Goal: Task Accomplishment & Management: Complete application form

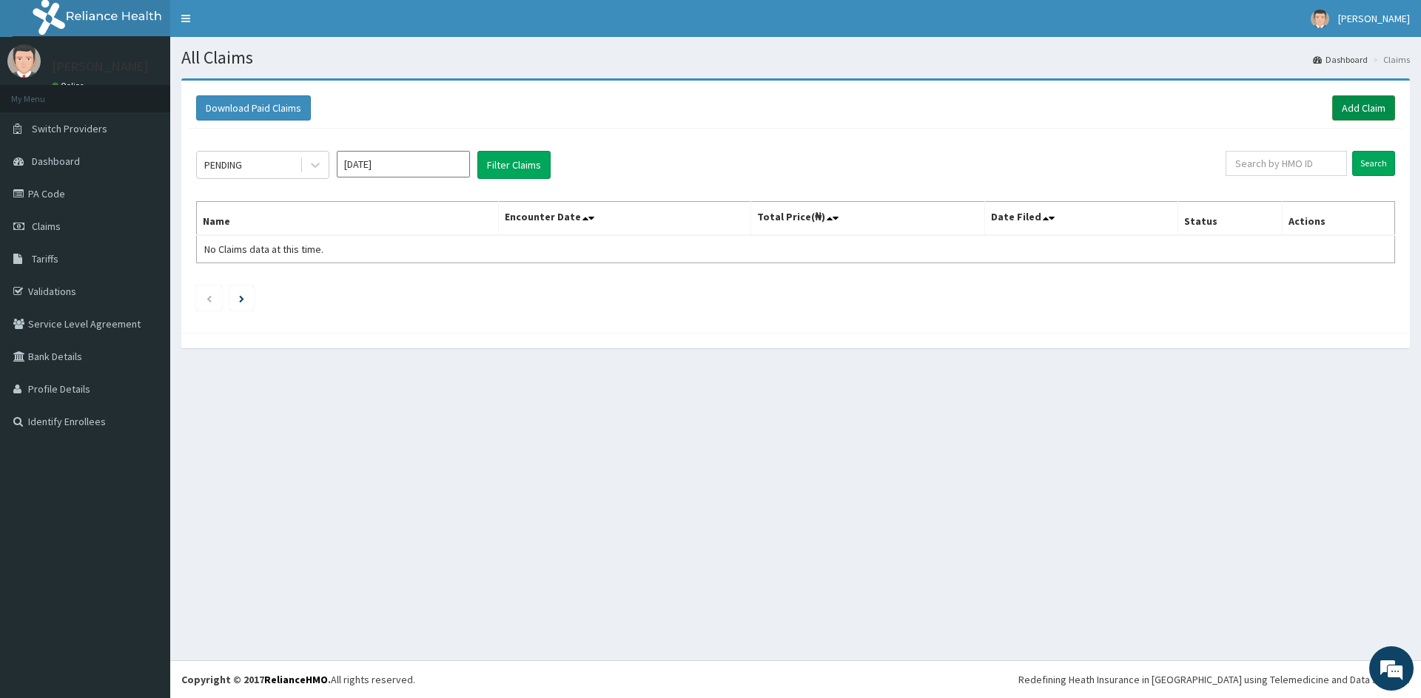
click at [1350, 110] on link "Add Claim" at bounding box center [1363, 107] width 63 height 25
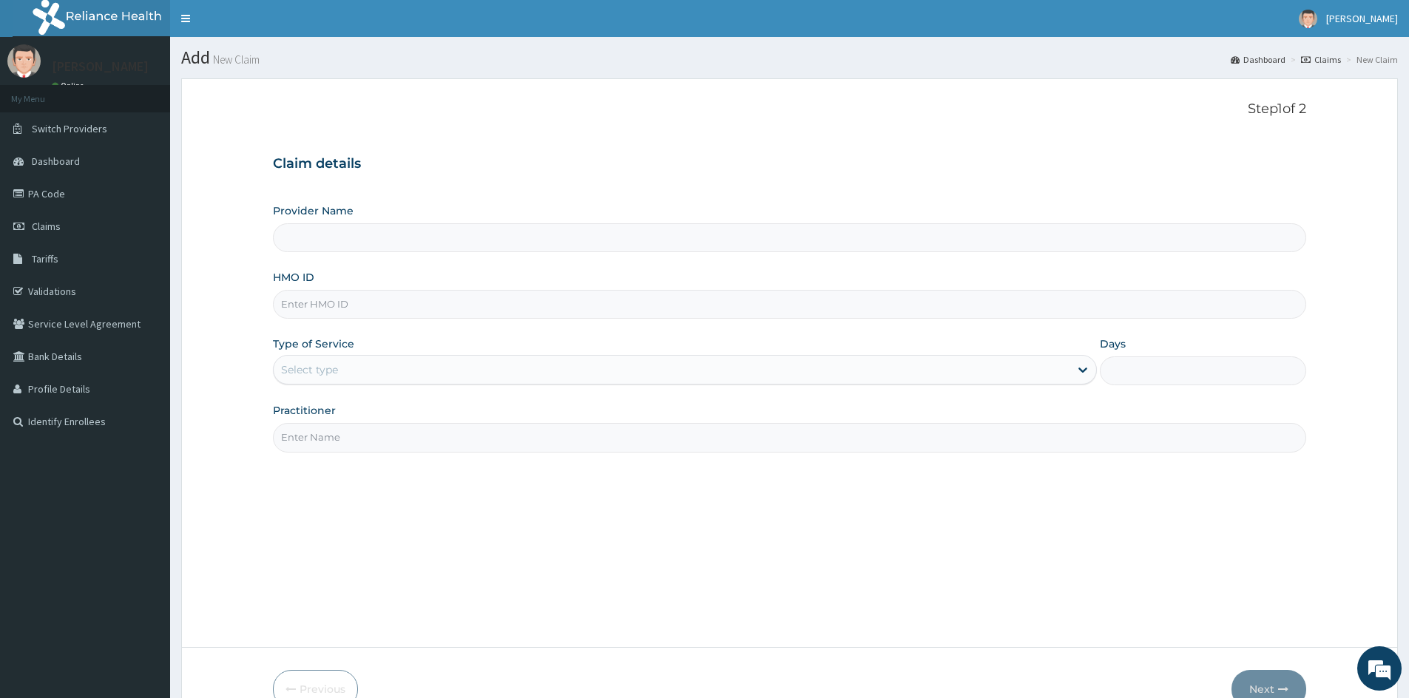
type input "Unique Care Clinic and Maternity"
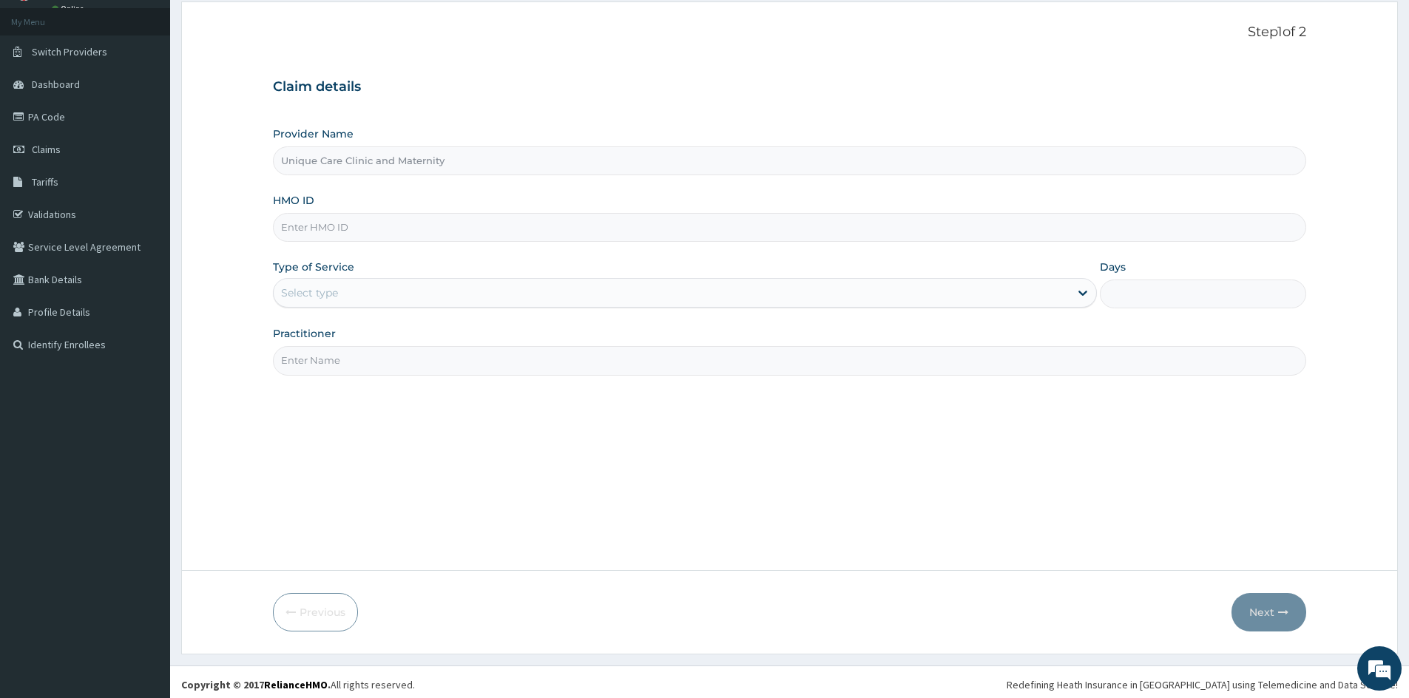
scroll to position [82, 0]
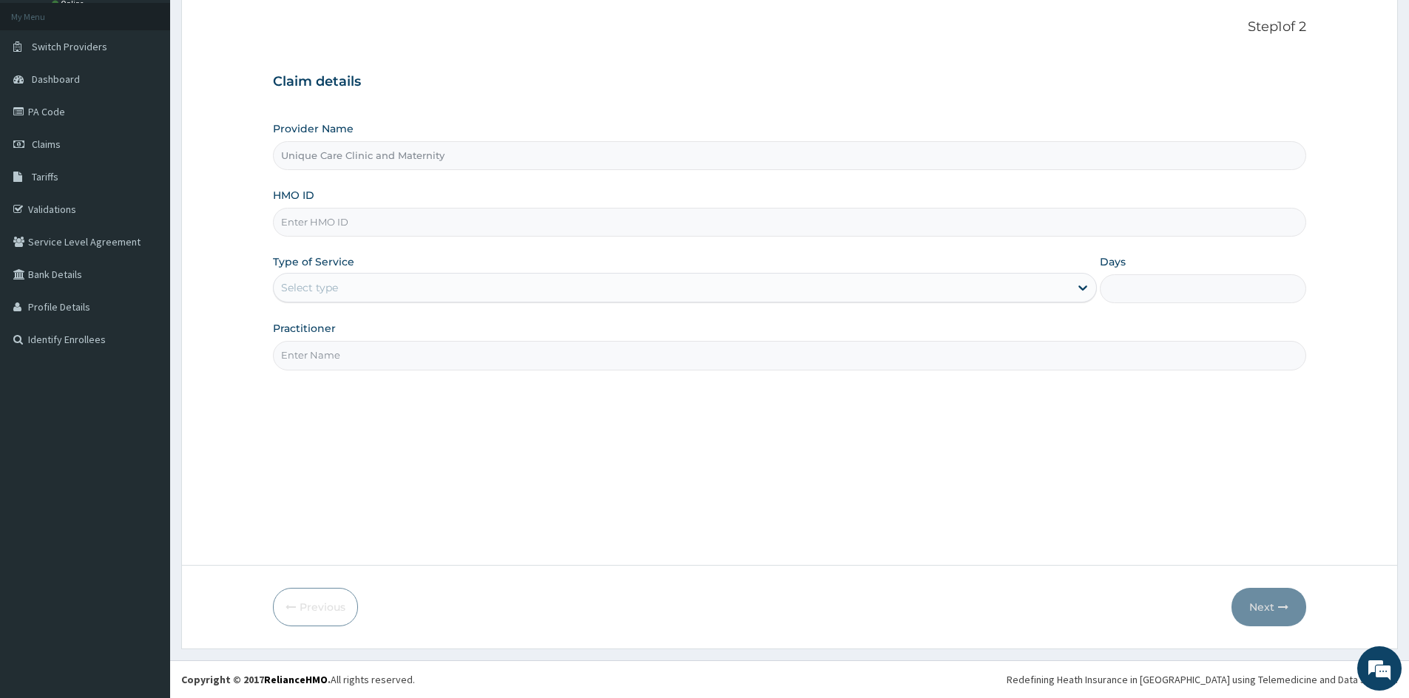
click at [529, 217] on input "HMO ID" at bounding box center [790, 222] width 1034 height 29
paste input "SCB/10006/A"
type input "SCB/10006/A"
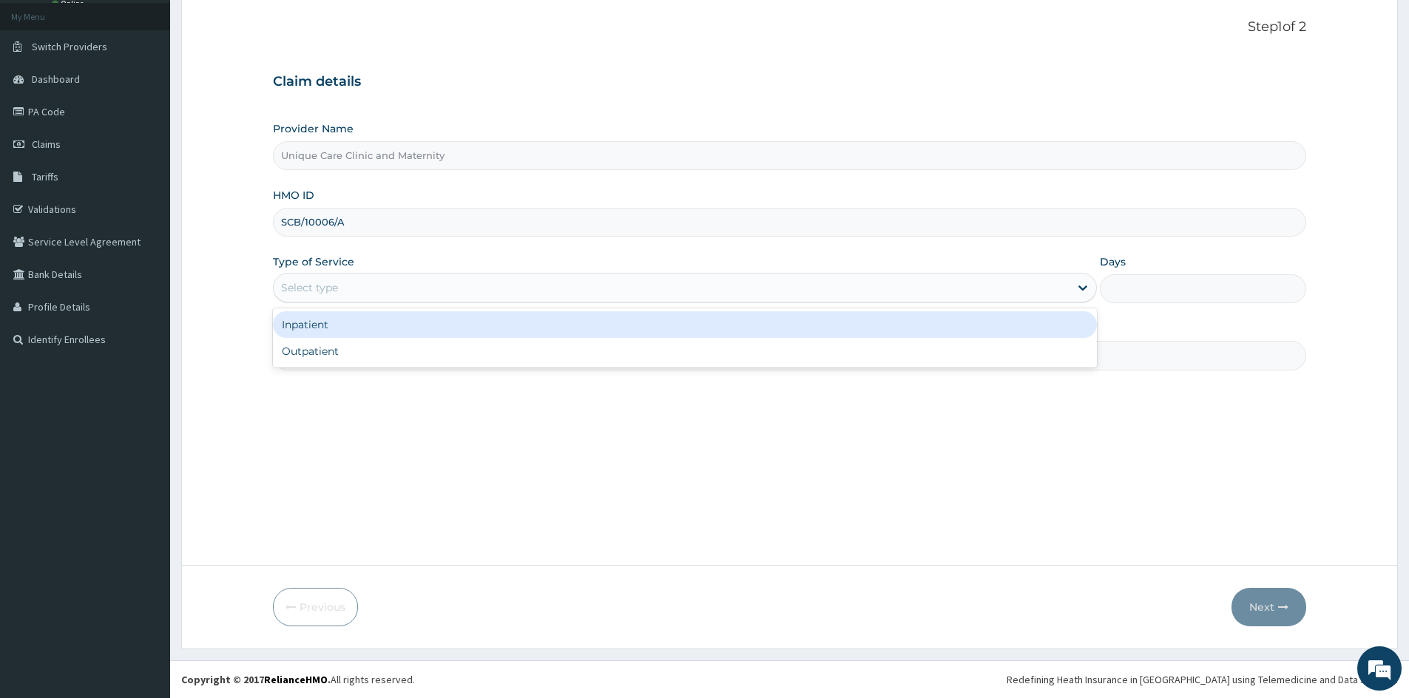
click at [865, 295] on div "Select type" at bounding box center [672, 288] width 796 height 24
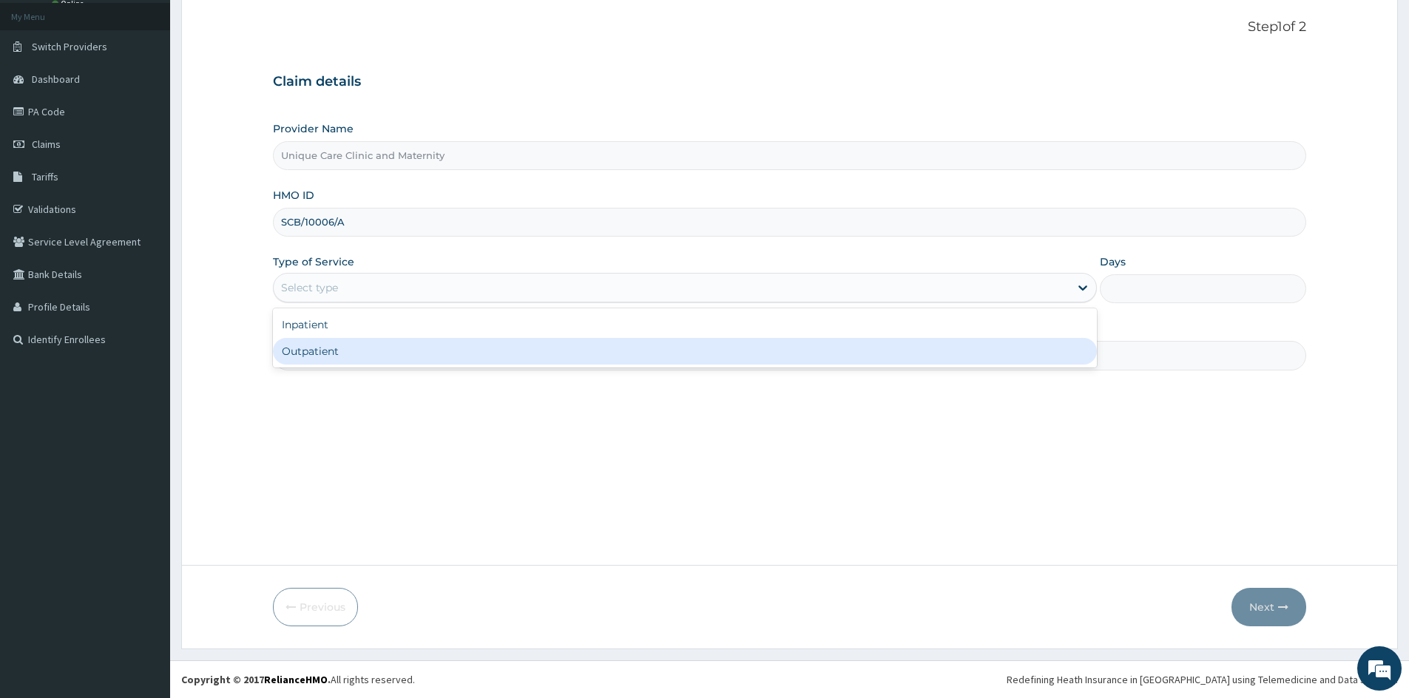
click at [562, 347] on div "Outpatient" at bounding box center [685, 351] width 824 height 27
type input "1"
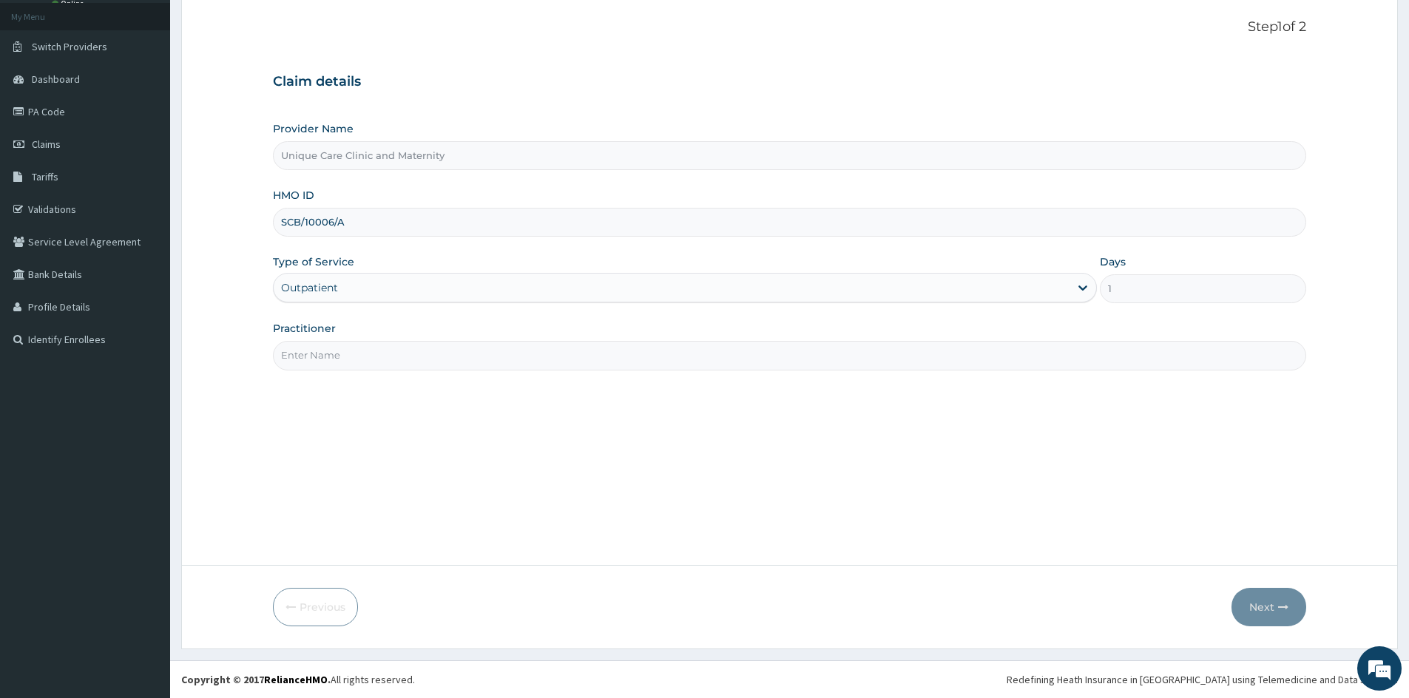
click at [681, 354] on input "Practitioner" at bounding box center [790, 355] width 1034 height 29
type input "d"
type input "DR. M. O. QUDUS"
click at [1269, 609] on button "Next" at bounding box center [1269, 607] width 75 height 38
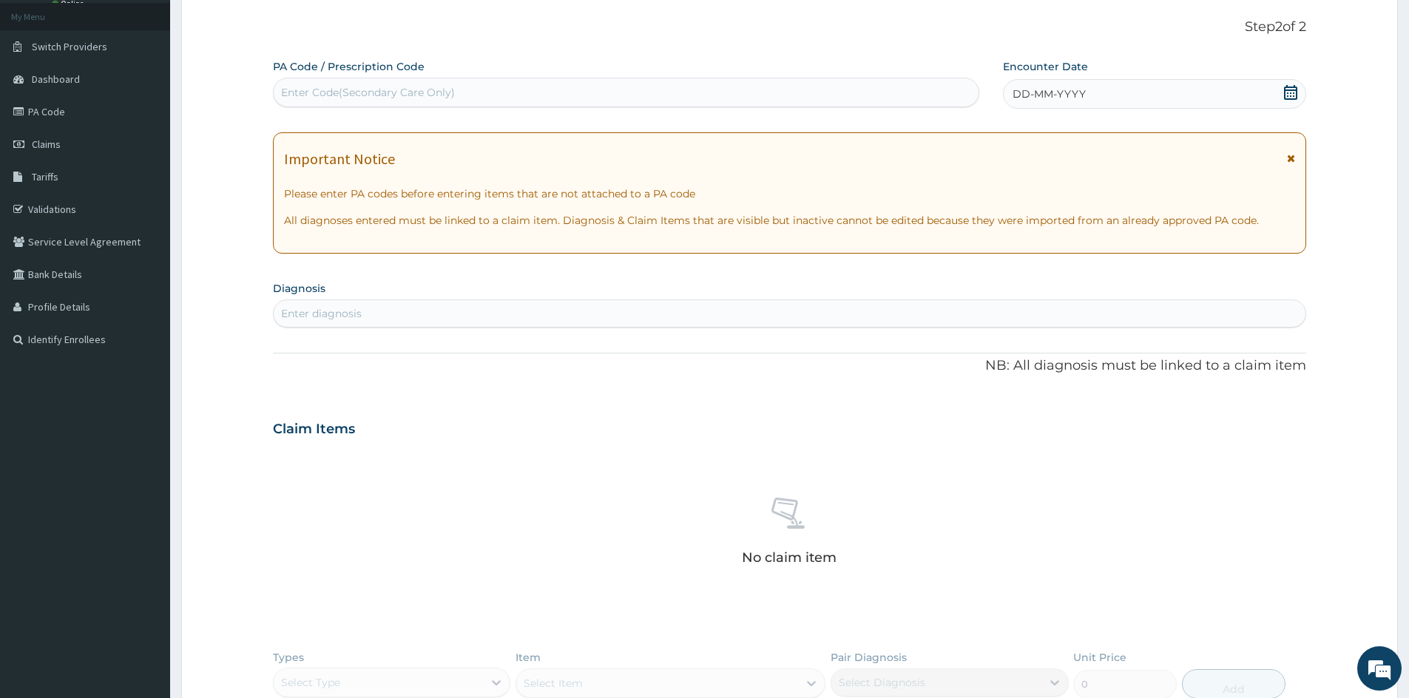
click at [1030, 97] on span "DD-MM-YYYY" at bounding box center [1049, 94] width 73 height 15
click at [455, 317] on div "Enter diagnosis" at bounding box center [790, 314] width 1032 height 24
type input "[MEDICAL_DATA]"
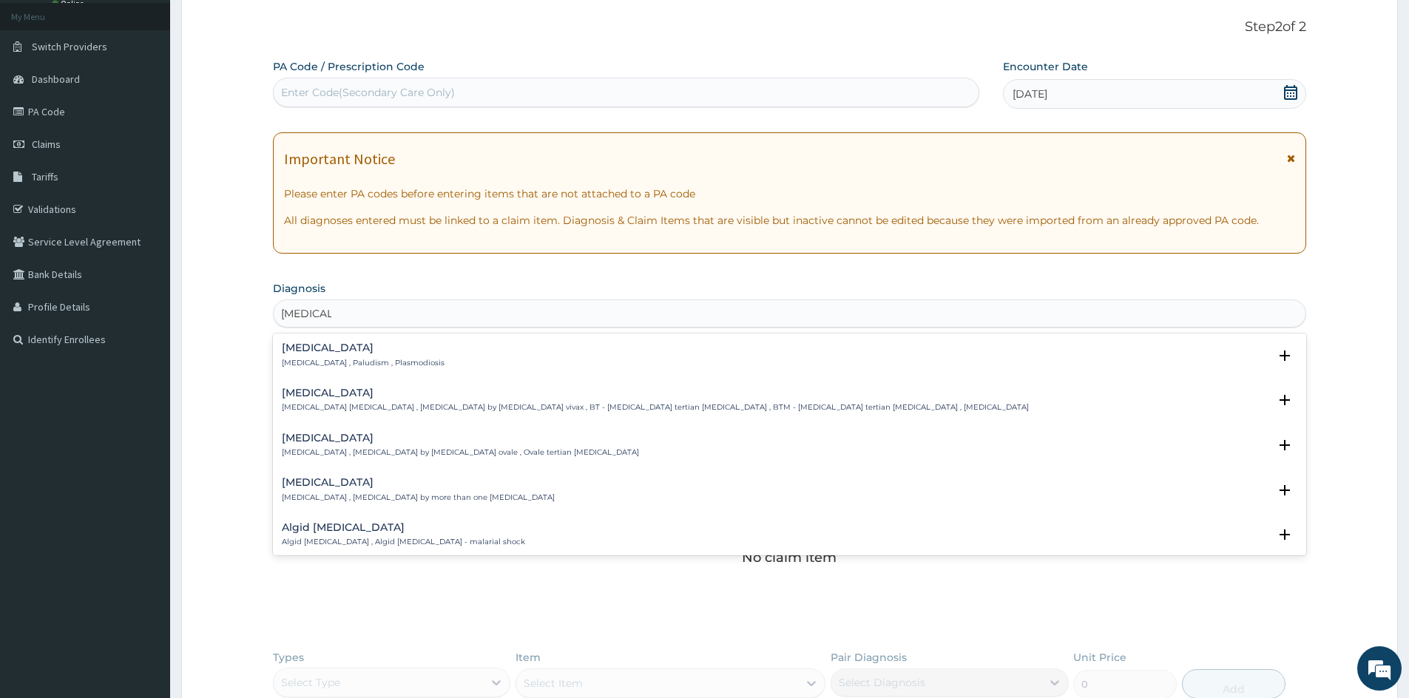
click at [354, 346] on h4 "[MEDICAL_DATA]" at bounding box center [363, 348] width 163 height 11
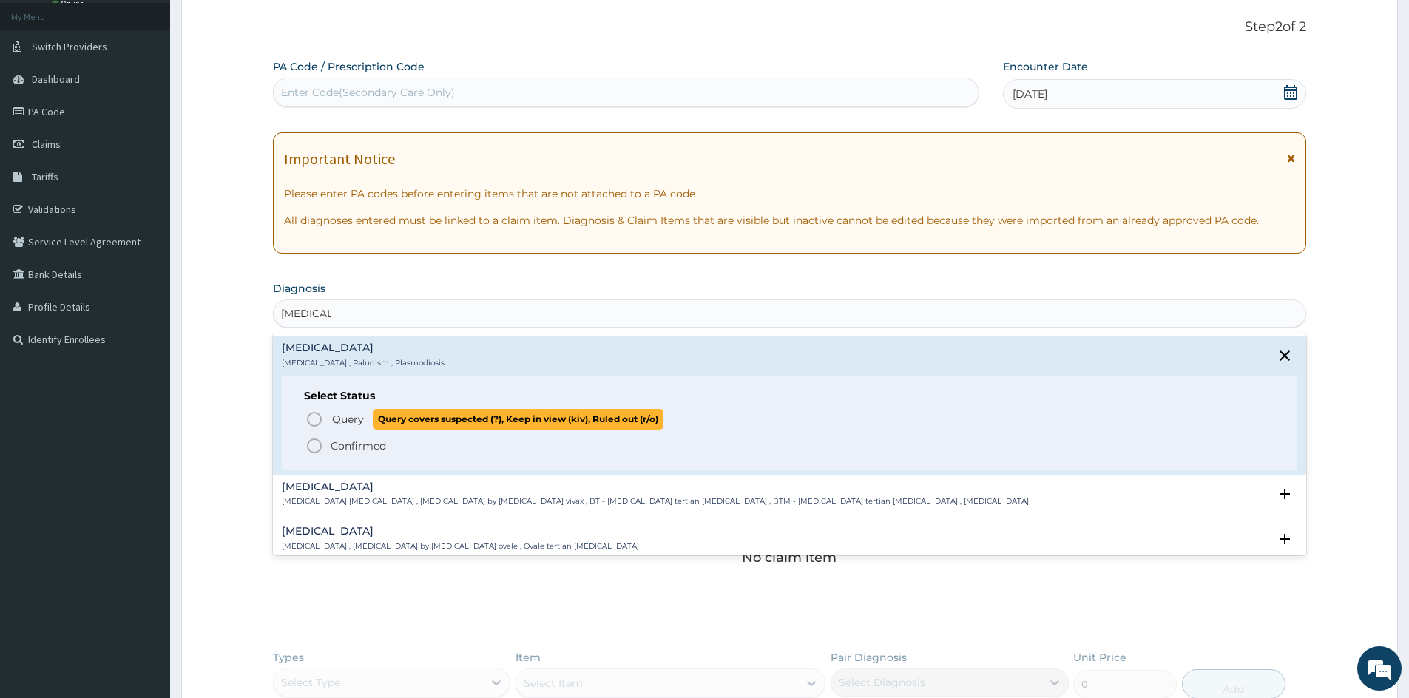
click at [315, 420] on icon "status option query" at bounding box center [315, 420] width 18 height 18
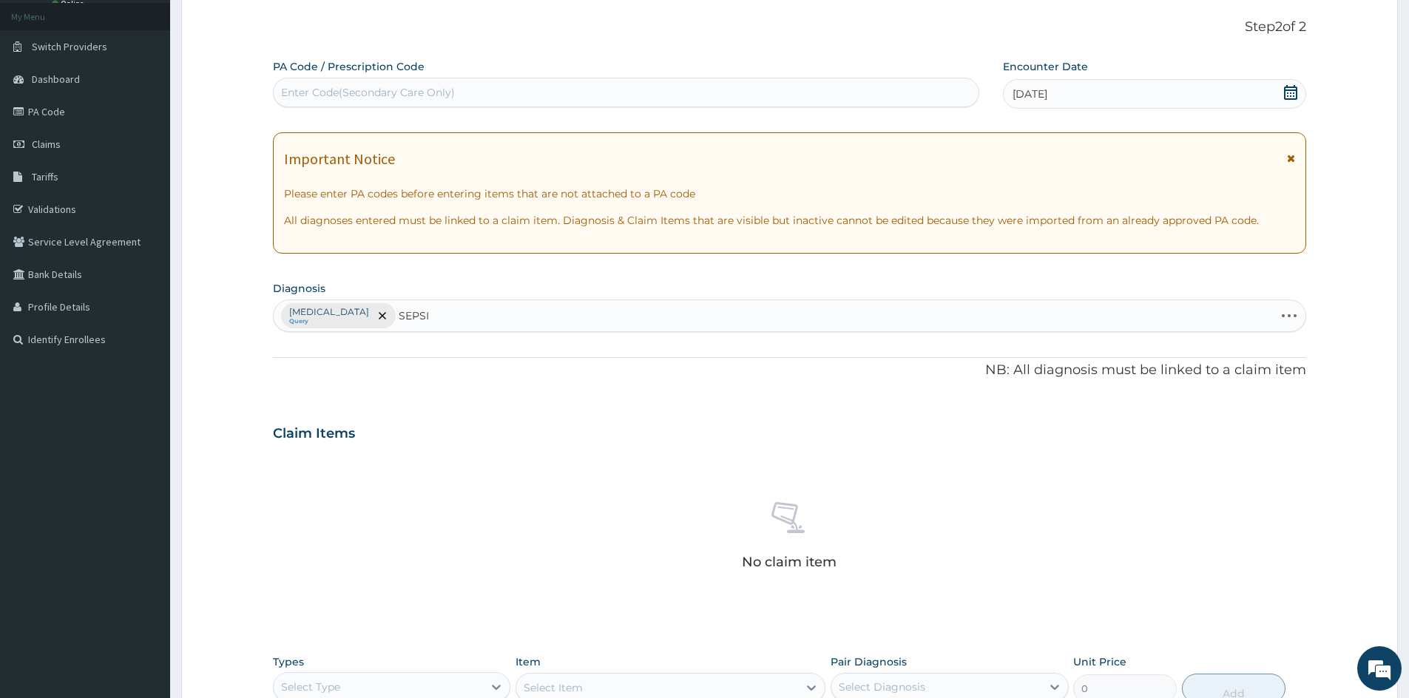
type input "[MEDICAL_DATA]"
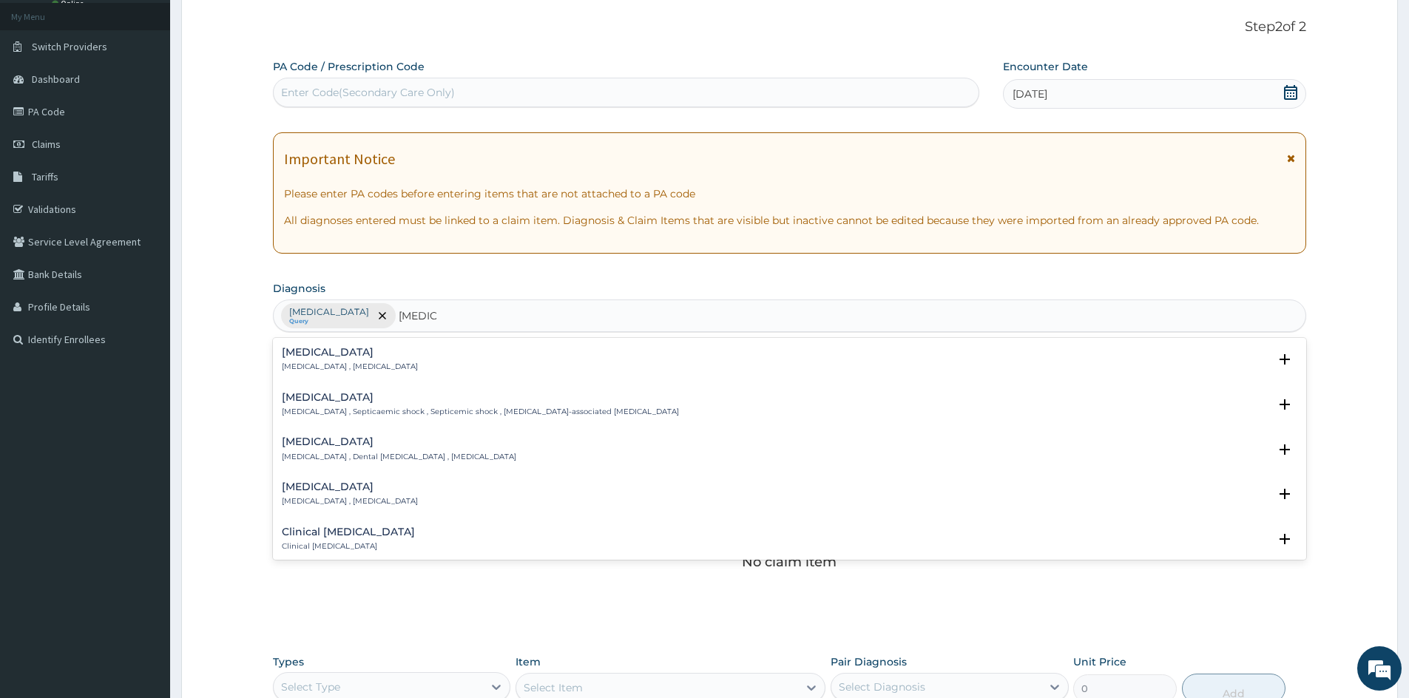
click at [326, 361] on div "[MEDICAL_DATA] [MEDICAL_DATA] , [MEDICAL_DATA]" at bounding box center [350, 360] width 136 height 26
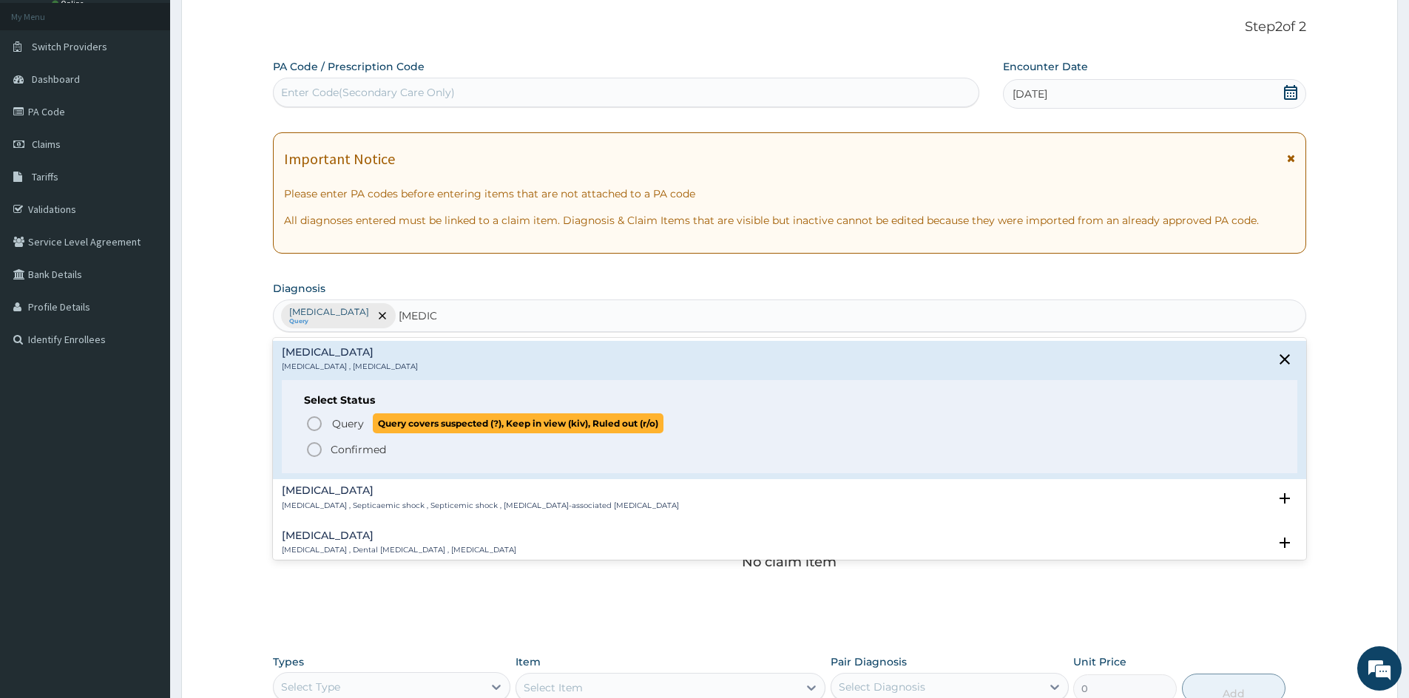
click at [316, 426] on icon "status option query" at bounding box center [315, 424] width 18 height 18
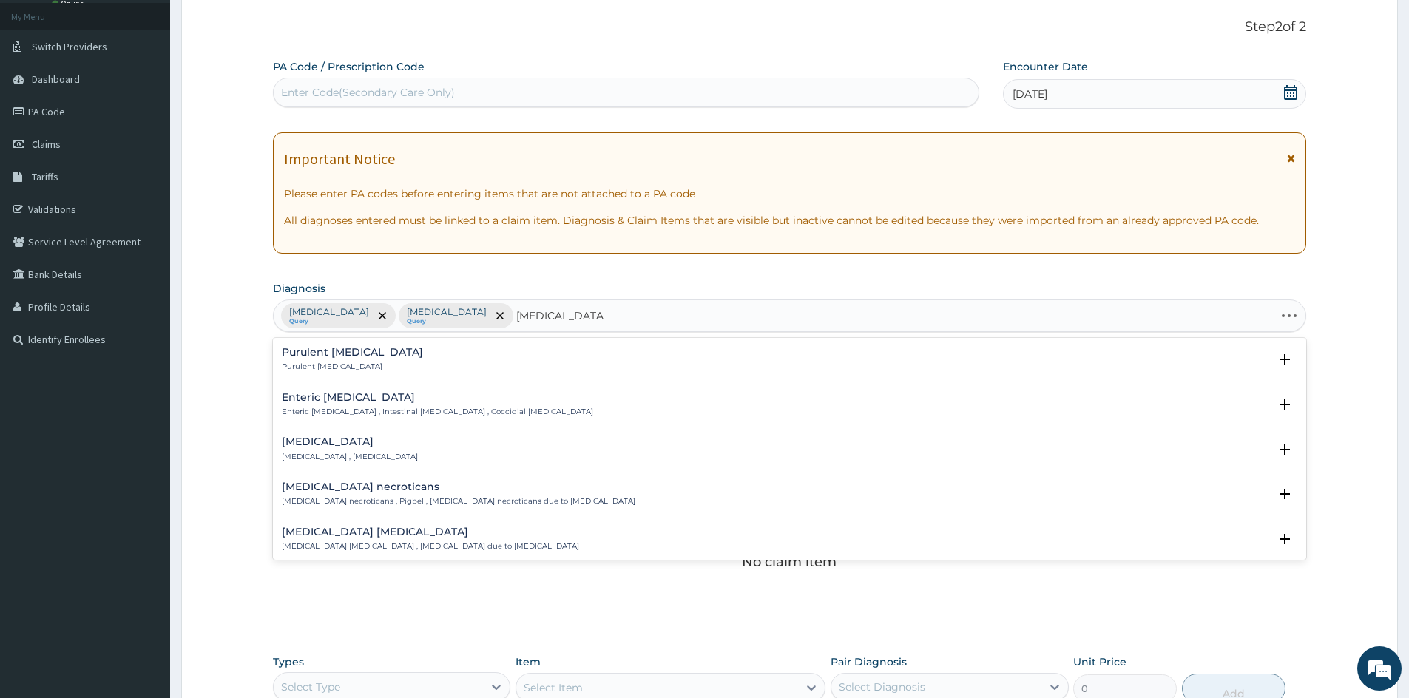
type input "[MEDICAL_DATA] OF INT"
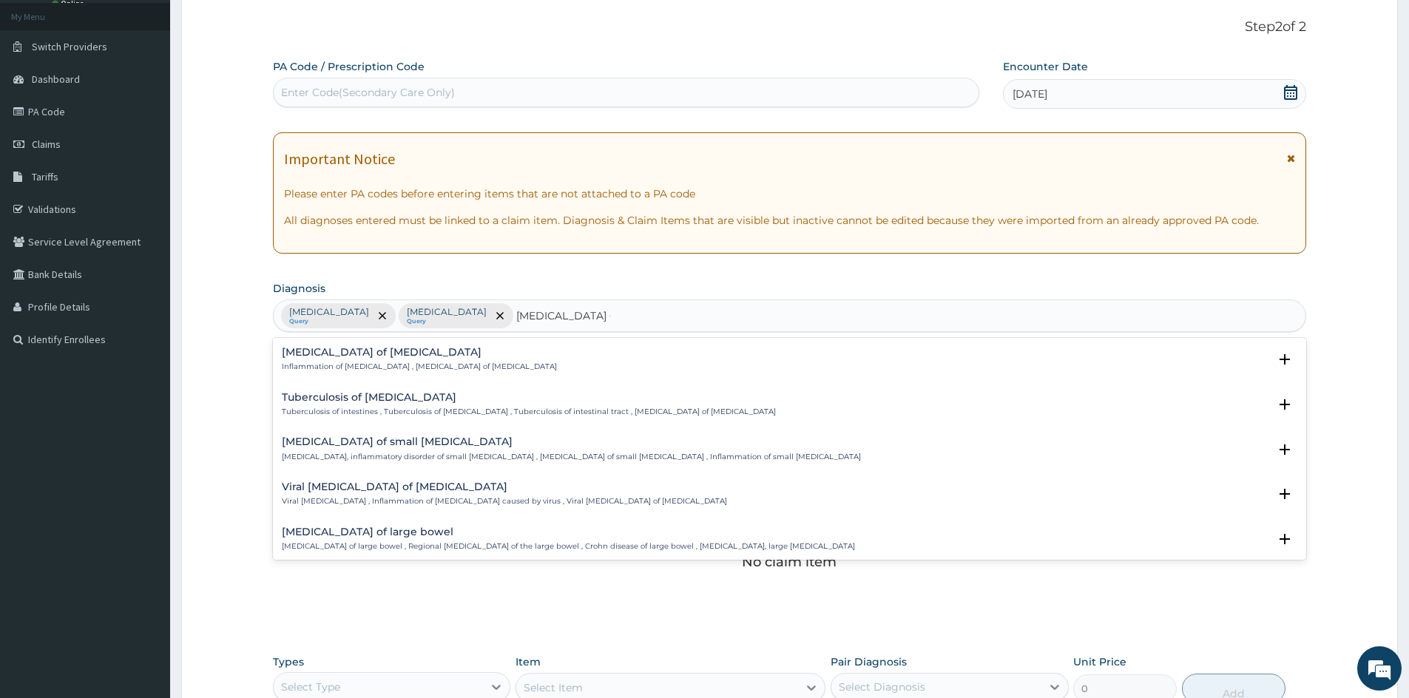
click at [395, 367] on p "Inflammation of [MEDICAL_DATA] , [MEDICAL_DATA] of [MEDICAL_DATA]" at bounding box center [419, 367] width 275 height 10
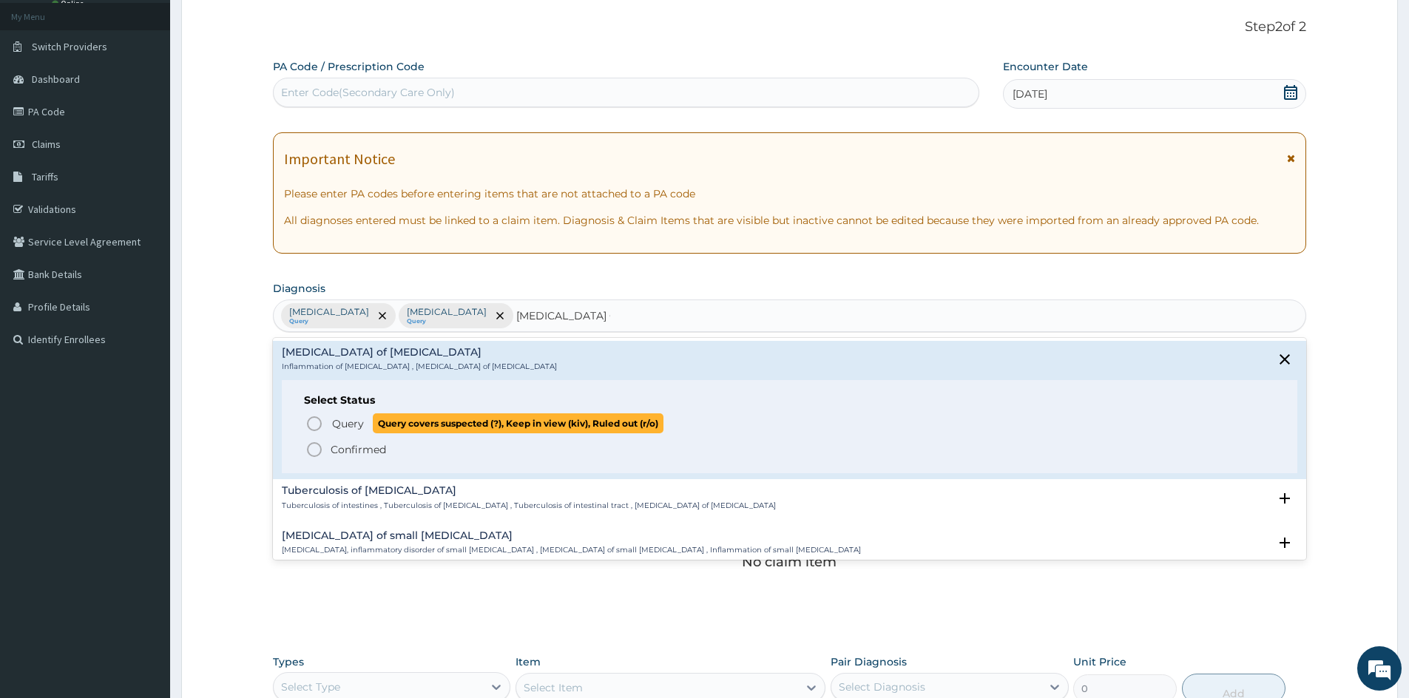
click at [318, 429] on circle "status option query" at bounding box center [314, 423] width 13 height 13
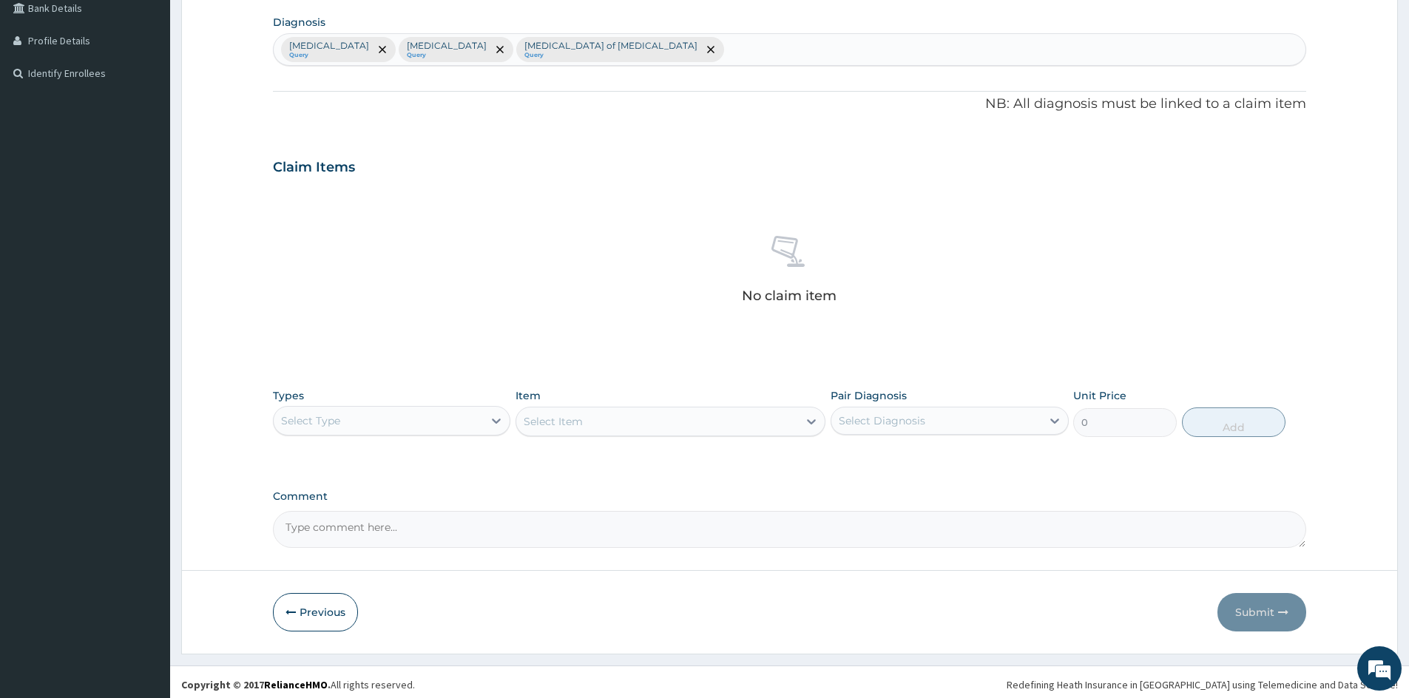
scroll to position [354, 0]
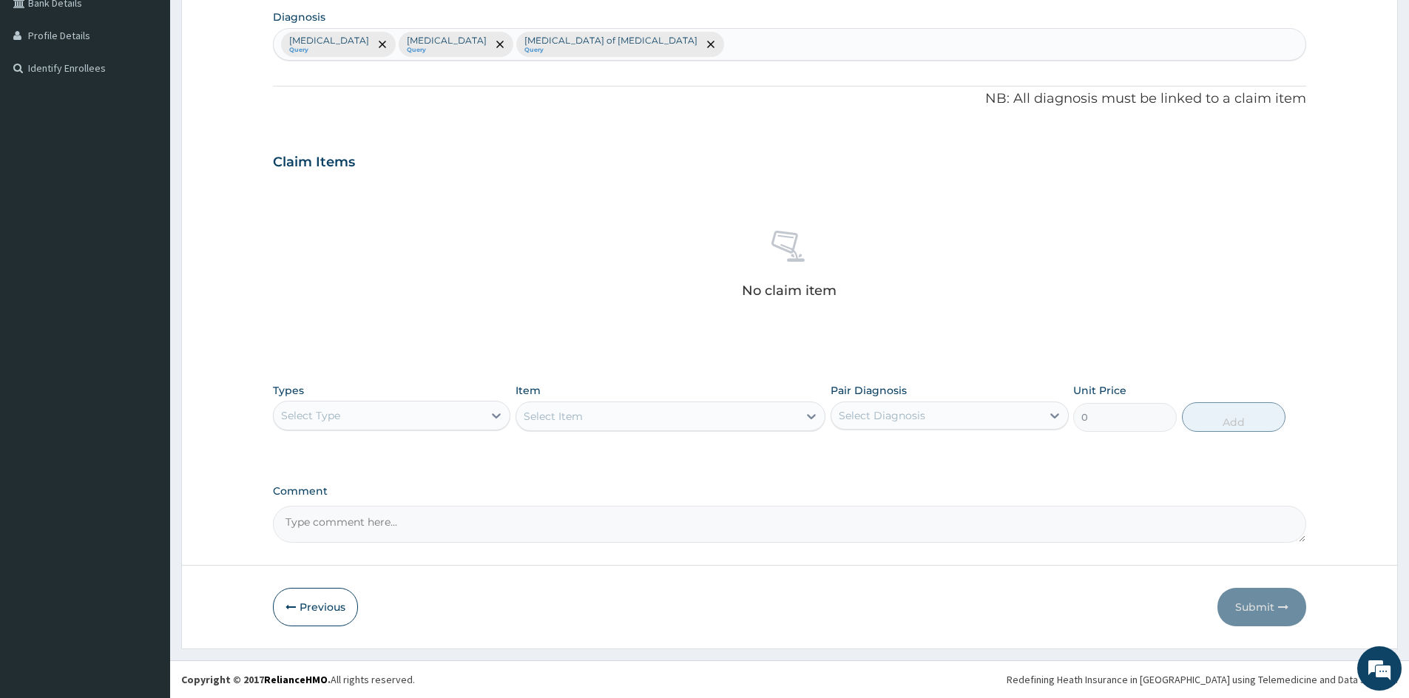
click at [438, 428] on div "Select Type" at bounding box center [392, 416] width 238 height 30
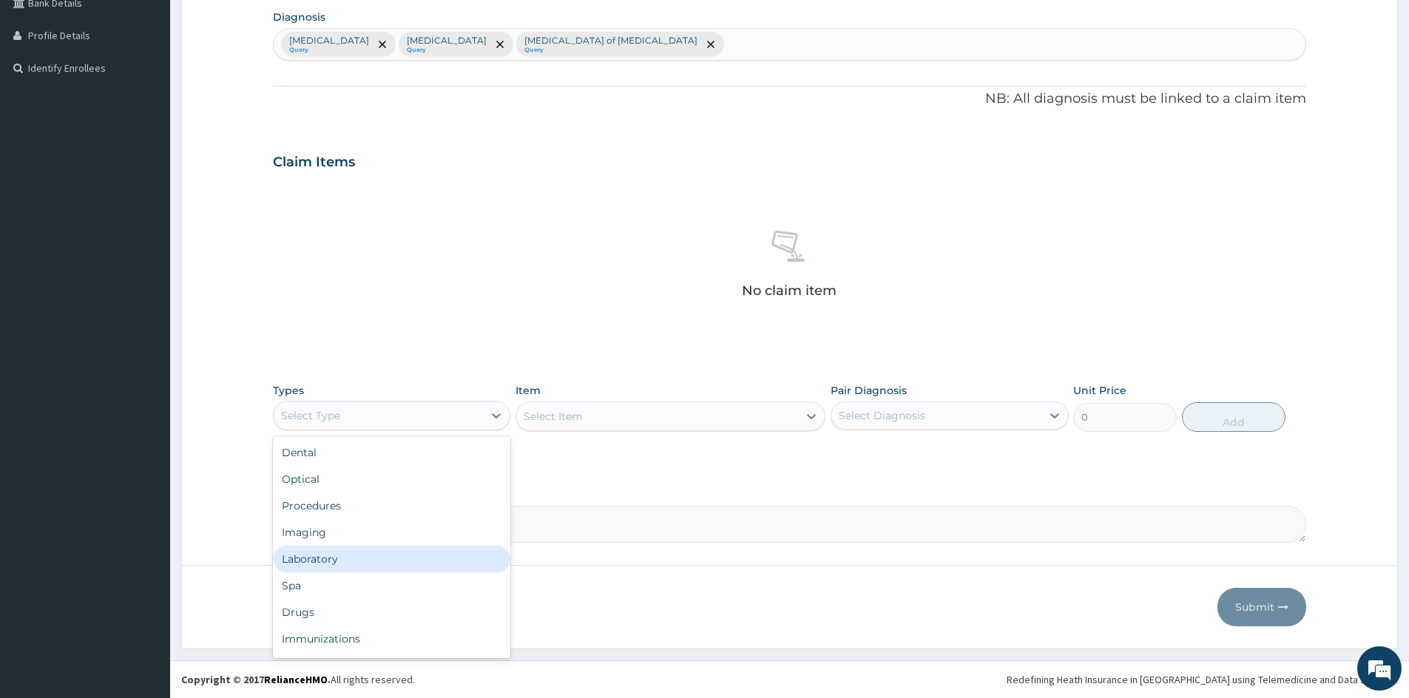
click at [392, 567] on div "Laboratory" at bounding box center [392, 559] width 238 height 27
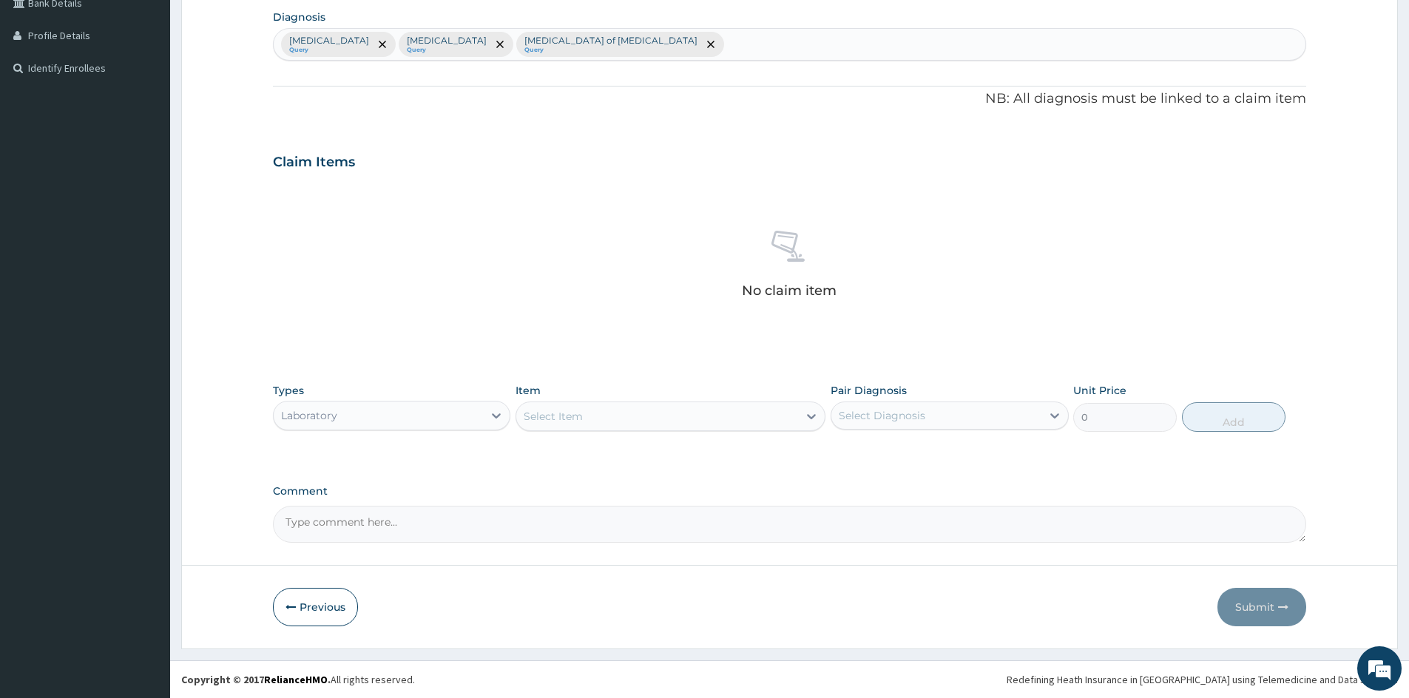
click at [667, 418] on div "Select Item" at bounding box center [657, 417] width 282 height 24
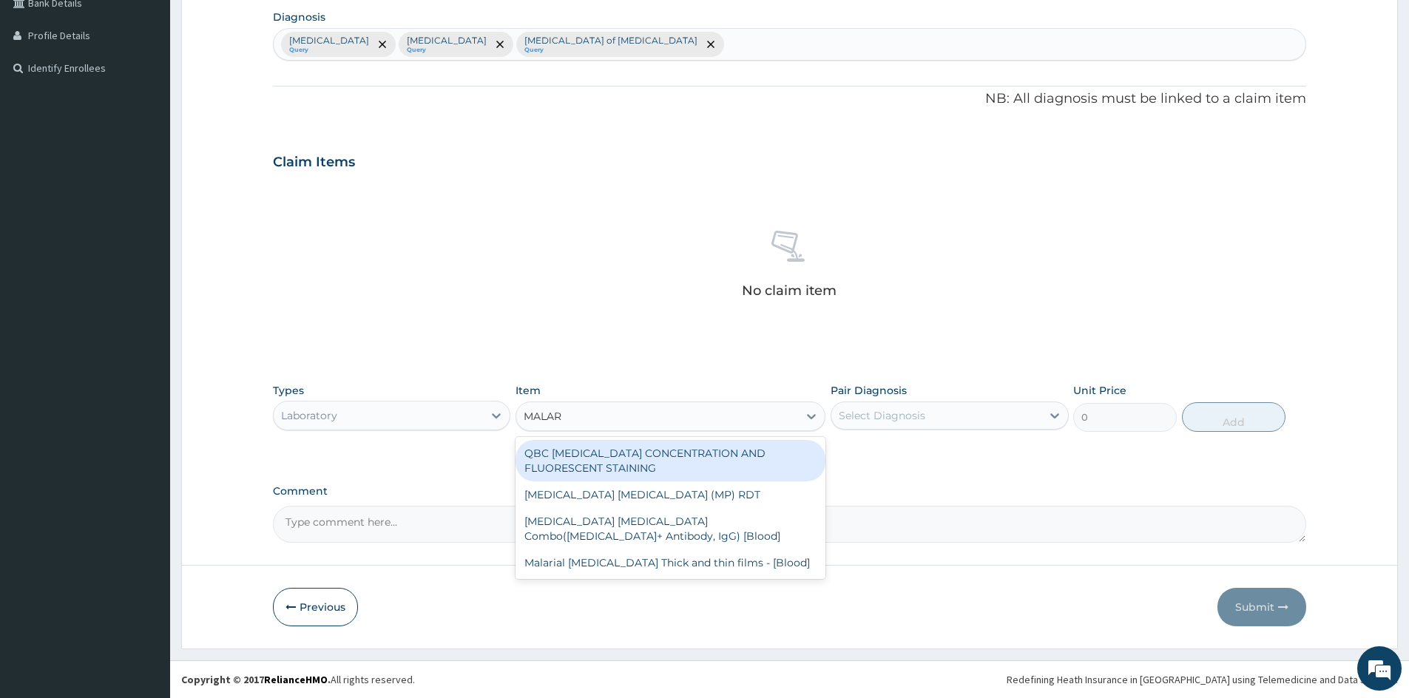
type input "MALARI"
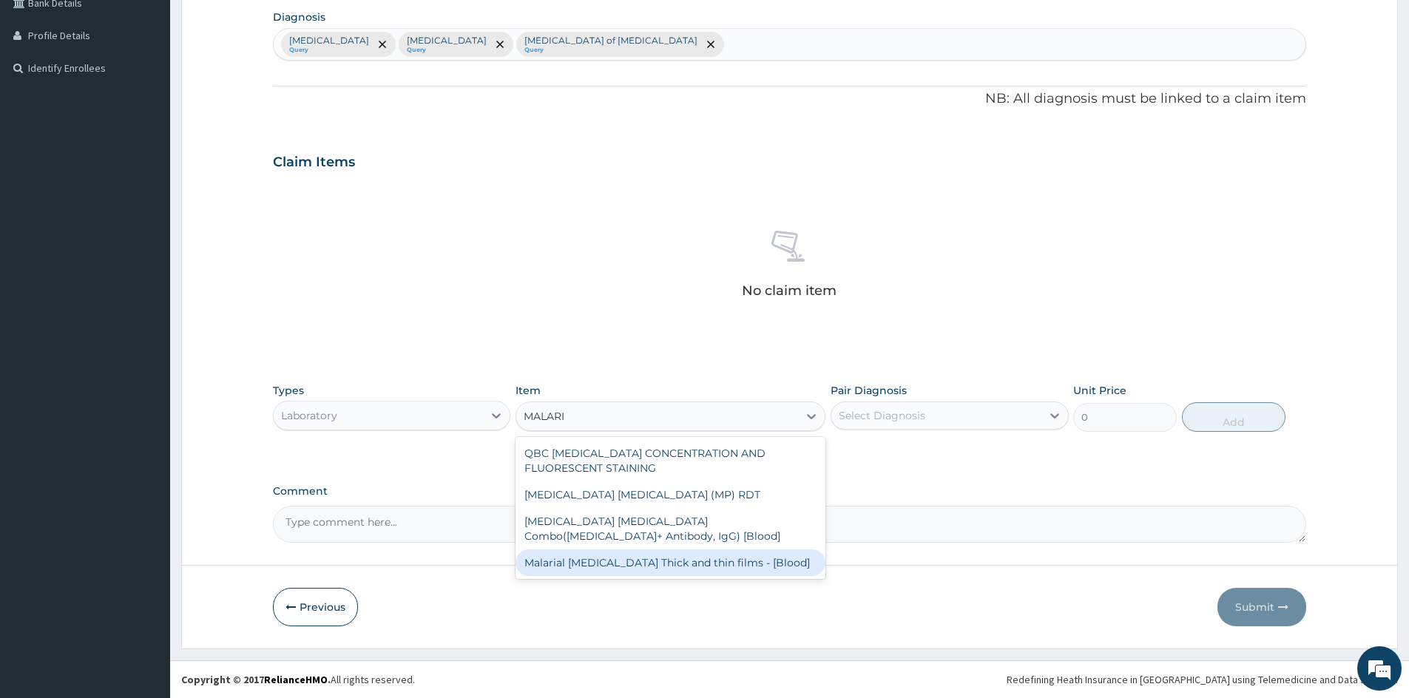
click at [727, 559] on div "Malarial [MEDICAL_DATA] Thick and thin films - [Blood]" at bounding box center [671, 563] width 310 height 27
type input "1725"
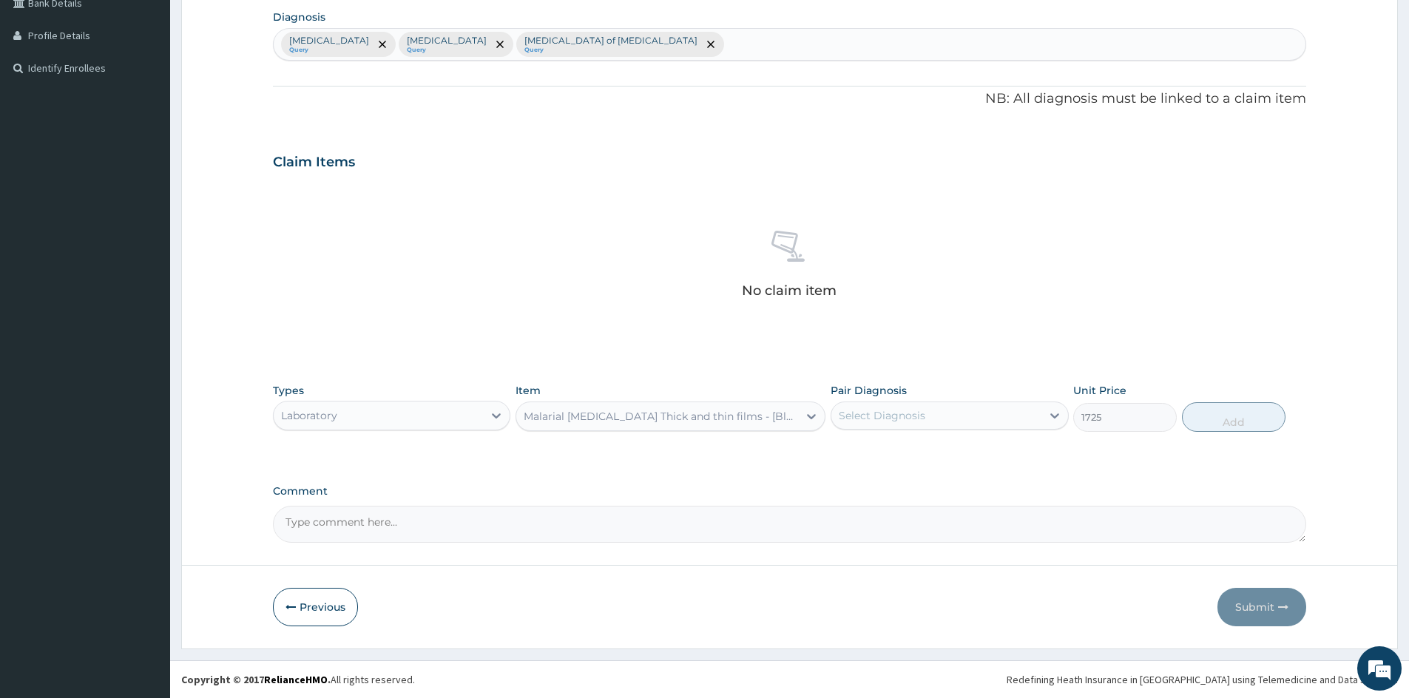
click at [967, 411] on div "Select Diagnosis" at bounding box center [936, 416] width 209 height 24
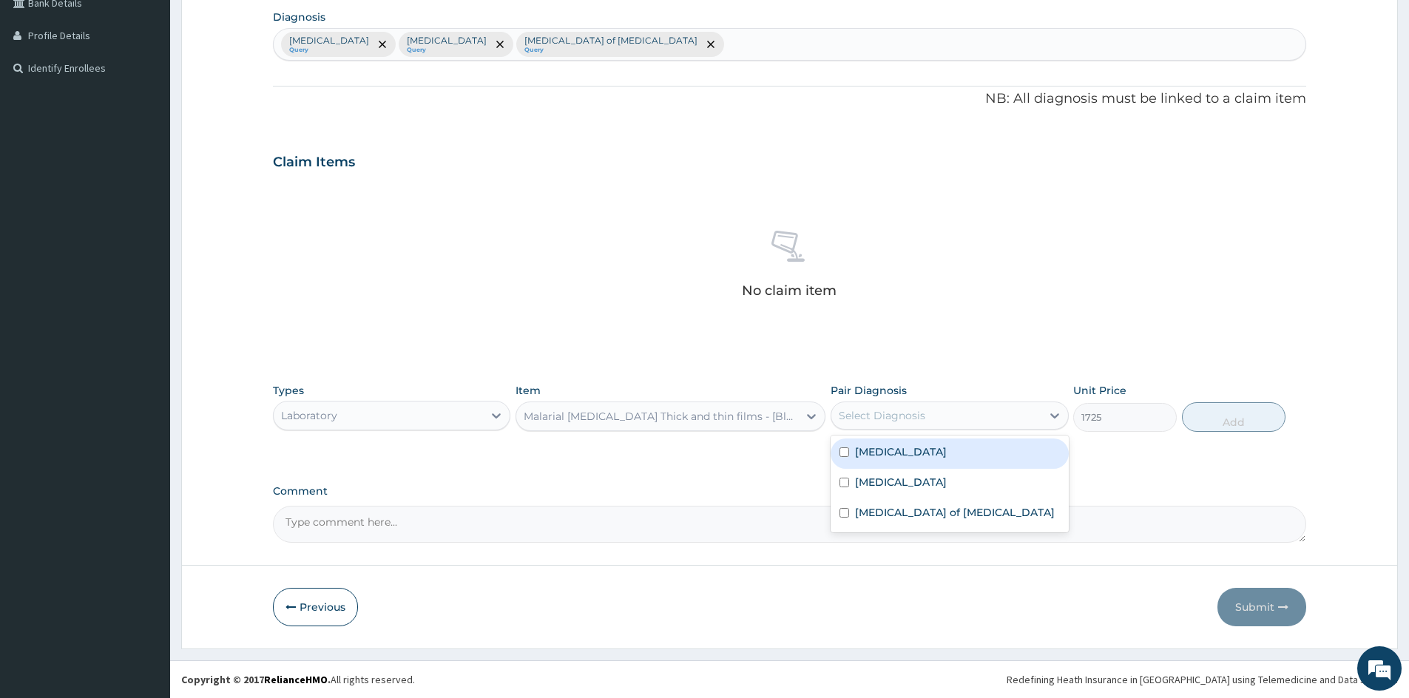
click at [926, 451] on div "[MEDICAL_DATA]" at bounding box center [950, 454] width 238 height 30
checkbox input "true"
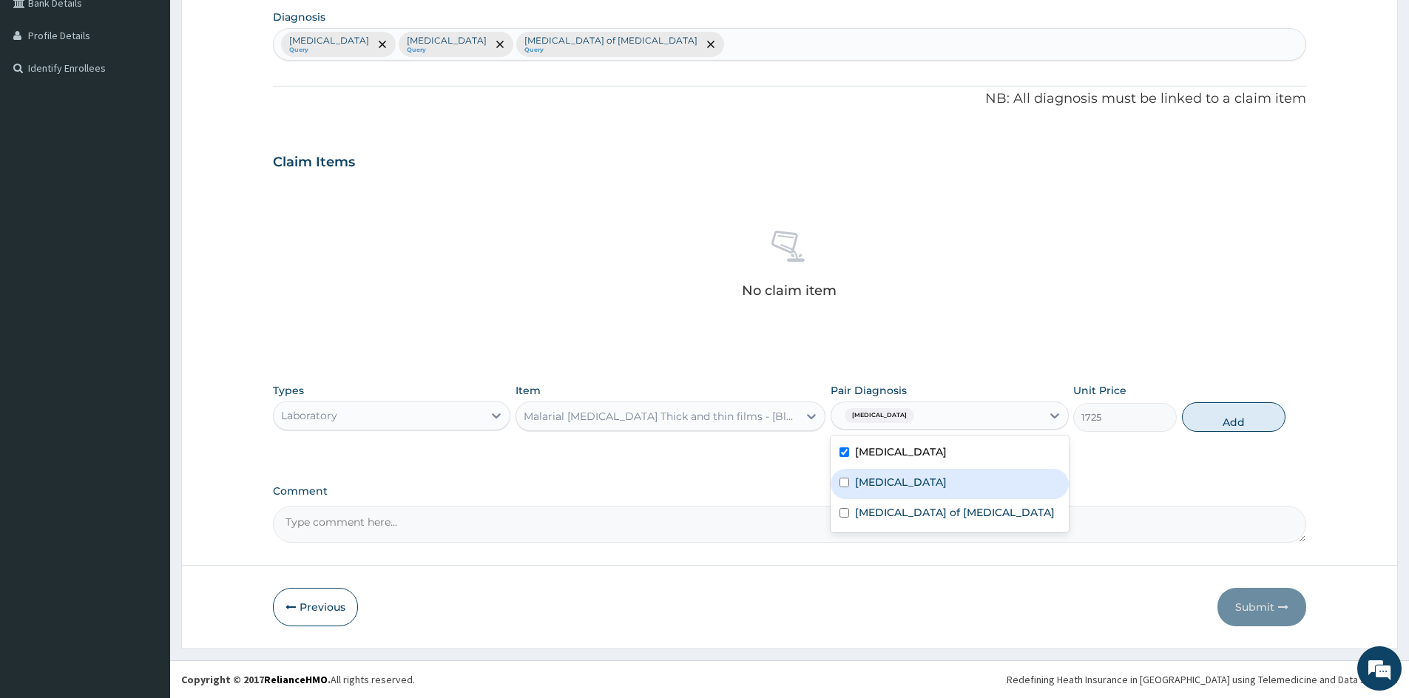
drag, startPoint x: 908, startPoint y: 480, endPoint x: 922, endPoint y: 515, distance: 37.5
click at [922, 515] on div "[MEDICAL_DATA] [MEDICAL_DATA] [MEDICAL_DATA] of [MEDICAL_DATA]" at bounding box center [950, 484] width 238 height 97
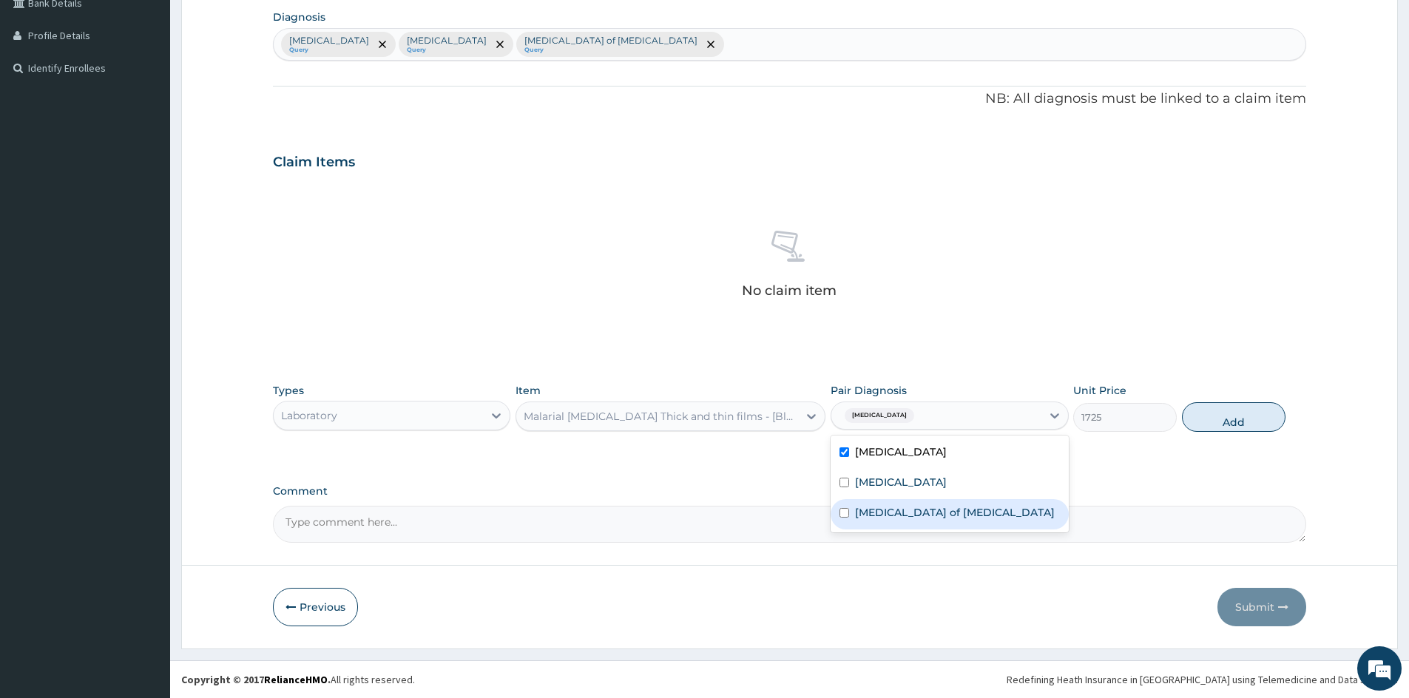
click at [922, 515] on label "[MEDICAL_DATA] of [MEDICAL_DATA]" at bounding box center [955, 512] width 200 height 15
checkbox input "true"
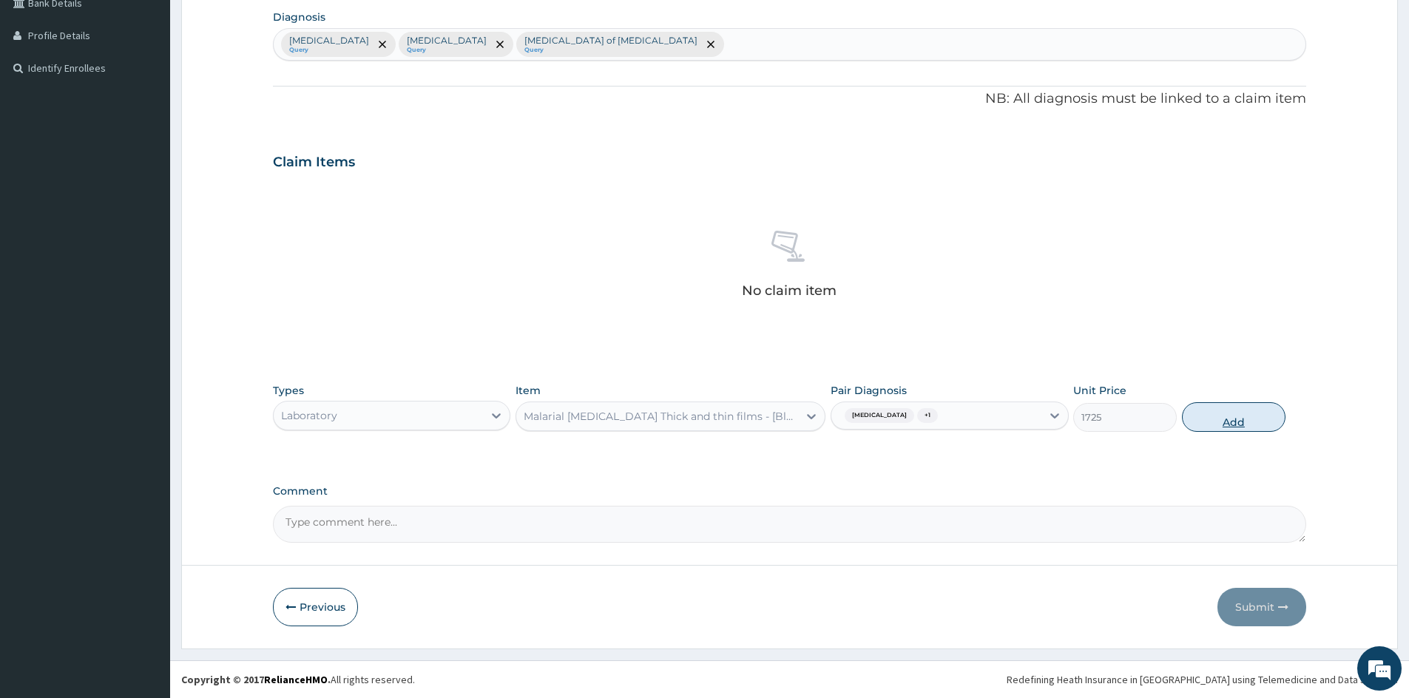
click at [1232, 417] on button "Add" at bounding box center [1234, 418] width 104 height 30
type input "0"
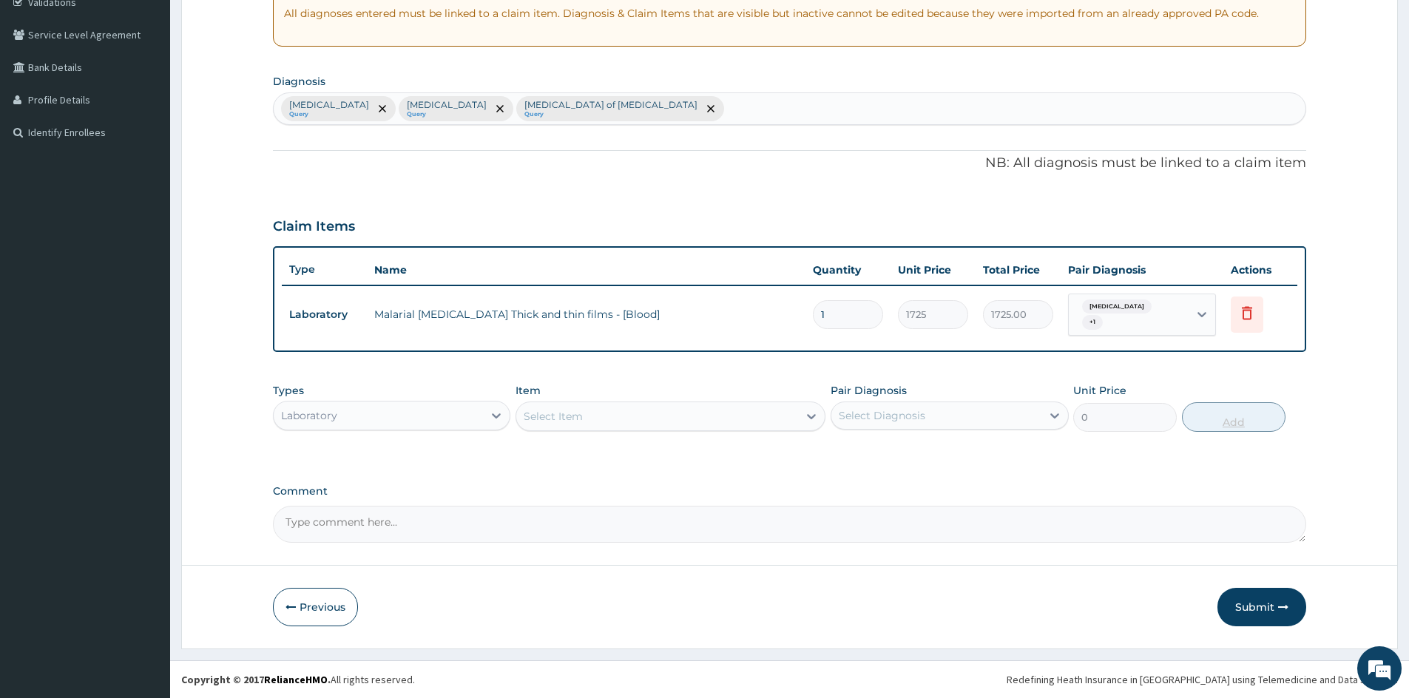
scroll to position [283, 0]
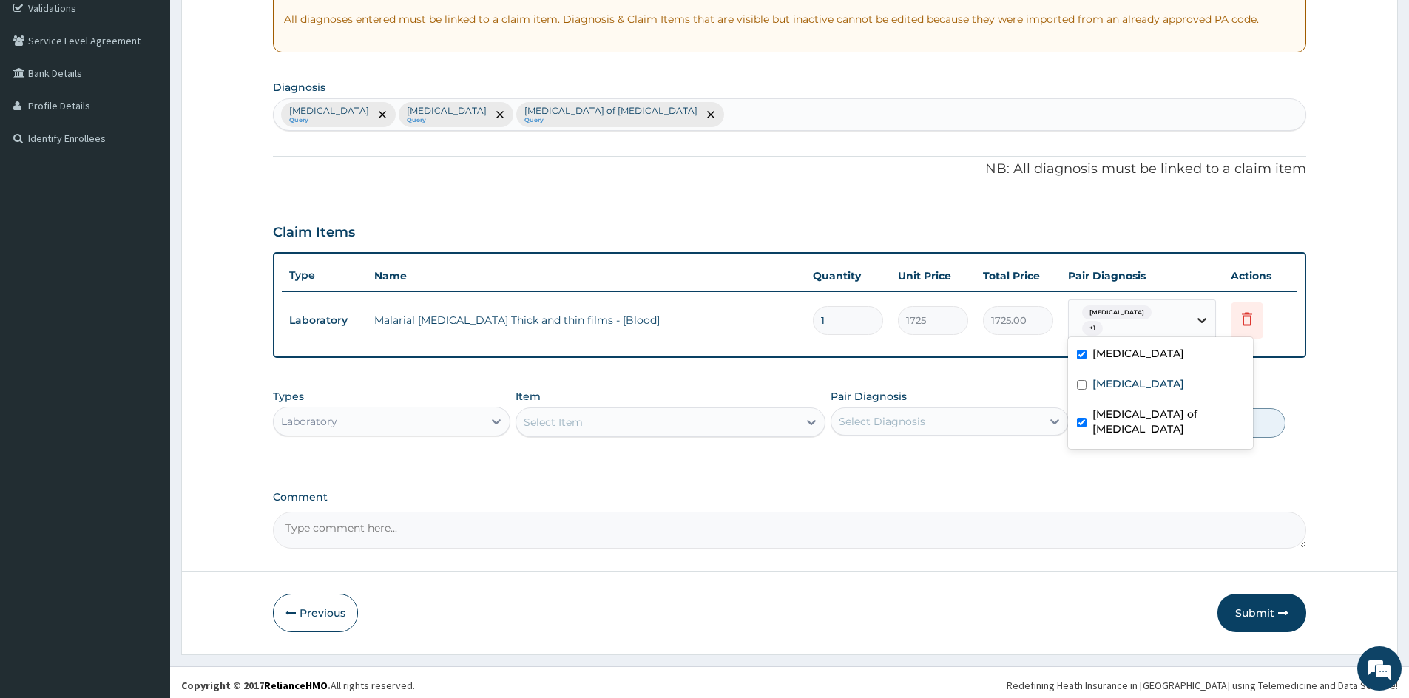
click at [1193, 319] on div at bounding box center [1202, 320] width 27 height 27
click at [1111, 385] on label "[MEDICAL_DATA]" at bounding box center [1139, 384] width 92 height 15
checkbox input "true"
click at [593, 424] on div "Select Item" at bounding box center [657, 423] width 282 height 24
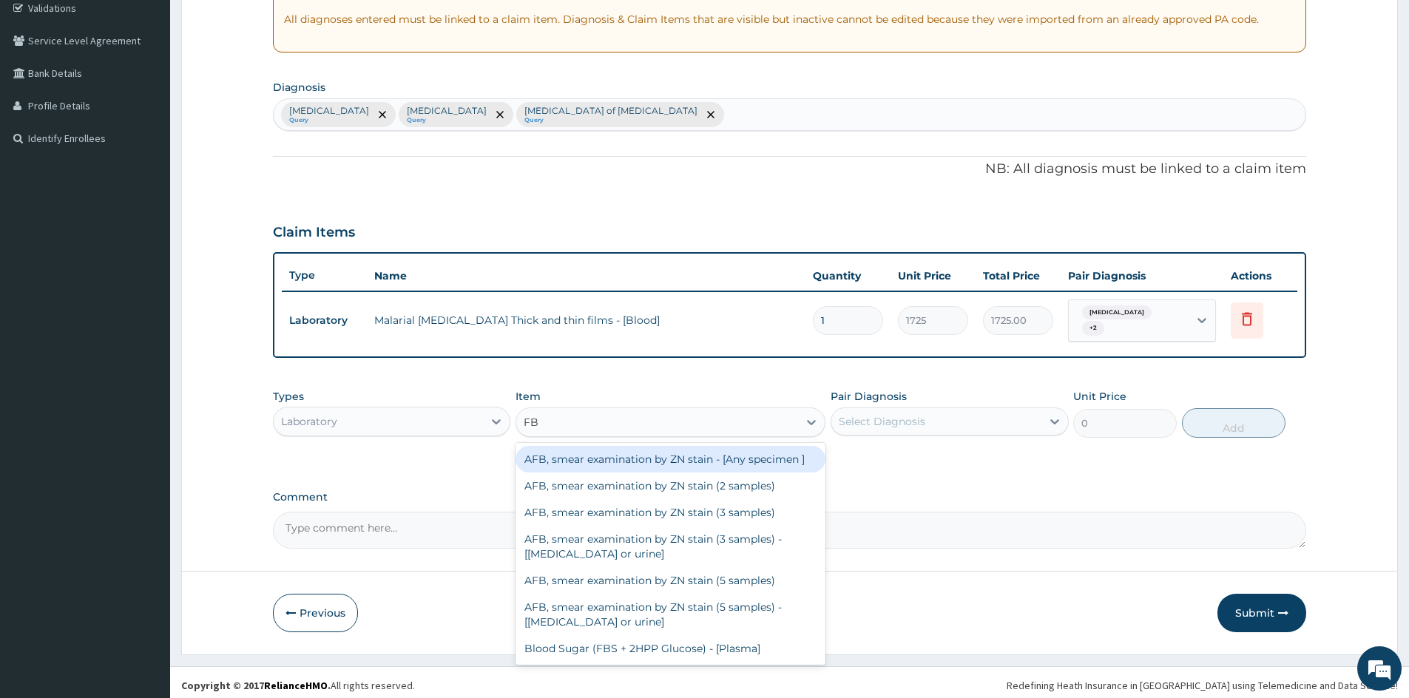
type input "FBC"
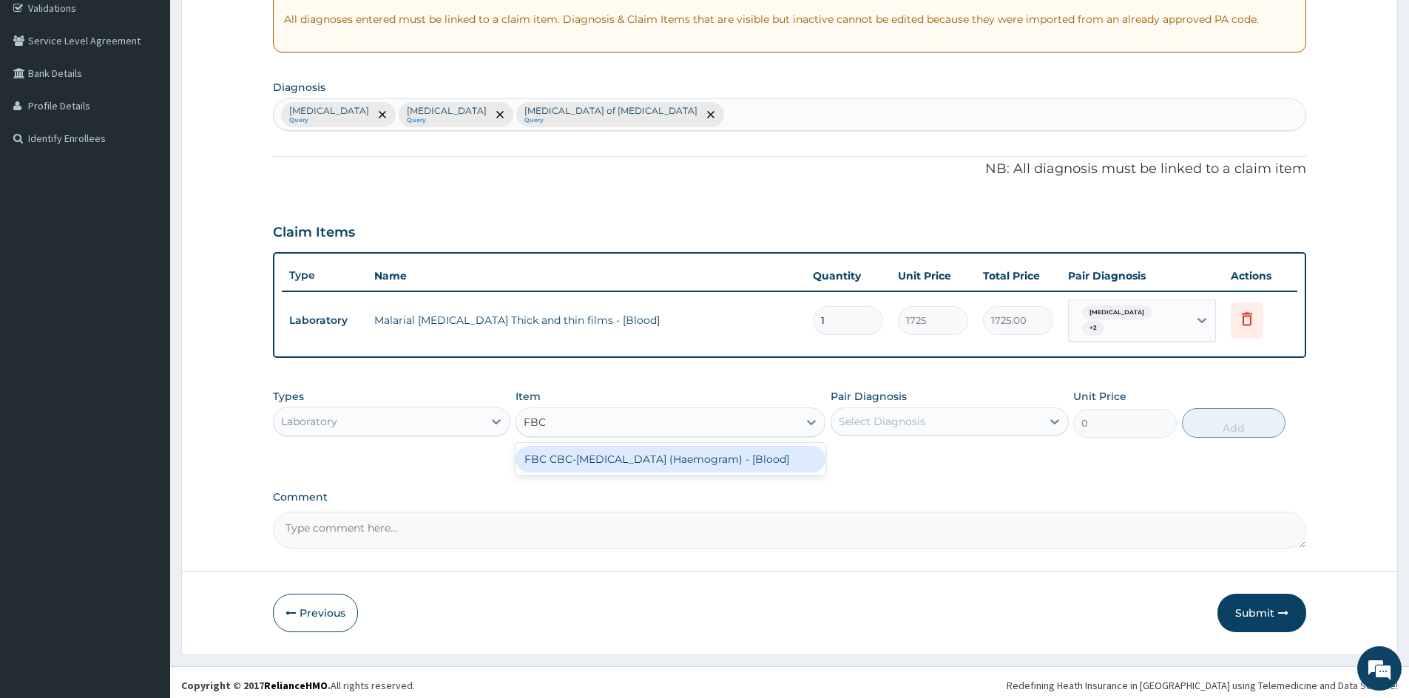
click at [618, 463] on div "FBC CBC-[MEDICAL_DATA] (Haemogram) - [Blood]" at bounding box center [671, 459] width 310 height 27
type input "4600"
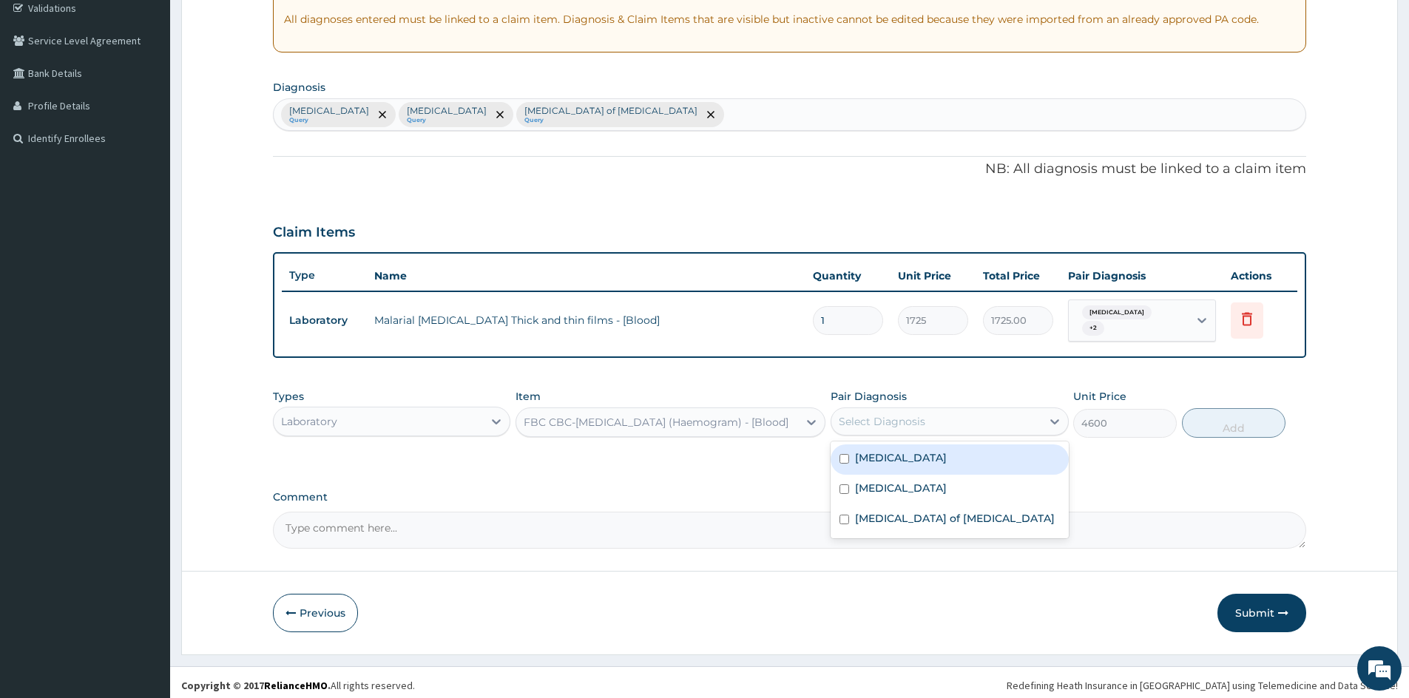
click at [914, 415] on div "Select Diagnosis" at bounding box center [882, 421] width 87 height 15
click at [884, 464] on div "[MEDICAL_DATA]" at bounding box center [950, 460] width 238 height 30
checkbox input "true"
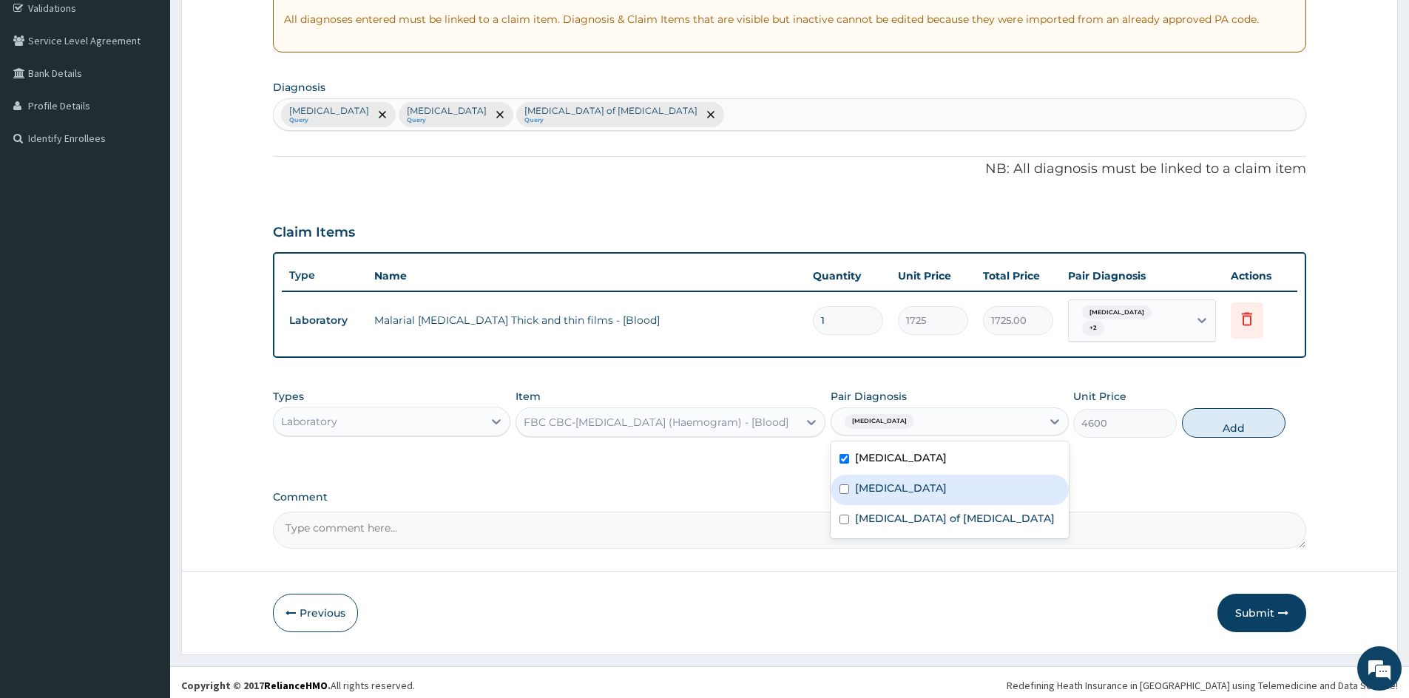
click at [878, 481] on label "[MEDICAL_DATA]" at bounding box center [901, 488] width 92 height 15
checkbox input "true"
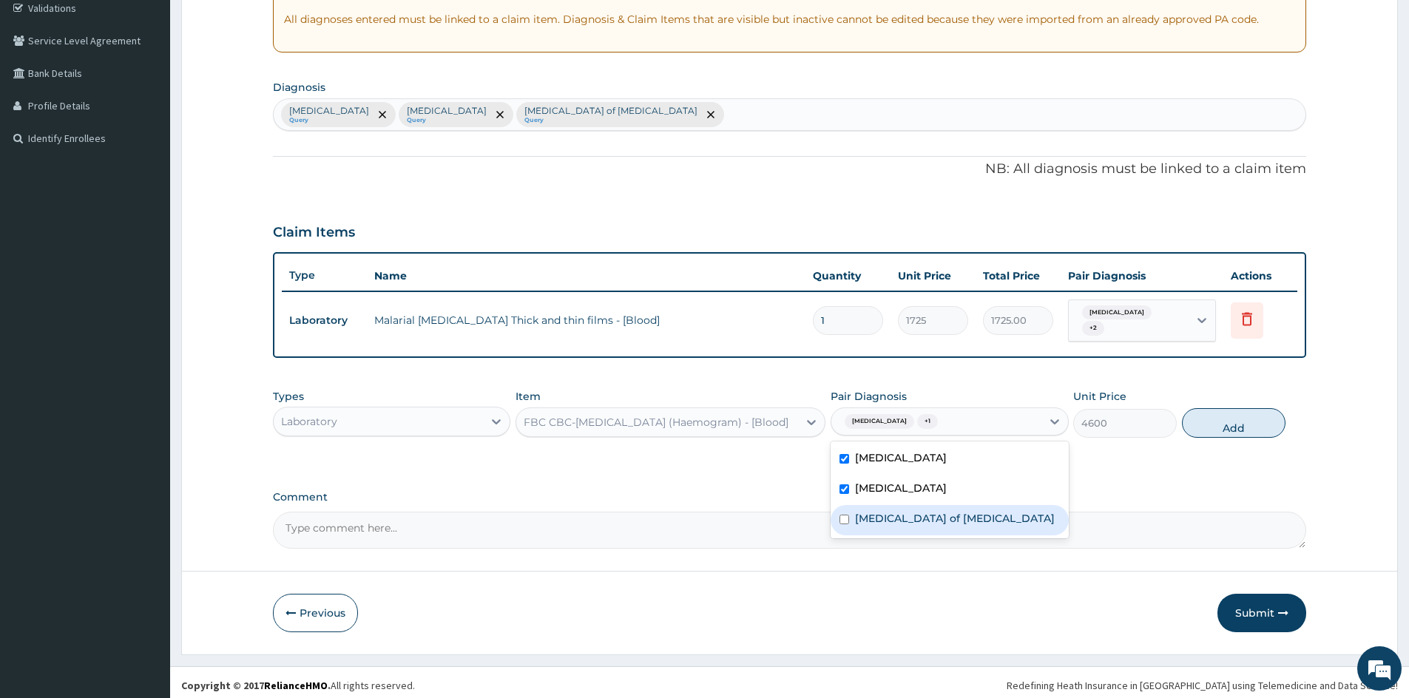
click at [886, 511] on label "[MEDICAL_DATA] of [MEDICAL_DATA]" at bounding box center [955, 518] width 200 height 15
checkbox input "true"
click at [1236, 424] on button "Add" at bounding box center [1234, 423] width 104 height 30
type input "0"
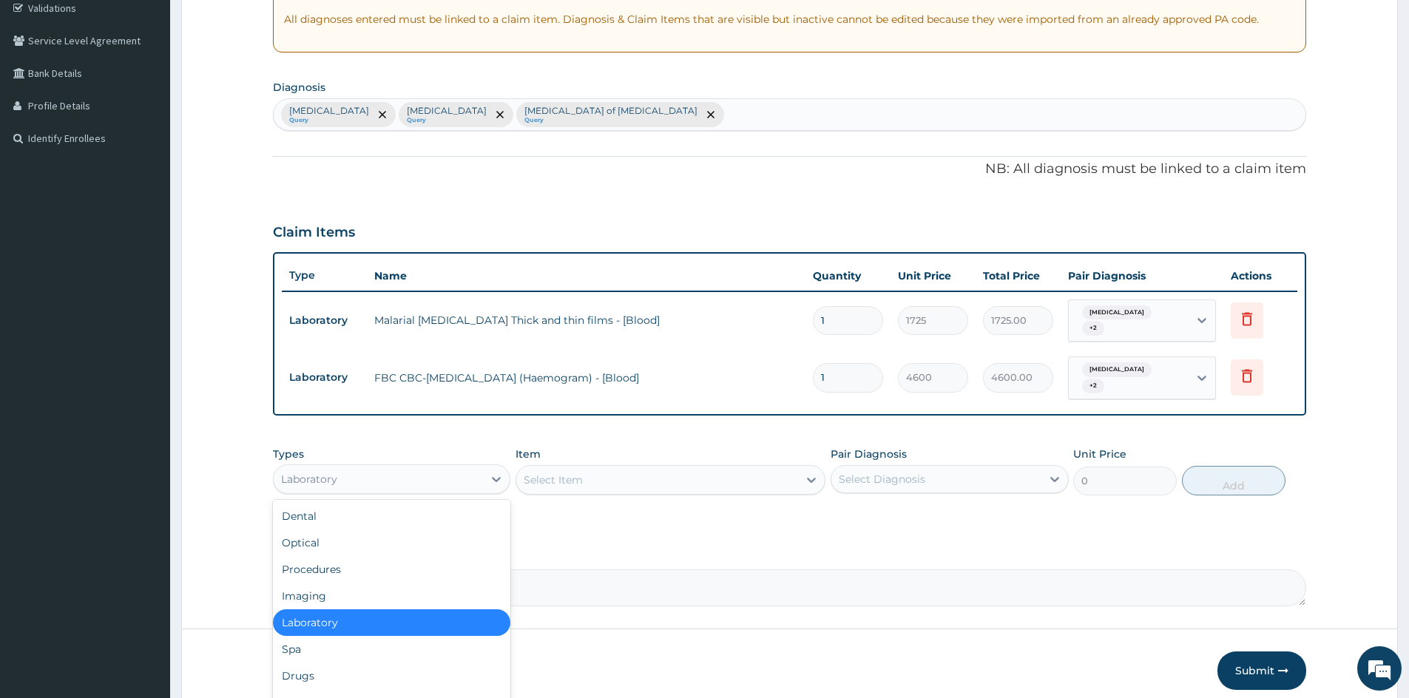
click at [459, 468] on div "Laboratory" at bounding box center [378, 480] width 209 height 24
click at [353, 666] on div "Drugs" at bounding box center [392, 676] width 238 height 27
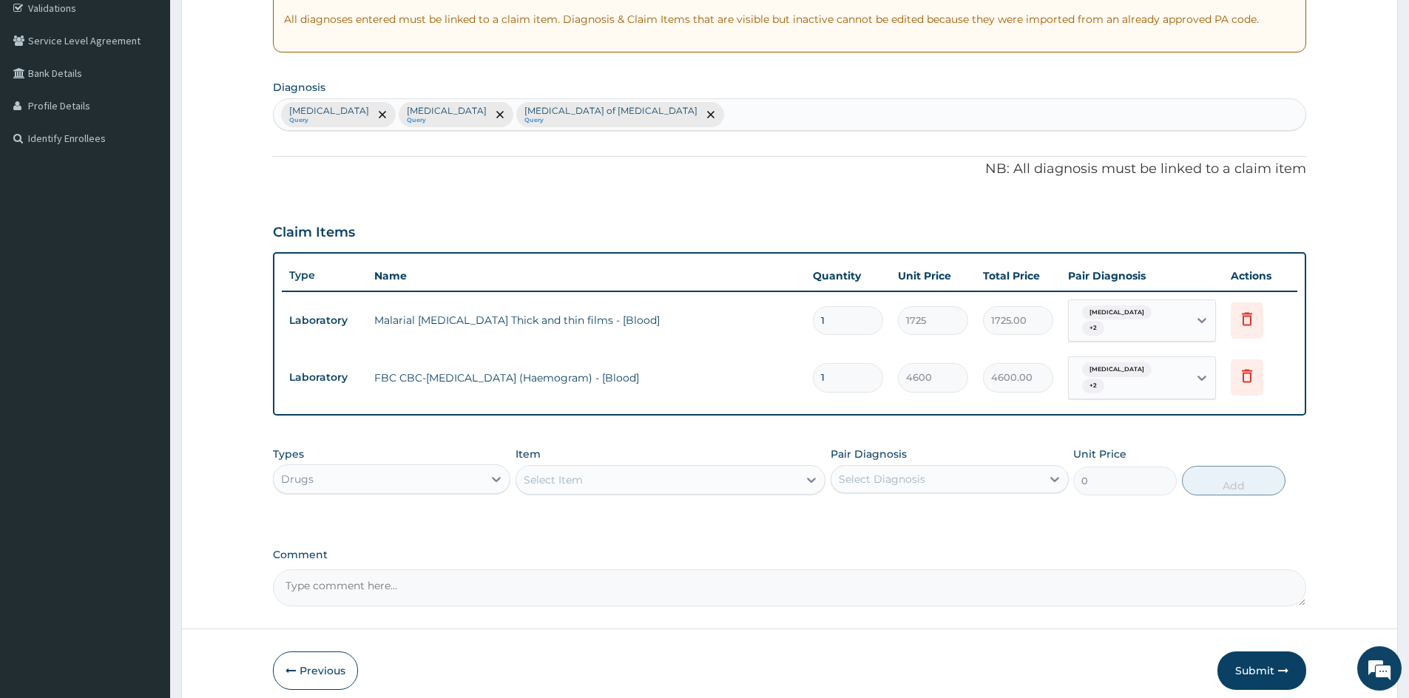
click at [606, 478] on div "Select Item" at bounding box center [657, 480] width 282 height 24
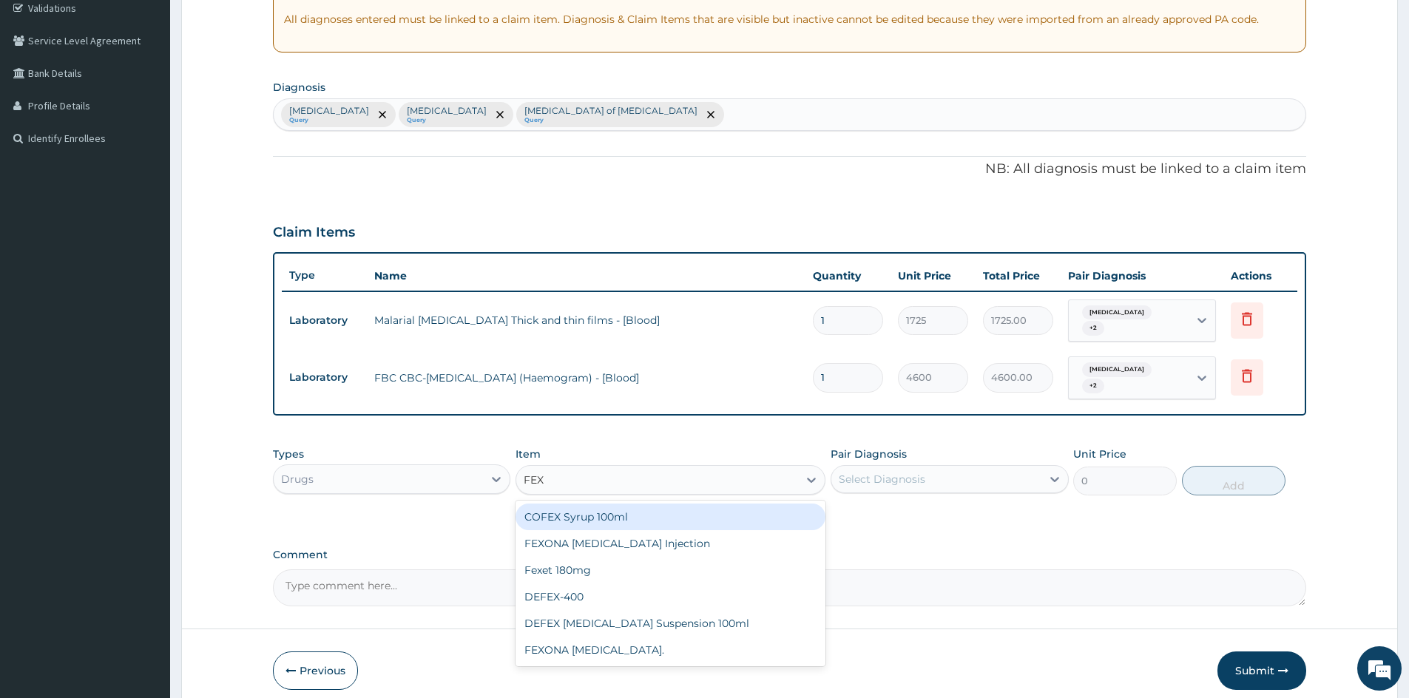
type input "FEXO"
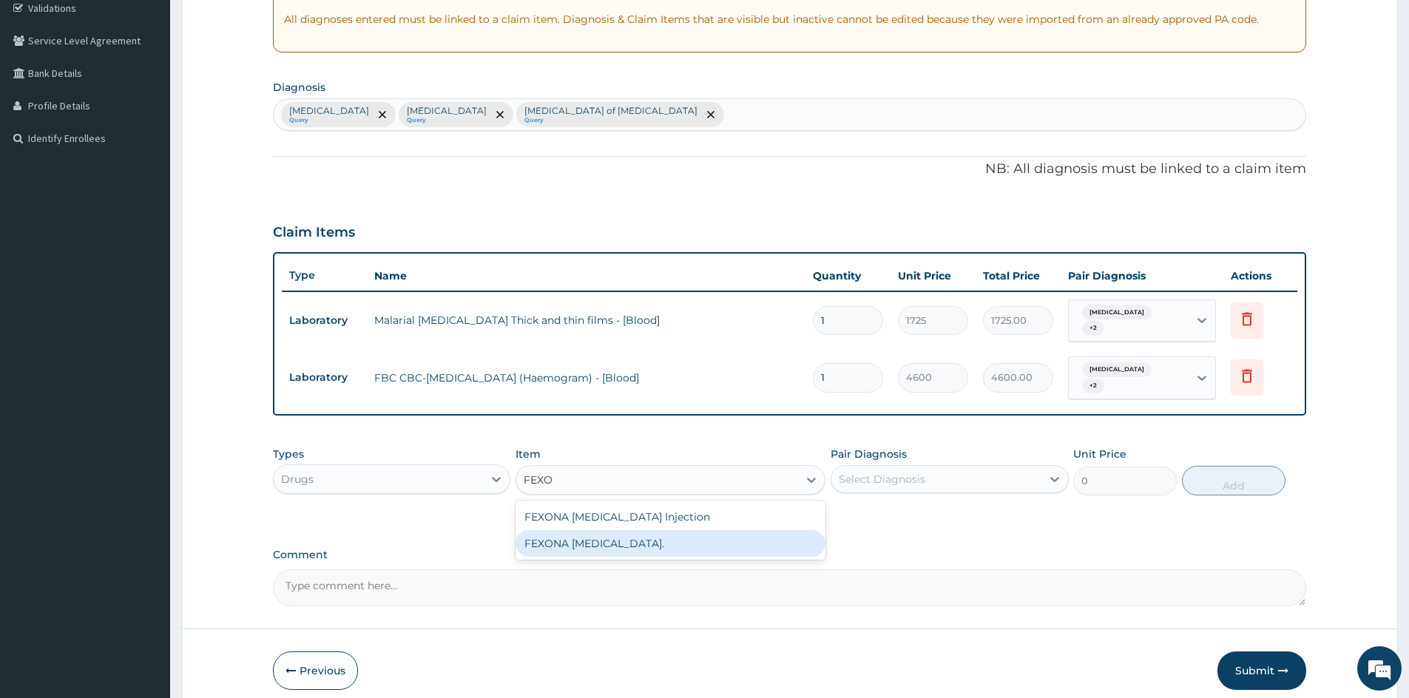
click at [652, 531] on div "FEXONA [MEDICAL_DATA]." at bounding box center [671, 544] width 310 height 27
type input "2700.775"
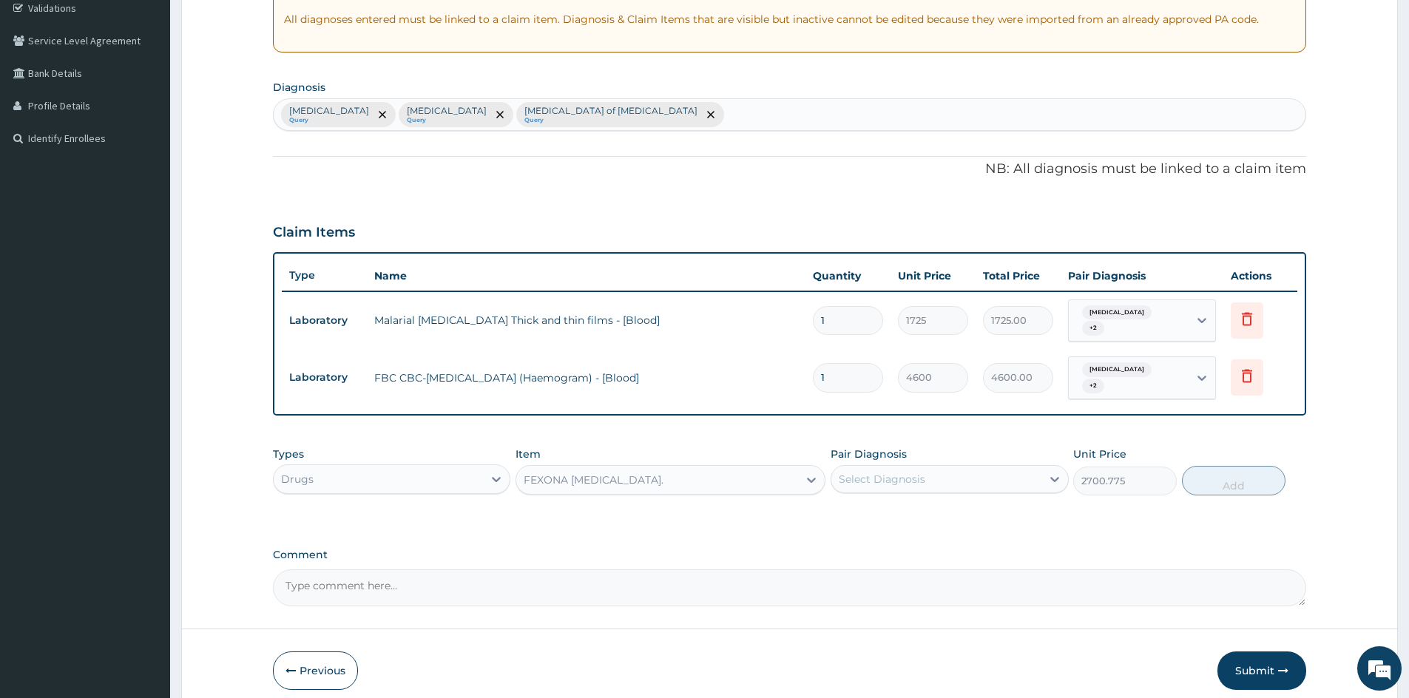
click at [631, 480] on div "FEXONA [MEDICAL_DATA]." at bounding box center [671, 480] width 310 height 30
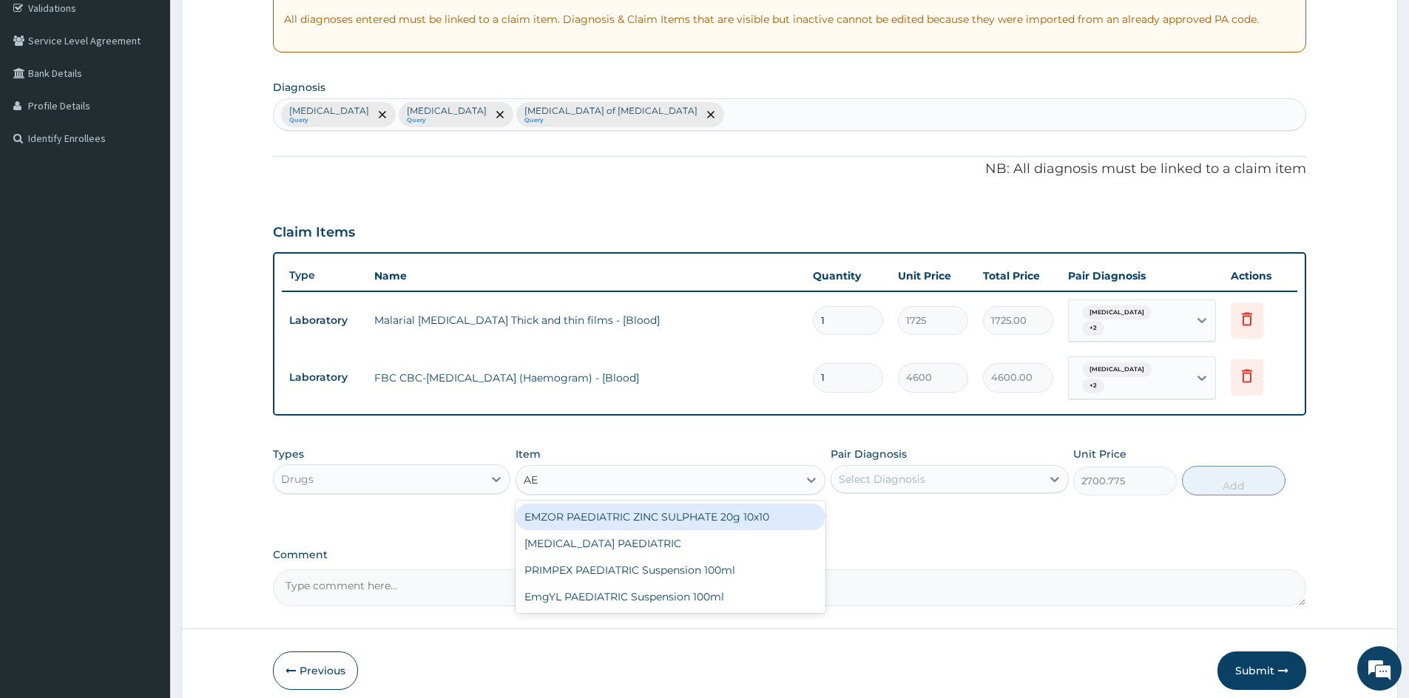
scroll to position [0, 0]
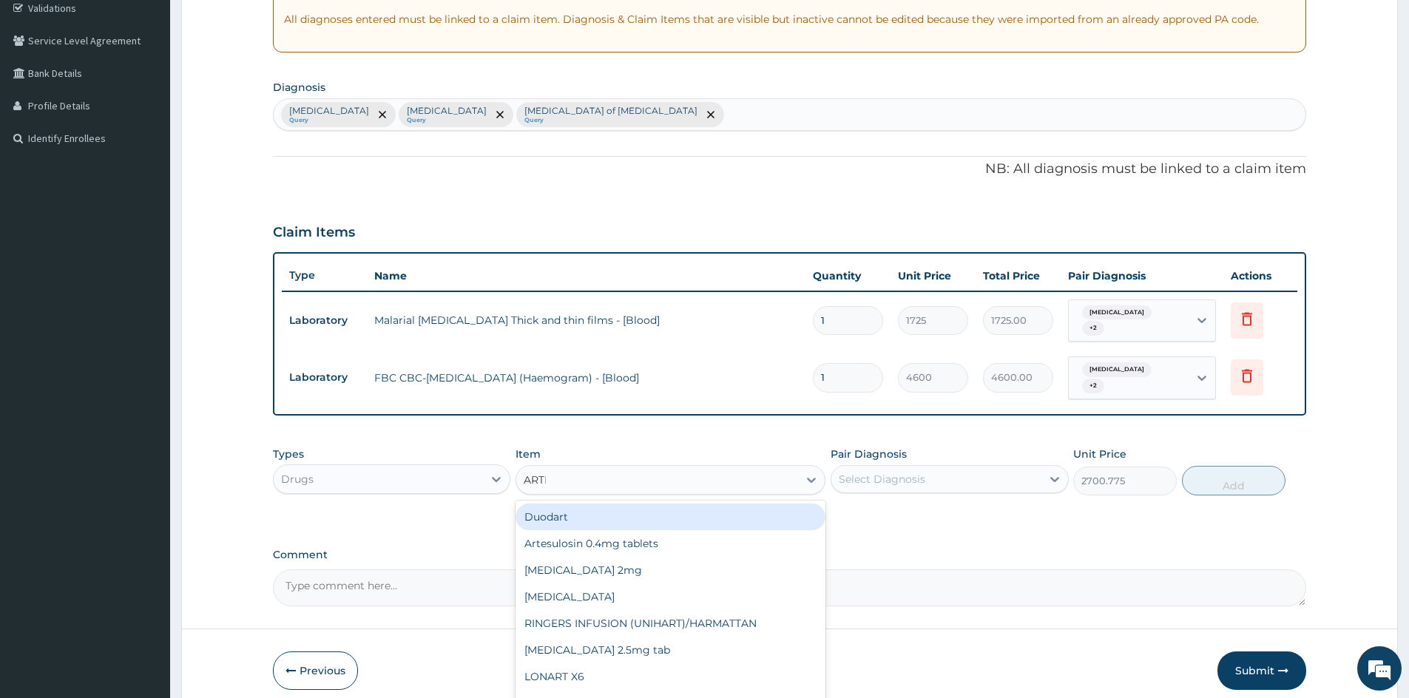
type input "ARTES"
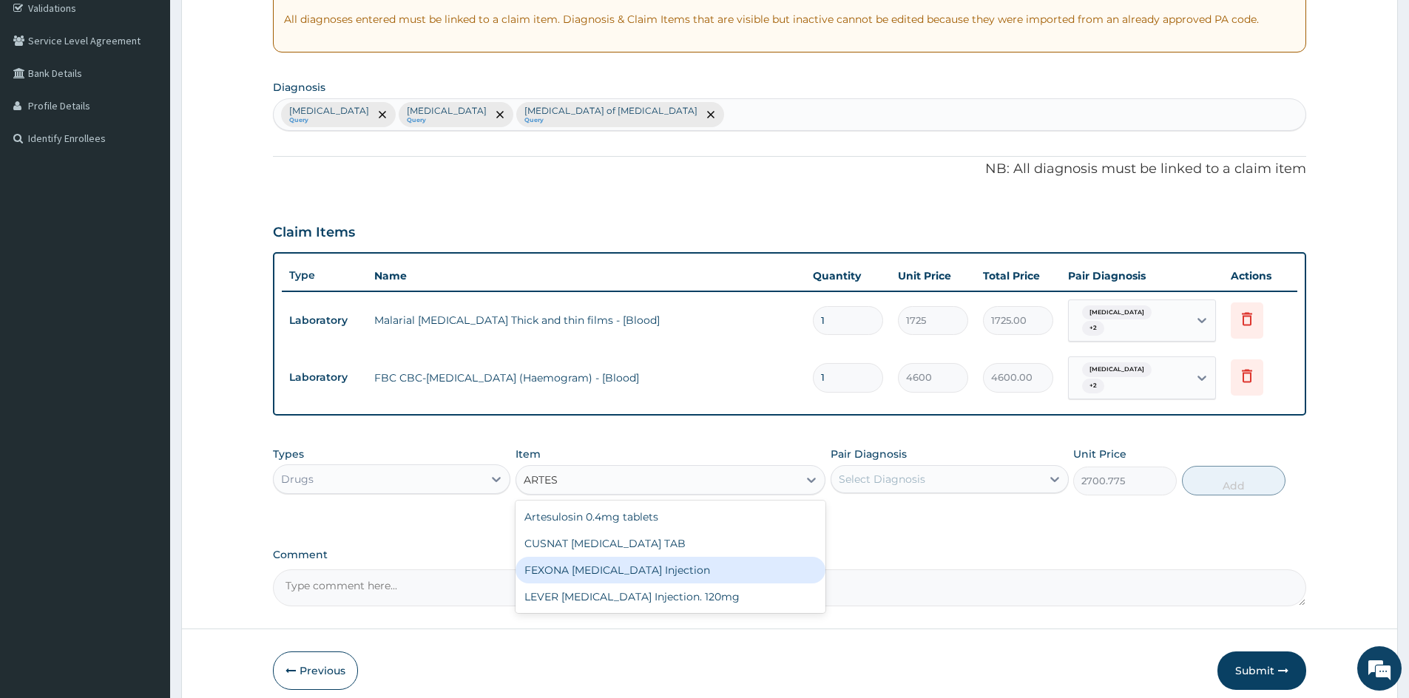
click at [659, 558] on div "FEXONA [MEDICAL_DATA] Injection" at bounding box center [671, 570] width 310 height 27
type input "1644.5"
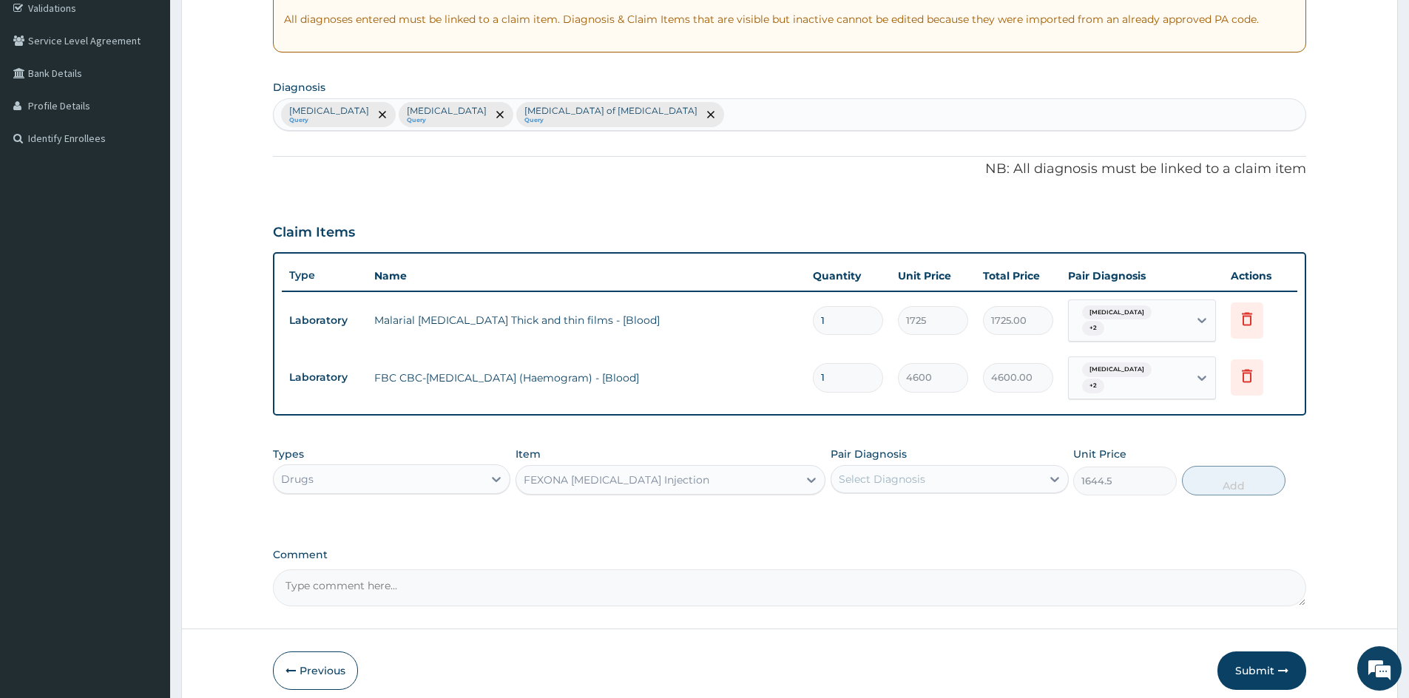
click at [952, 468] on div "Select Diagnosis" at bounding box center [936, 480] width 209 height 24
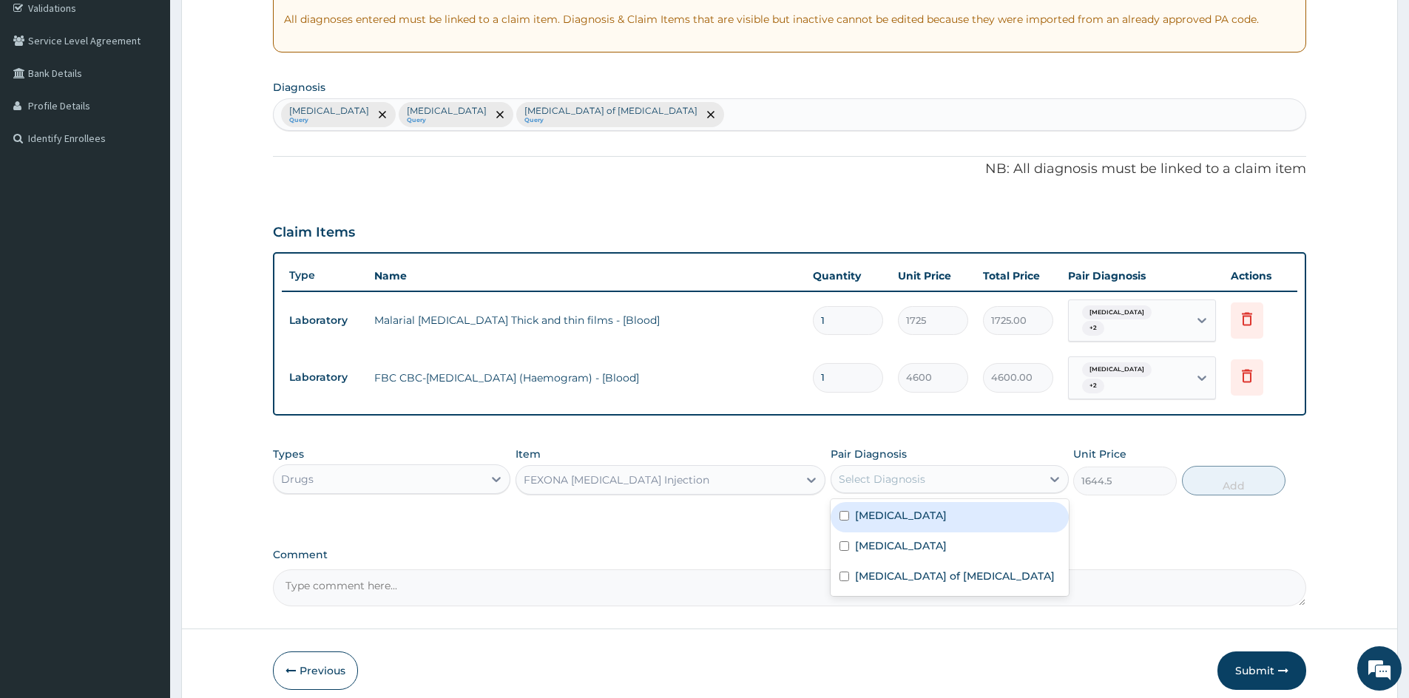
click at [912, 510] on div "[MEDICAL_DATA]" at bounding box center [950, 517] width 238 height 30
checkbox input "true"
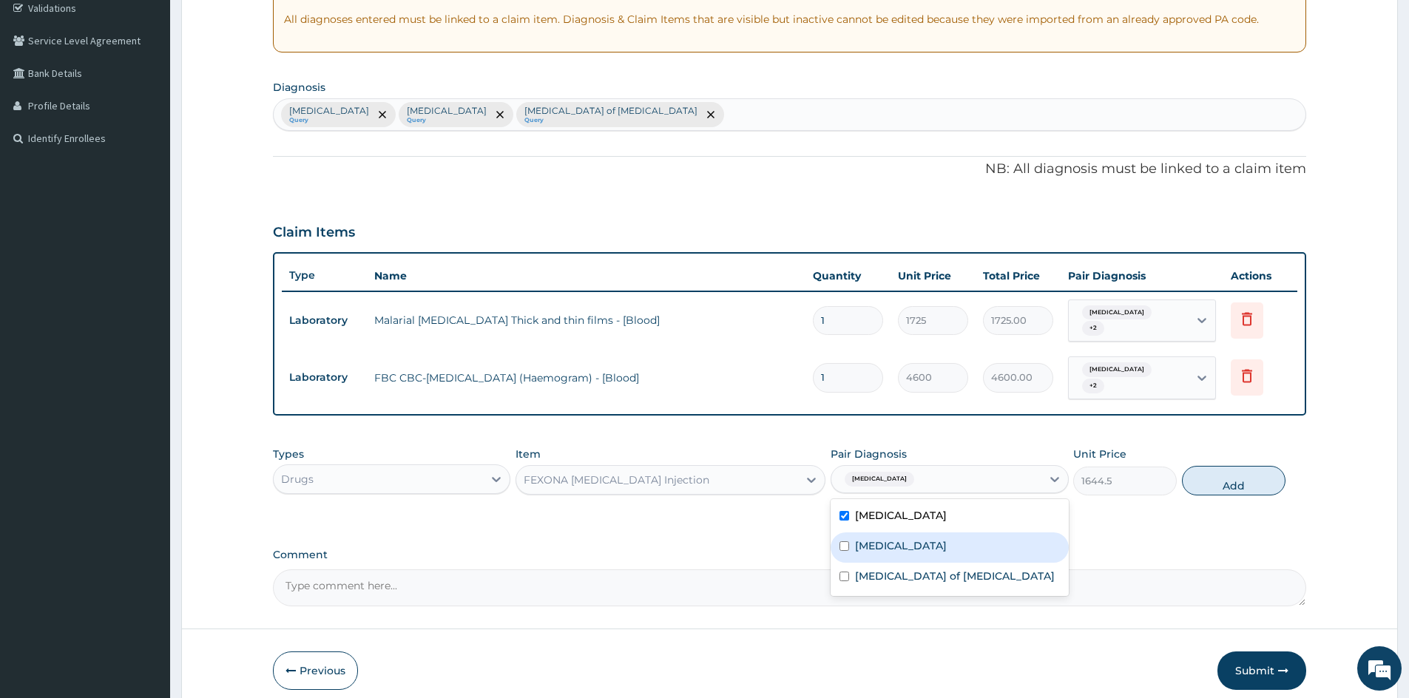
click at [889, 533] on div "[MEDICAL_DATA]" at bounding box center [950, 548] width 238 height 30
checkbox input "true"
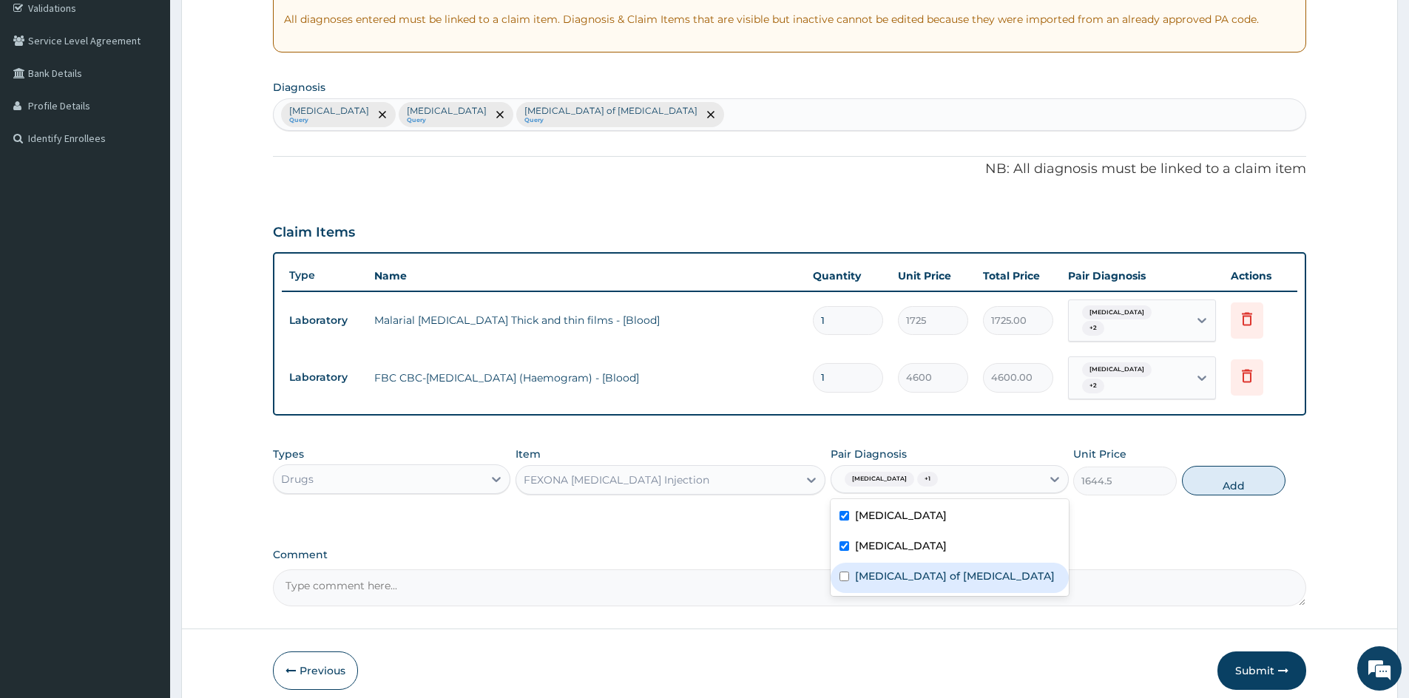
click at [898, 569] on label "[MEDICAL_DATA] of [MEDICAL_DATA]" at bounding box center [955, 576] width 200 height 15
checkbox input "true"
click at [1225, 466] on button "Add" at bounding box center [1234, 481] width 104 height 30
type input "0"
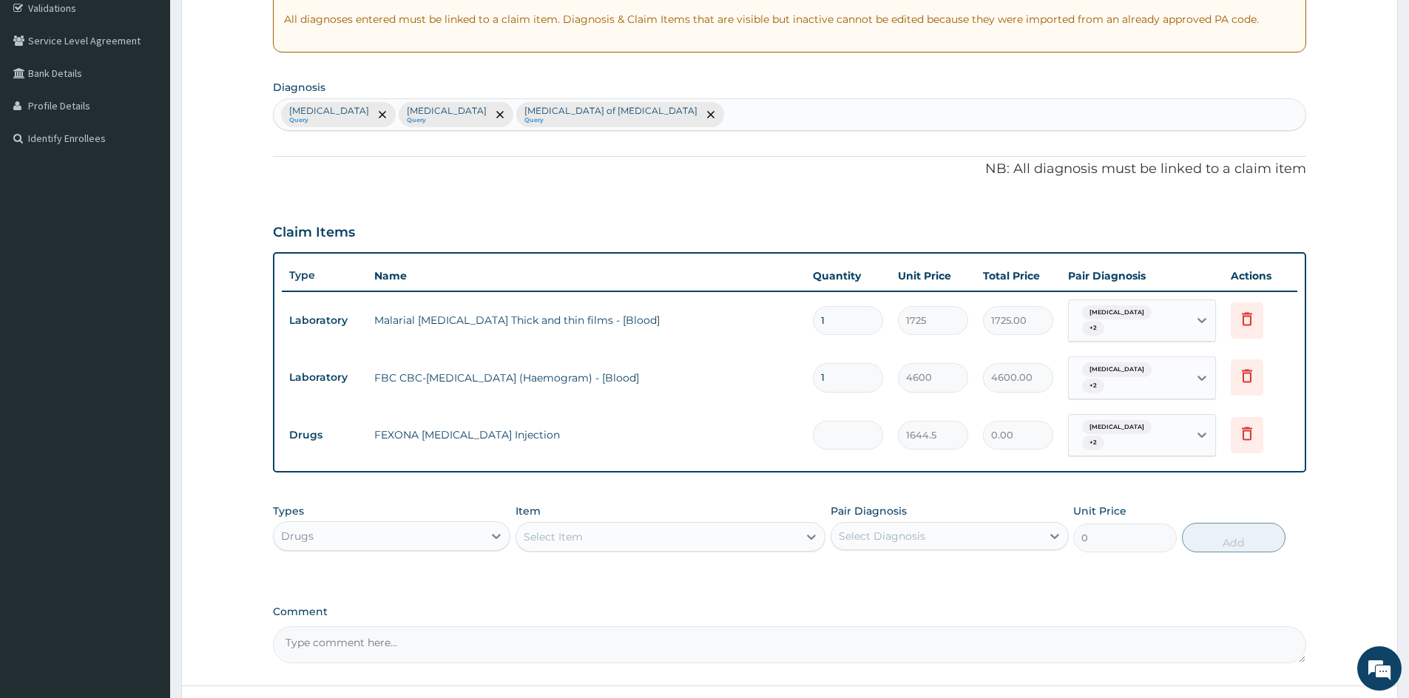
type input "0.00"
type input "3"
type input "4933.50"
type input "3"
click at [438, 525] on div "Drugs" at bounding box center [378, 537] width 209 height 24
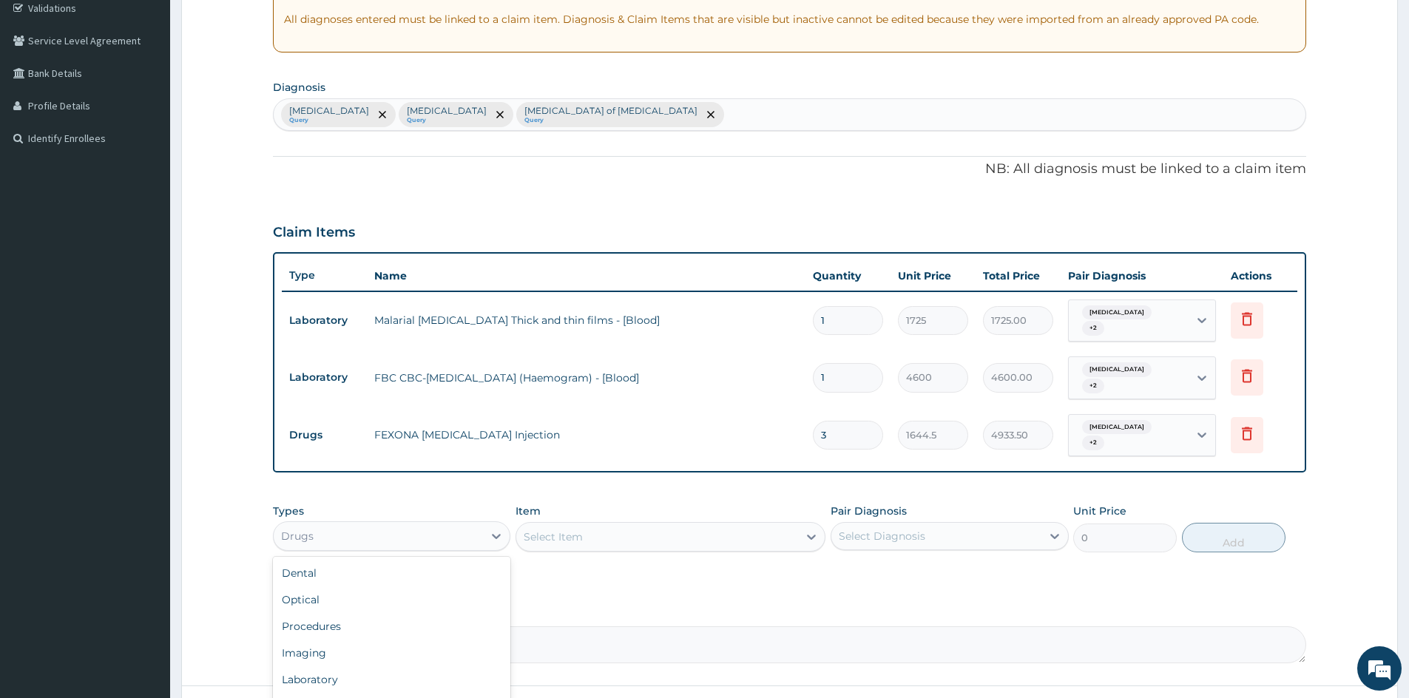
click at [611, 528] on div "Select Item" at bounding box center [657, 537] width 282 height 24
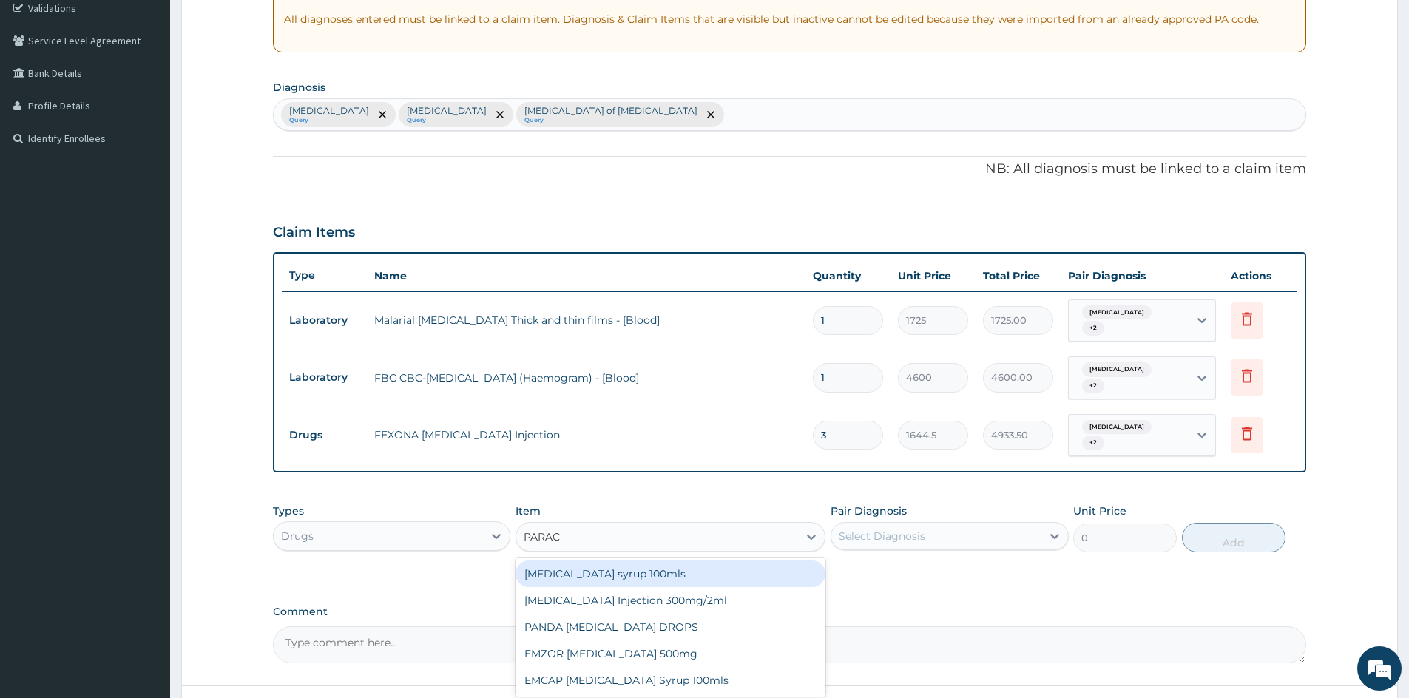
type input "PARACE"
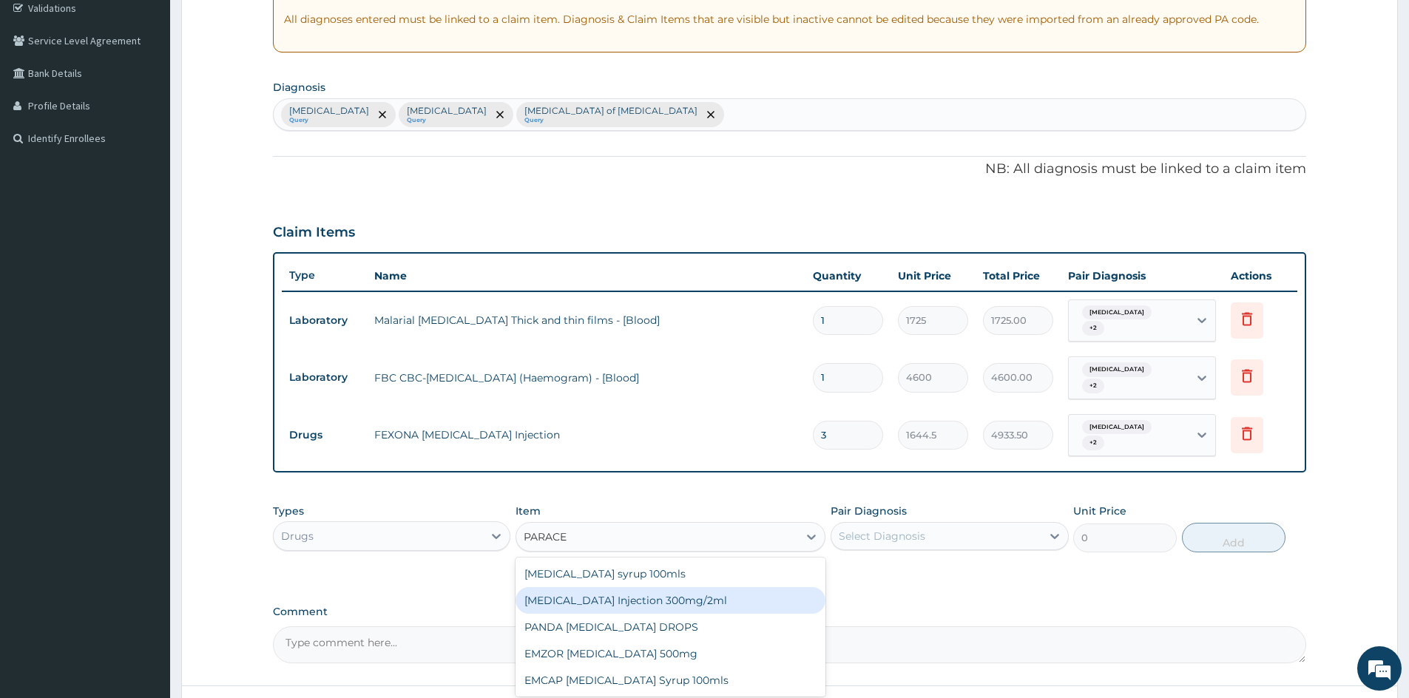
click at [683, 587] on div "[MEDICAL_DATA] Injection 300mg/2ml" at bounding box center [671, 600] width 310 height 27
type input "278.3"
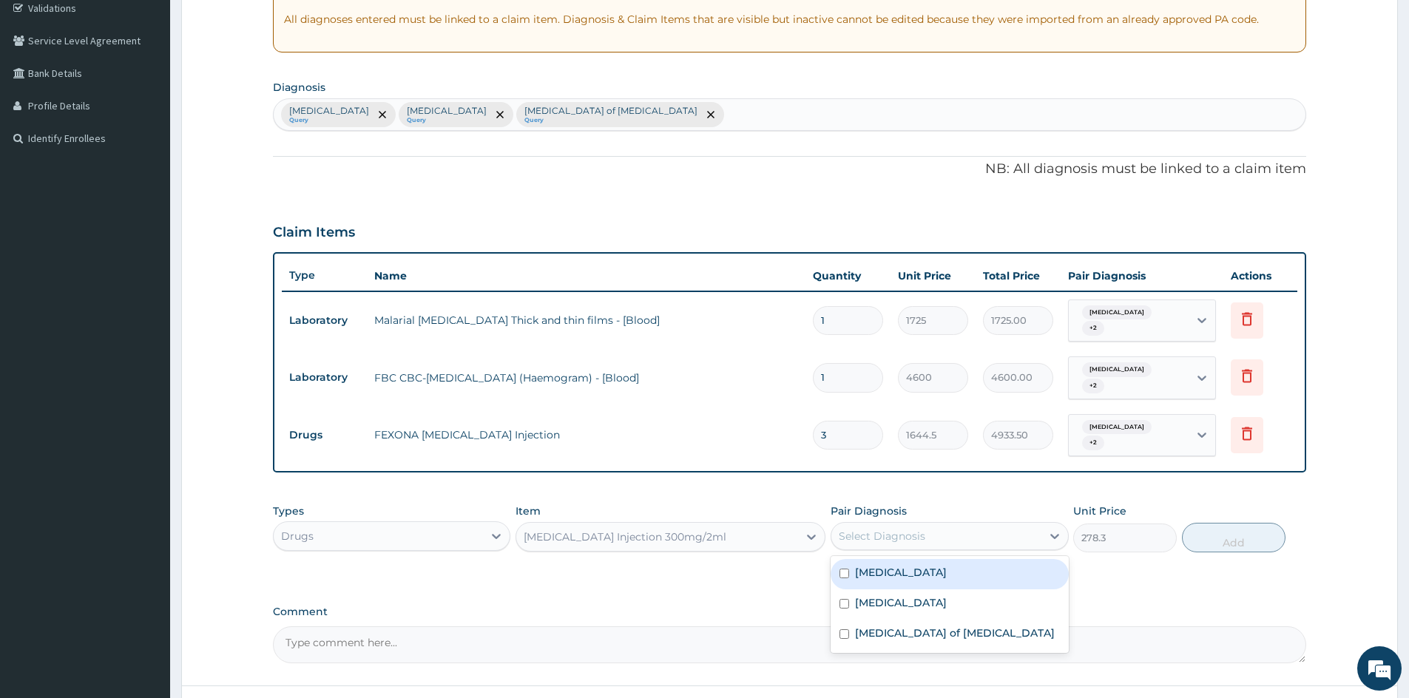
click at [932, 525] on div "Select Diagnosis" at bounding box center [936, 537] width 209 height 24
click at [878, 565] on label "[MEDICAL_DATA]" at bounding box center [901, 572] width 92 height 15
checkbox input "true"
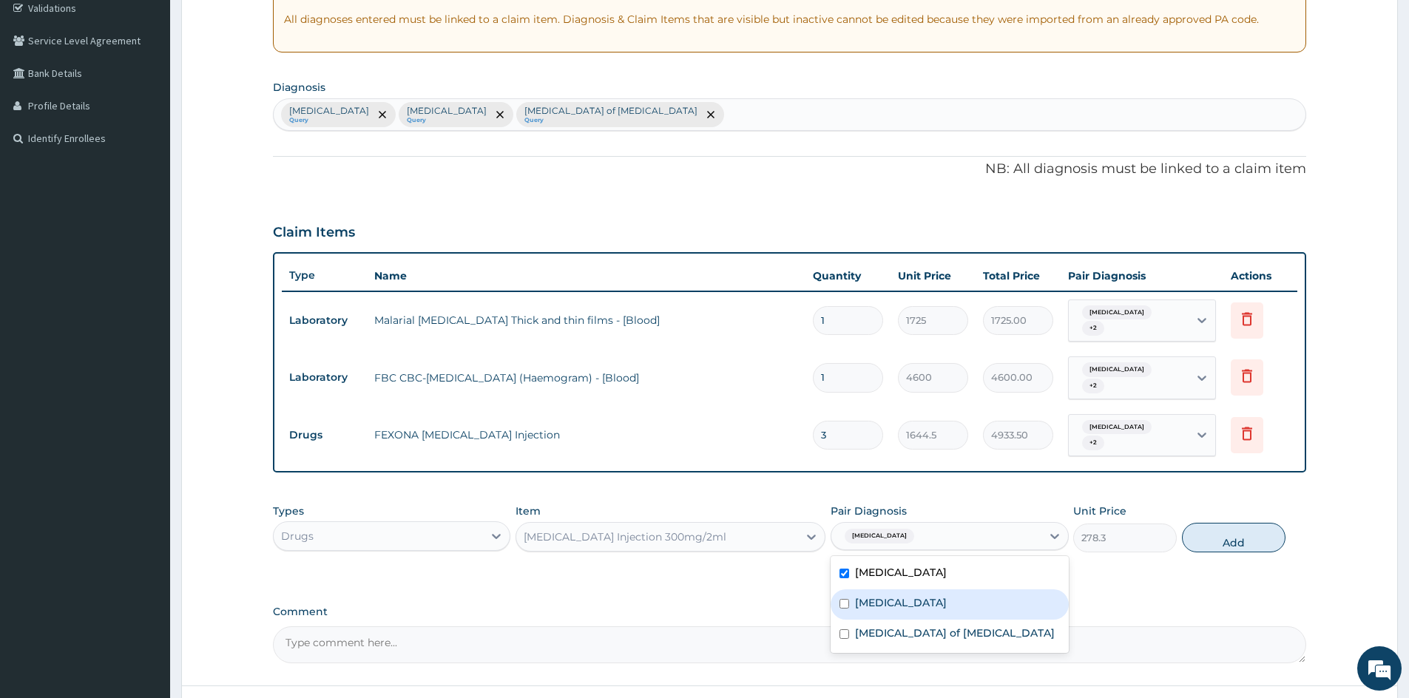
click at [879, 590] on div "[MEDICAL_DATA]" at bounding box center [950, 605] width 238 height 30
checkbox input "true"
click at [903, 626] on label "[MEDICAL_DATA] of [MEDICAL_DATA]" at bounding box center [955, 633] width 200 height 15
checkbox input "true"
click at [1249, 525] on button "Add" at bounding box center [1234, 538] width 104 height 30
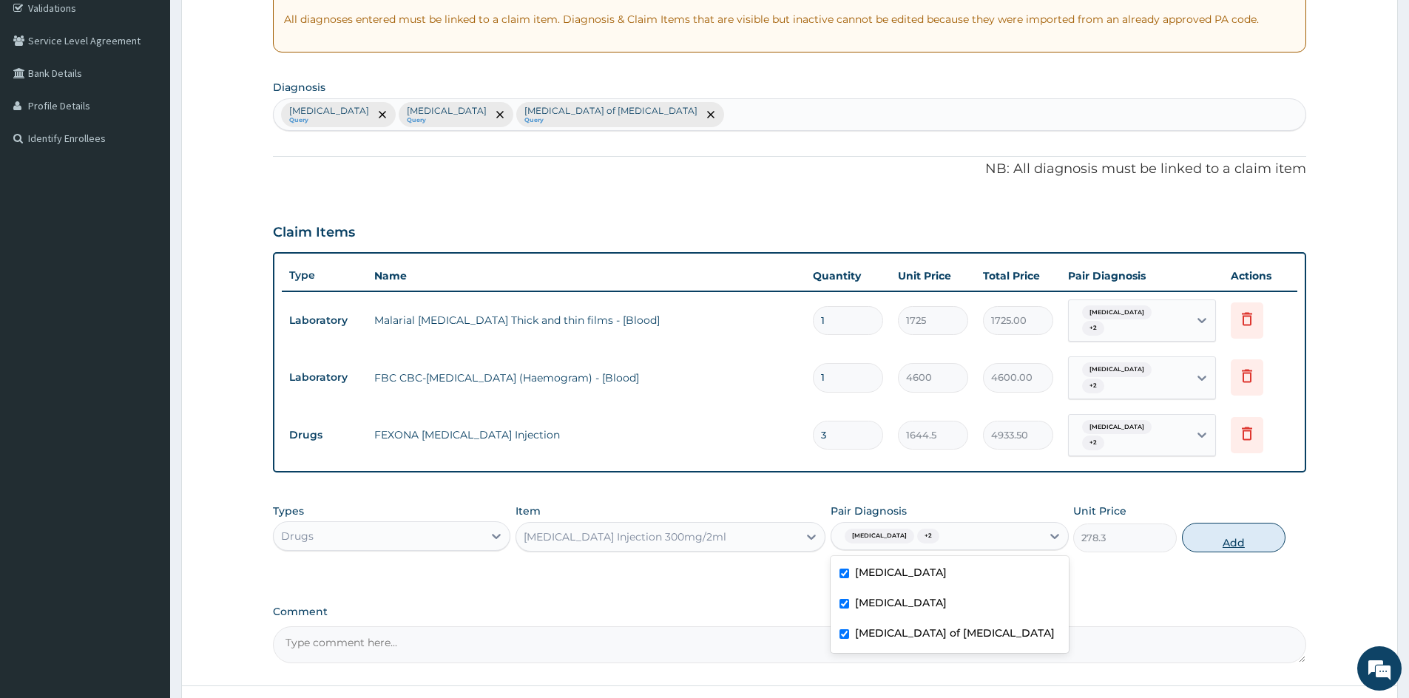
type input "0"
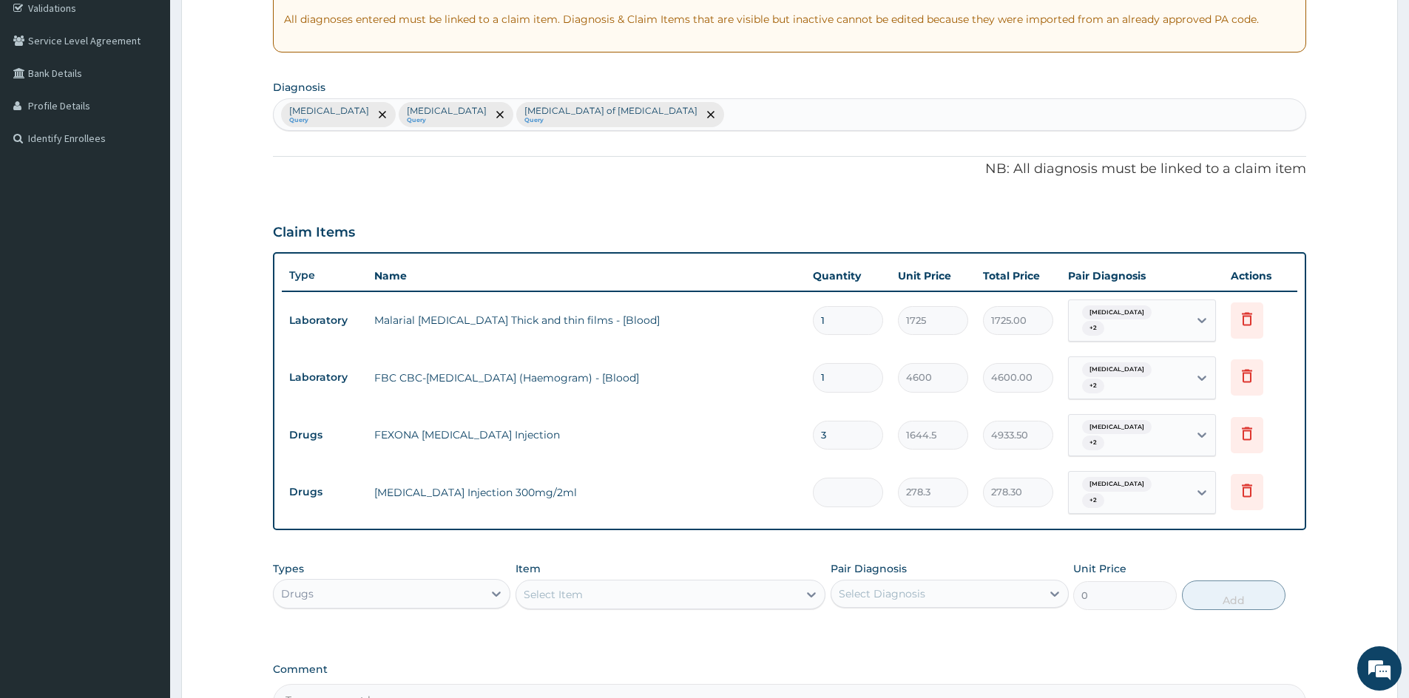
type input "0.00"
type input "6"
type input "1669.80"
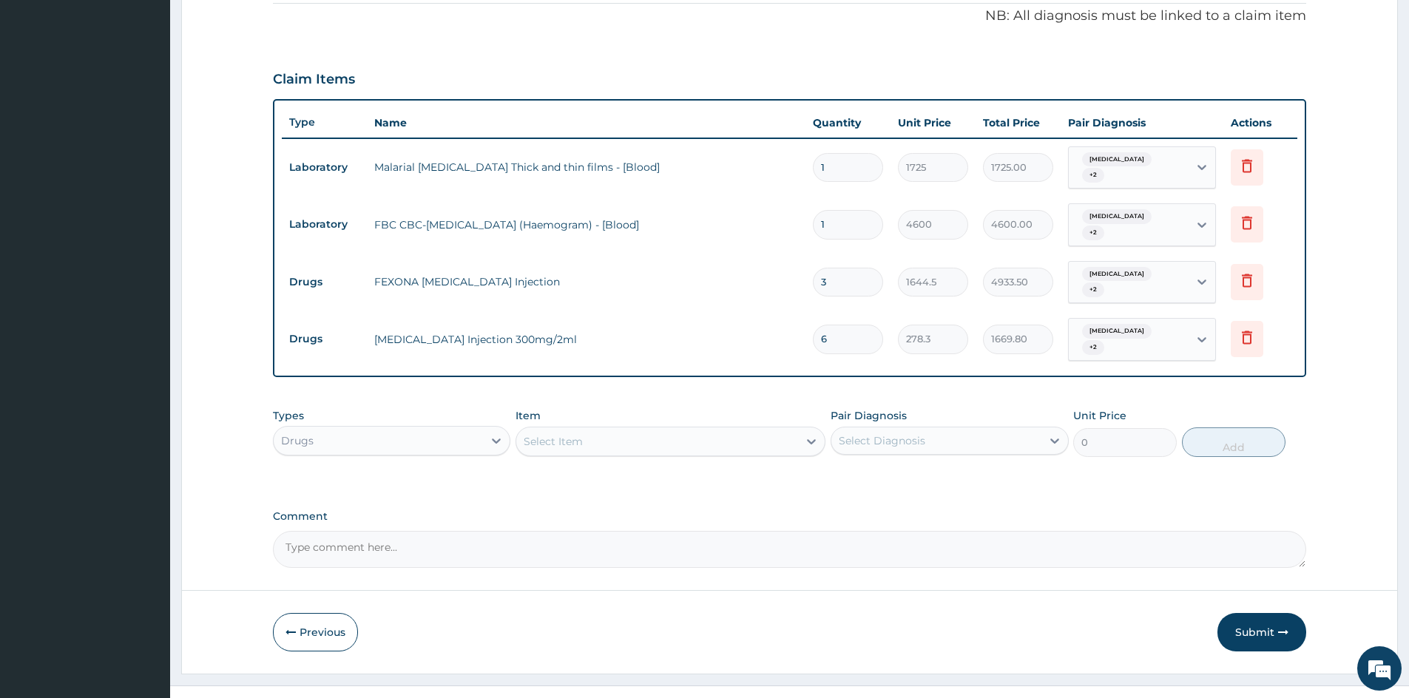
type input "6"
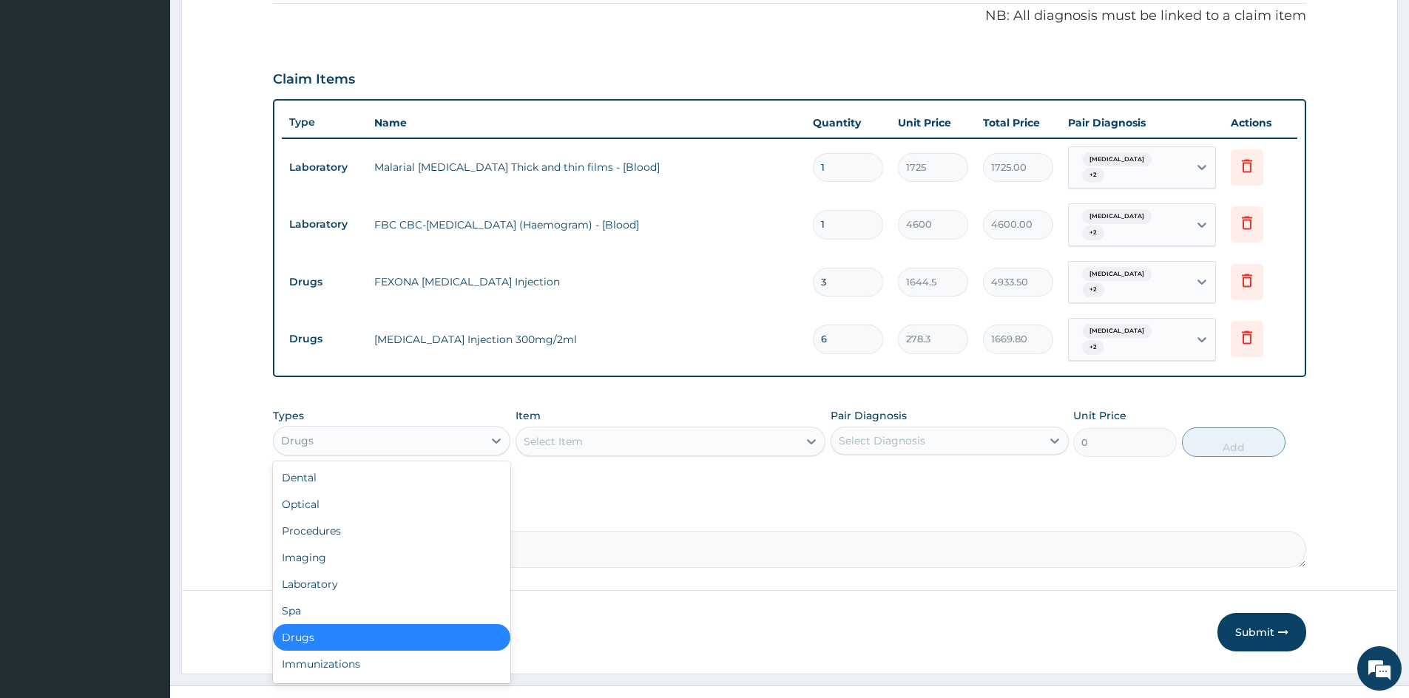
click at [430, 429] on div "Drugs" at bounding box center [378, 441] width 209 height 24
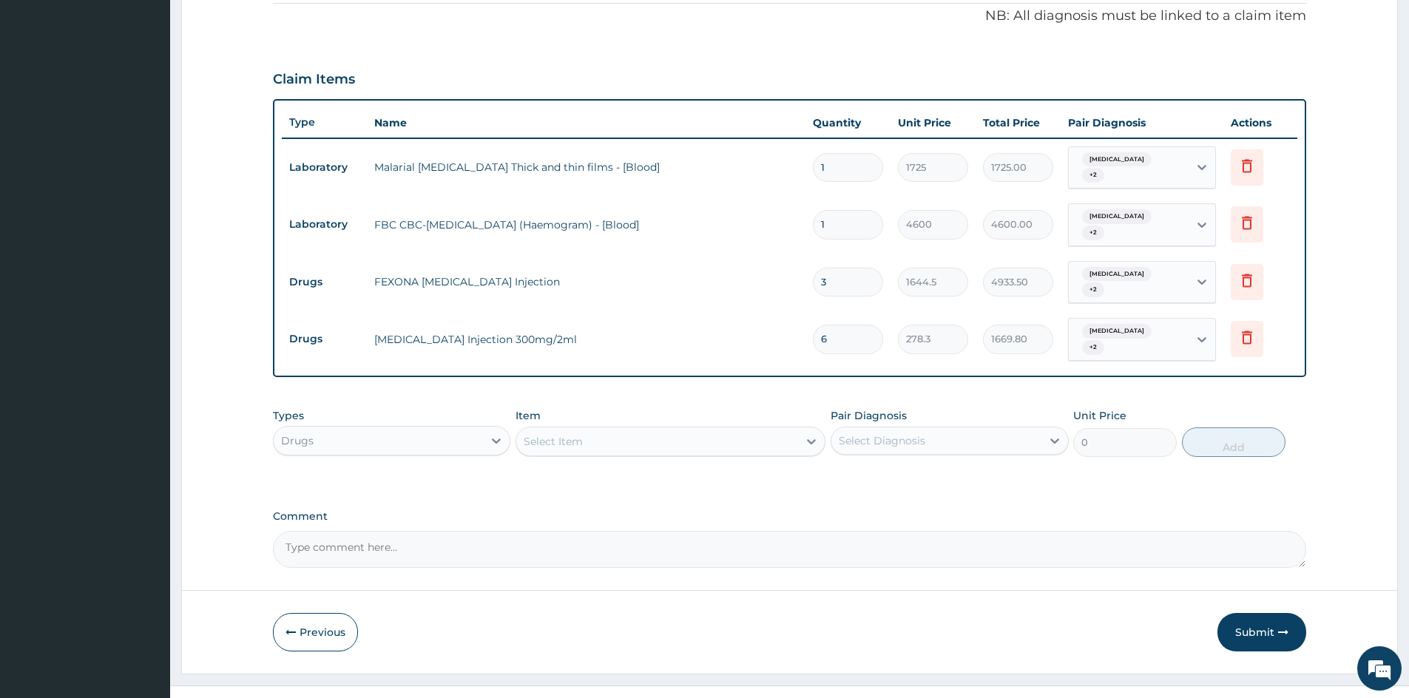
click at [688, 465] on div "PA Code / Prescription Code Enter Code(Secondary Care Only) Encounter Date [DAT…" at bounding box center [790, 136] width 1034 height 863
click at [695, 430] on div "Select Item" at bounding box center [657, 442] width 282 height 24
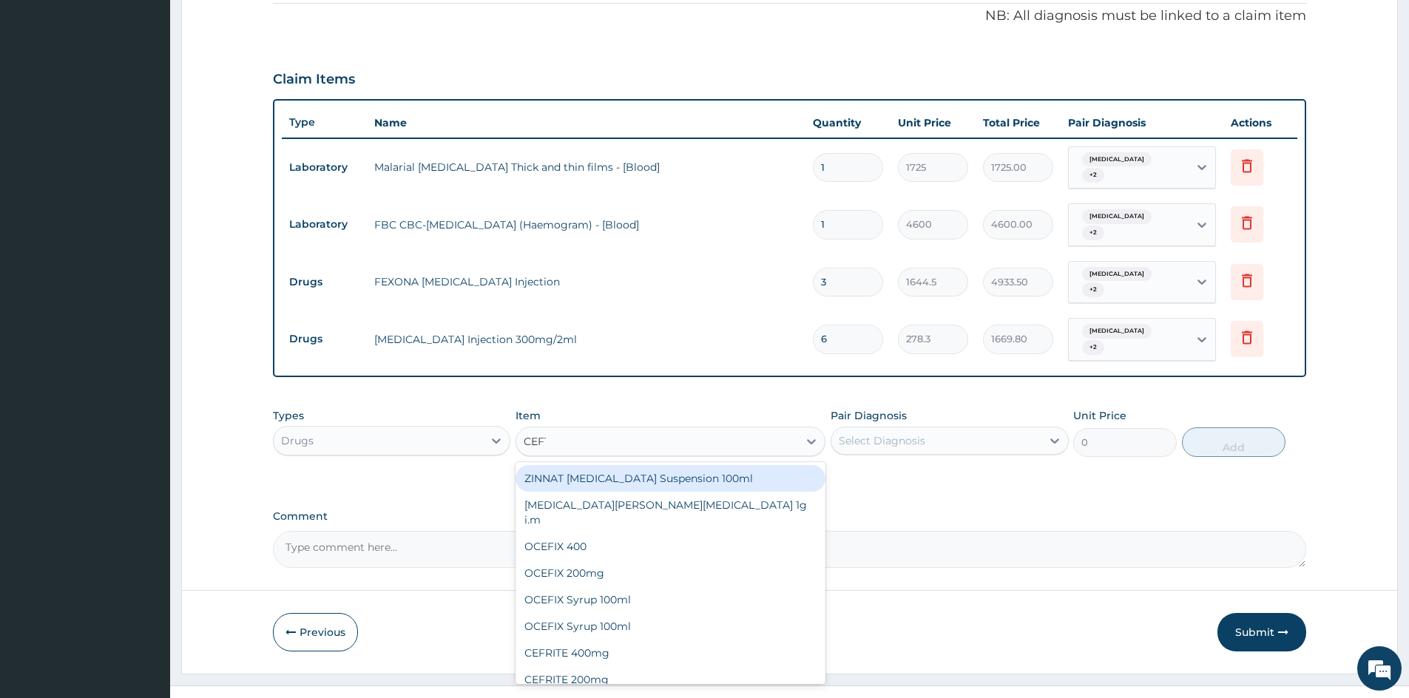
type input "CEFTR"
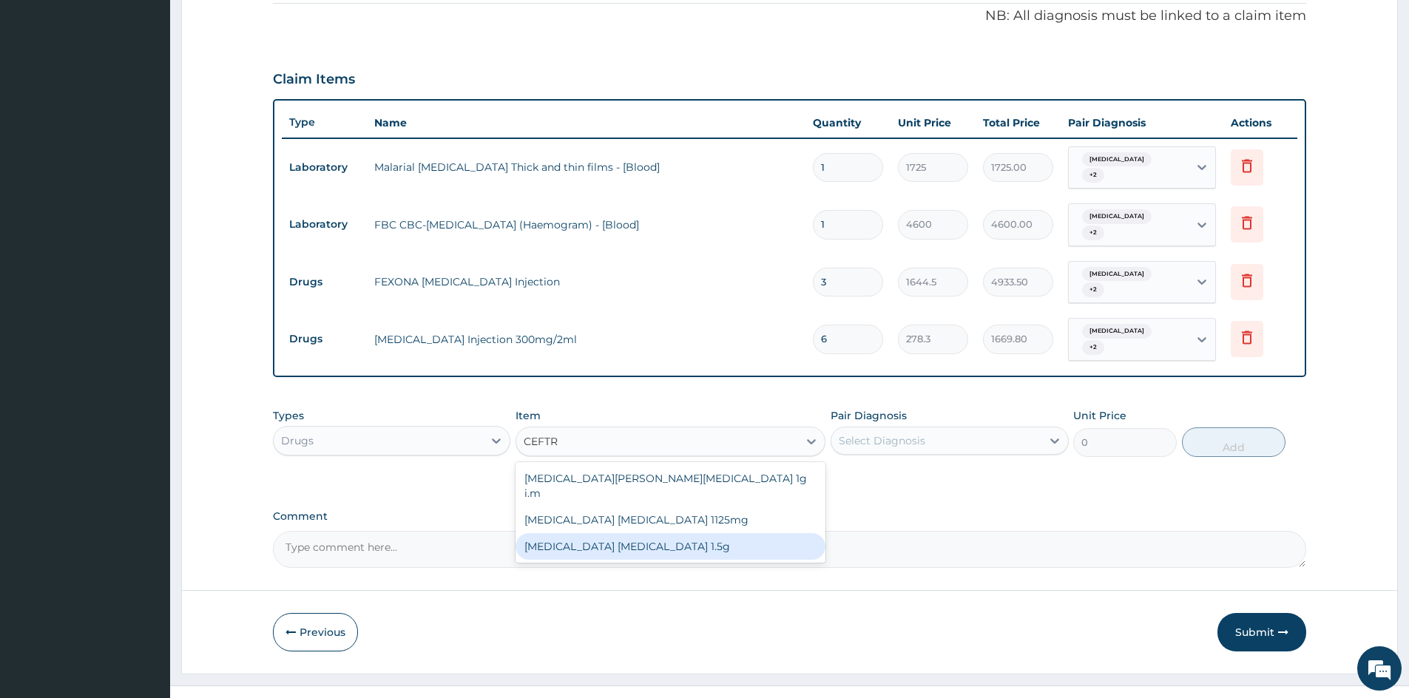
click at [666, 533] on div "[MEDICAL_DATA] [MEDICAL_DATA] 1.5g" at bounding box center [671, 546] width 310 height 27
type input "1518"
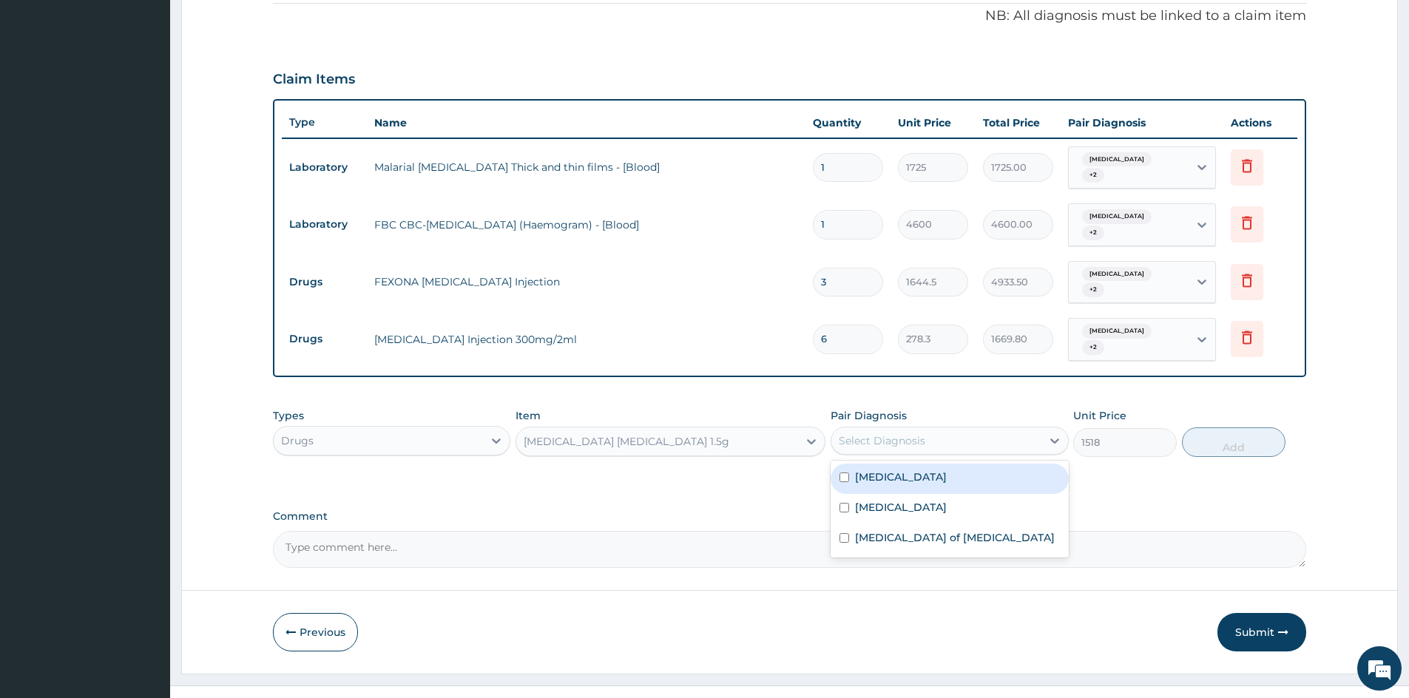
click at [953, 429] on div "Select Diagnosis" at bounding box center [936, 441] width 209 height 24
click at [918, 464] on div "[MEDICAL_DATA]" at bounding box center [950, 479] width 238 height 30
checkbox input "true"
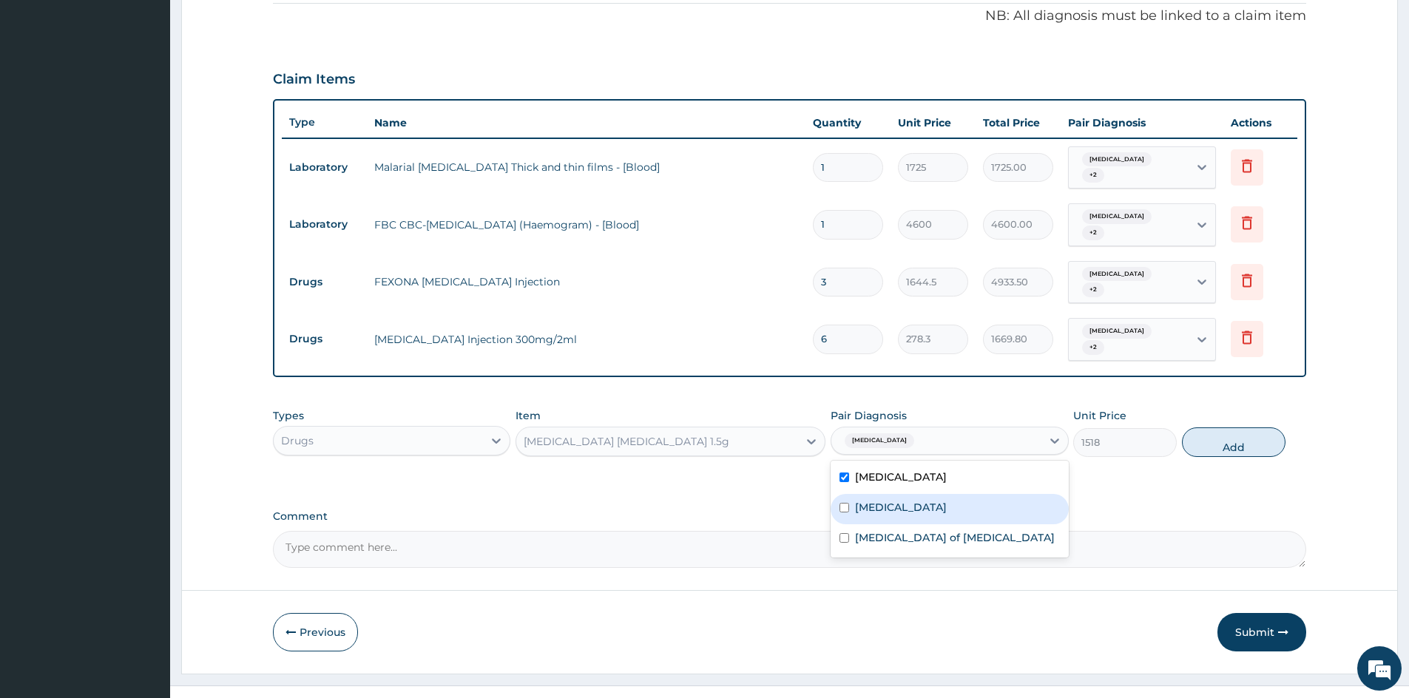
click at [914, 494] on div "[MEDICAL_DATA]" at bounding box center [950, 509] width 238 height 30
click at [920, 496] on div "[MEDICAL_DATA]" at bounding box center [950, 509] width 238 height 30
click at [922, 494] on div "[MEDICAL_DATA]" at bounding box center [950, 509] width 238 height 30
checkbox input "true"
click at [931, 531] on label "[MEDICAL_DATA] of [MEDICAL_DATA]" at bounding box center [955, 538] width 200 height 15
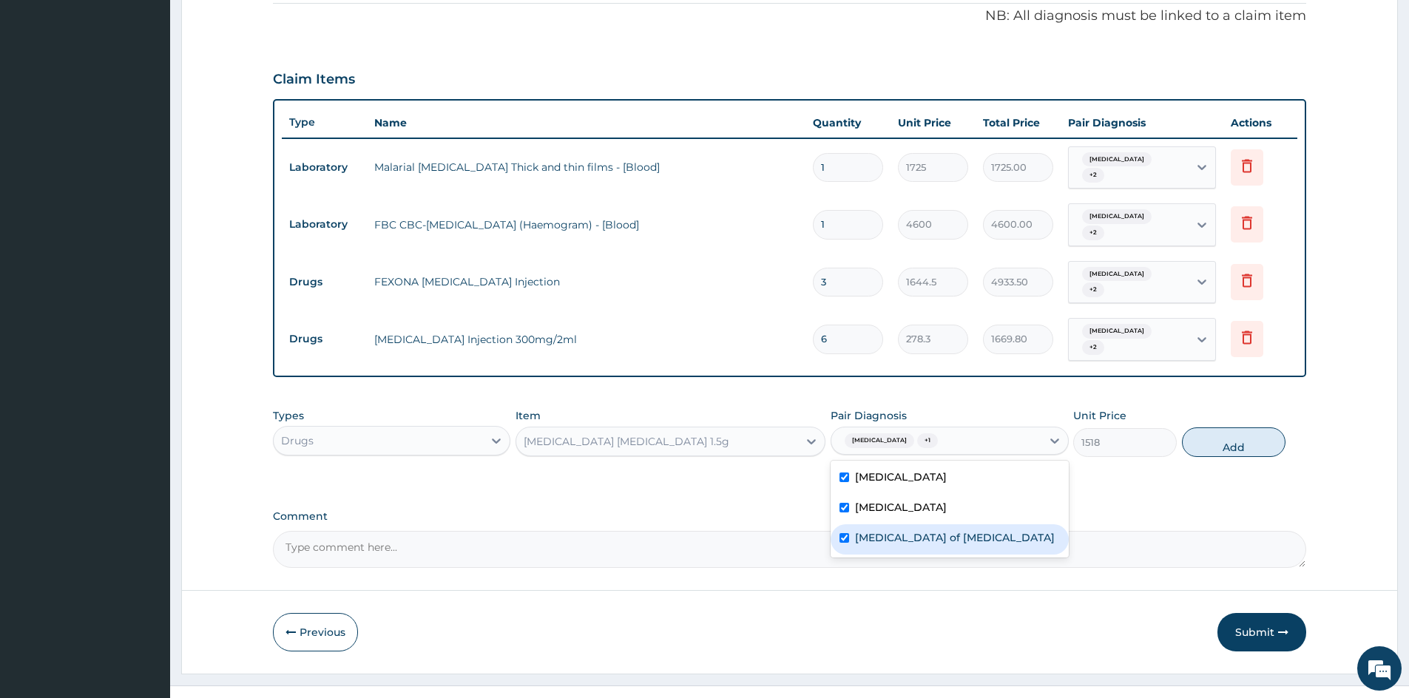
checkbox input "true"
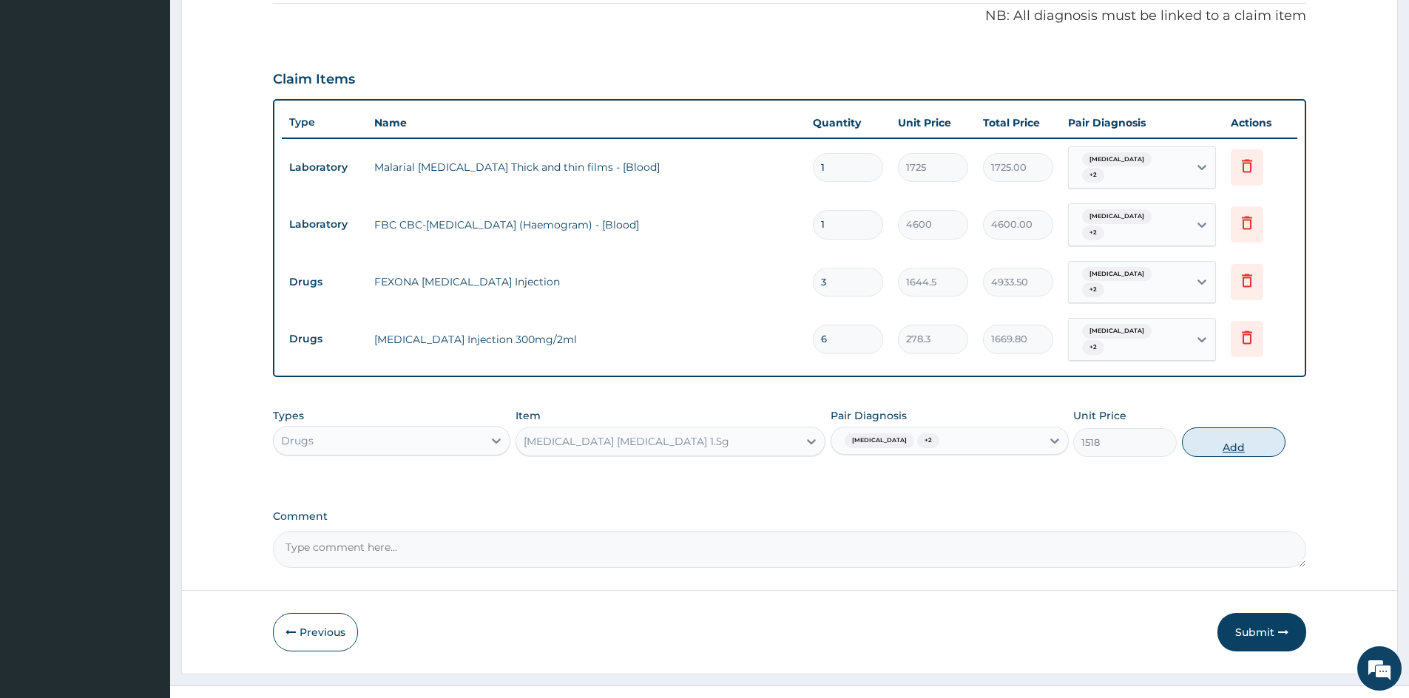
click at [1242, 428] on button "Add" at bounding box center [1234, 443] width 104 height 30
type input "0"
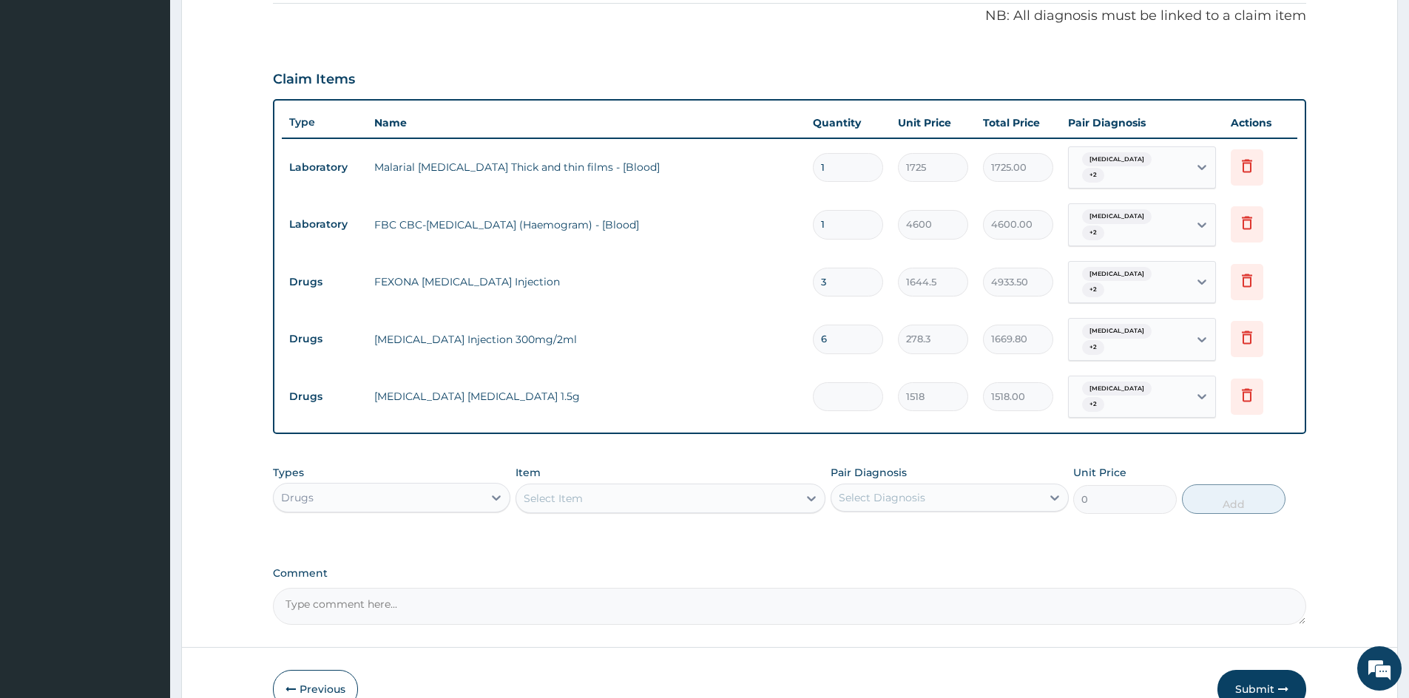
type input "0.00"
type input "3"
type input "4554.00"
type input "3"
click at [664, 487] on div "Select Item" at bounding box center [657, 499] width 282 height 24
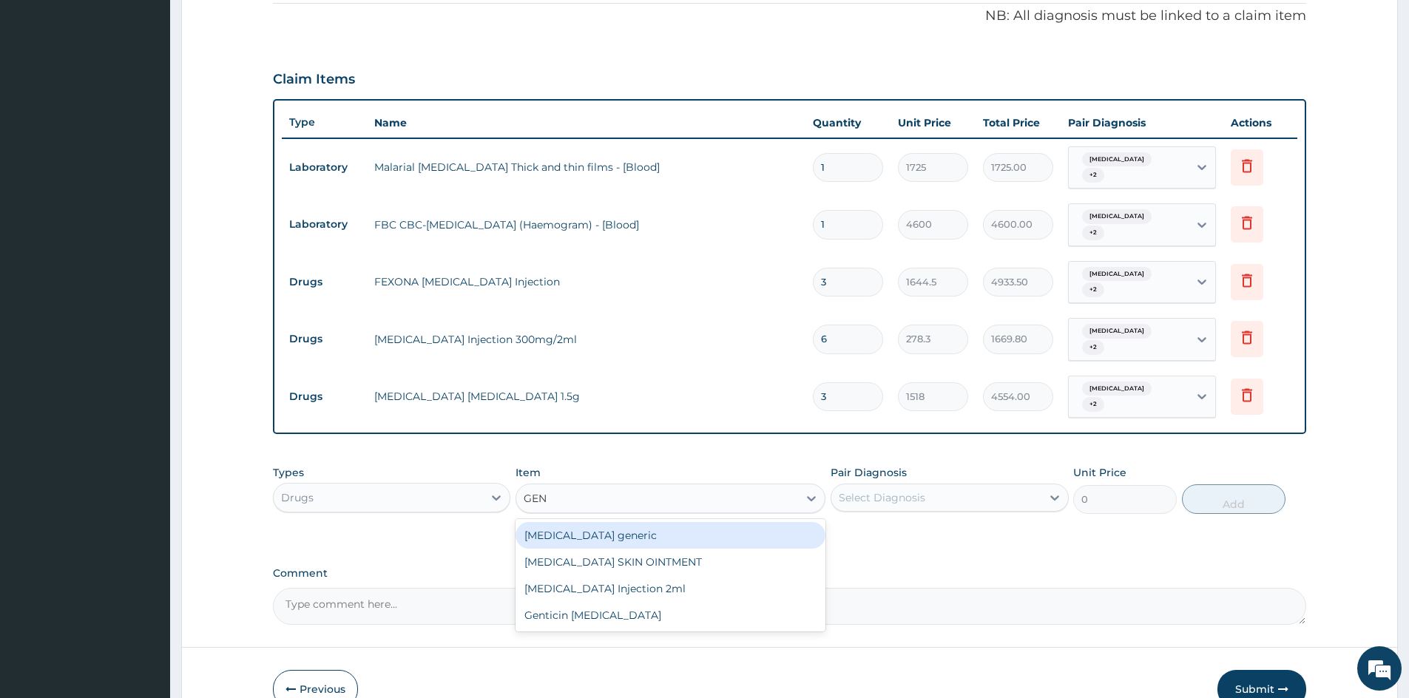
type input "GENT"
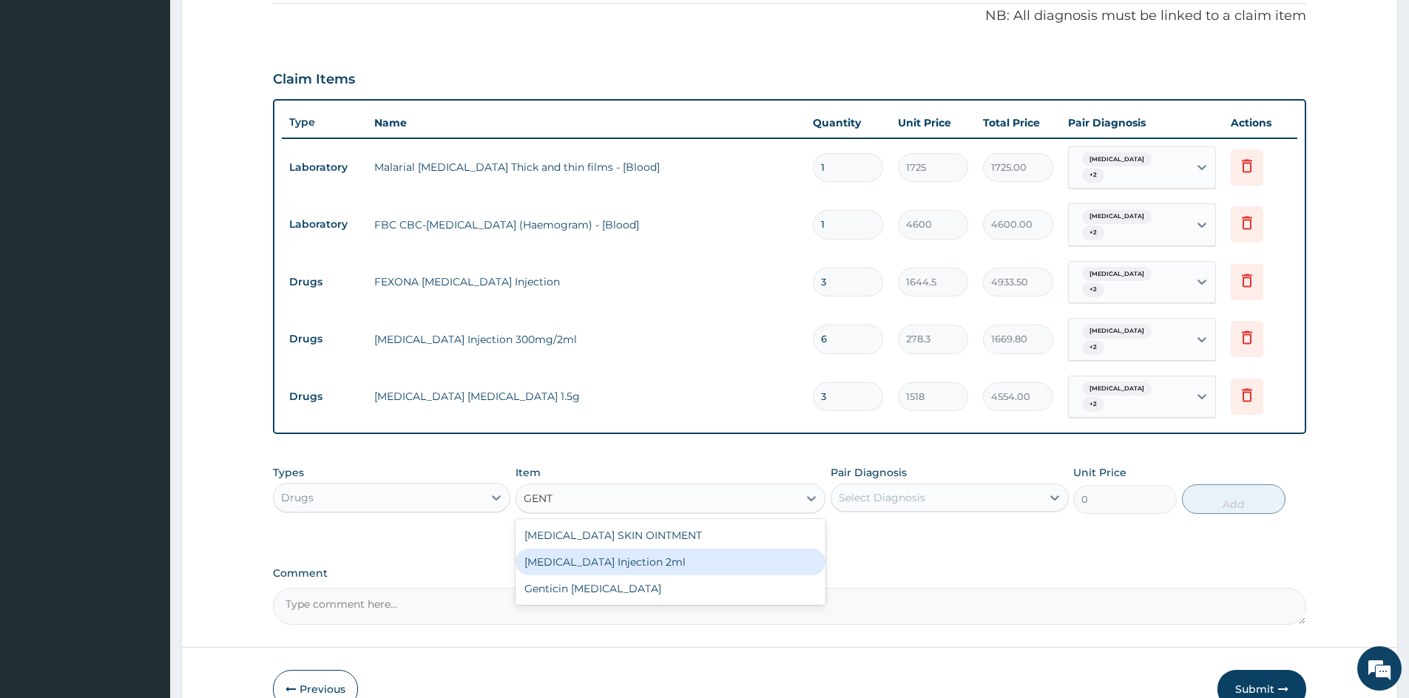
click at [673, 549] on div "[MEDICAL_DATA] Injection 2ml" at bounding box center [671, 562] width 310 height 27
type input "354.2"
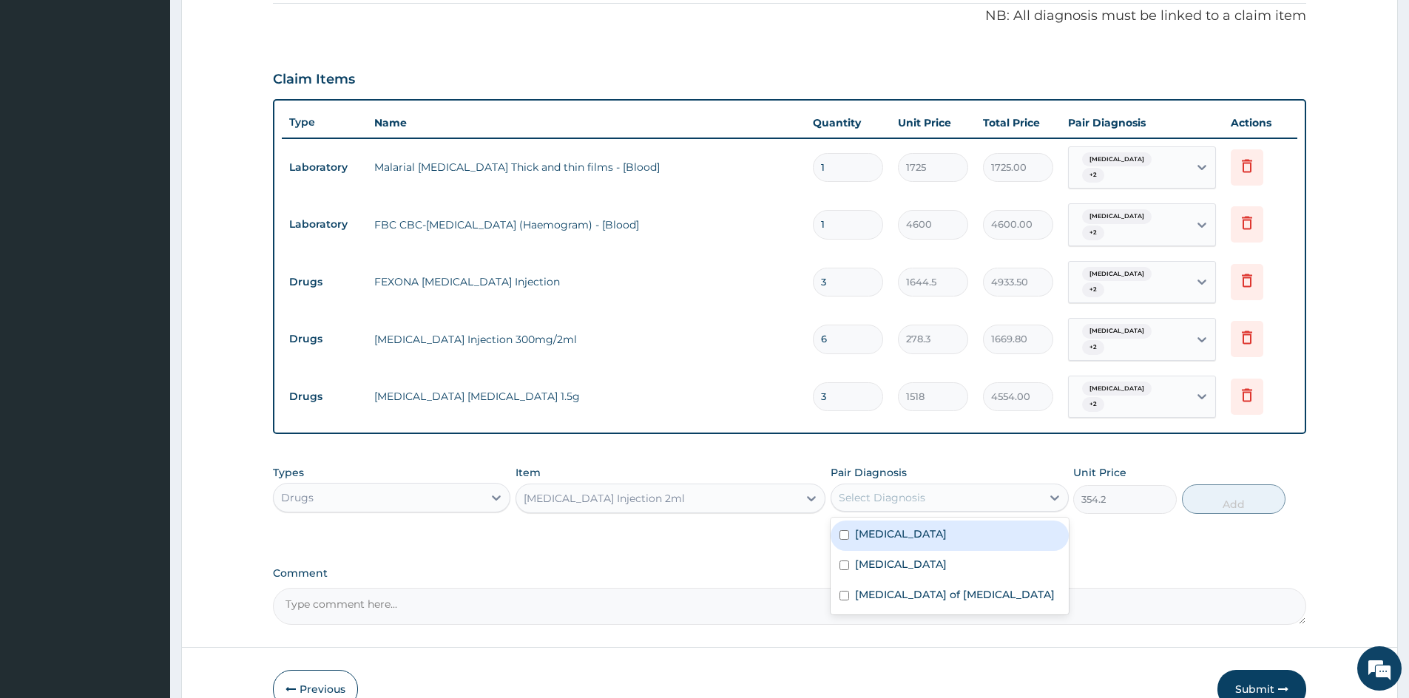
click at [907, 491] on div "Select Diagnosis" at bounding box center [882, 498] width 87 height 15
click at [883, 527] on label "[MEDICAL_DATA]" at bounding box center [901, 534] width 92 height 15
checkbox input "true"
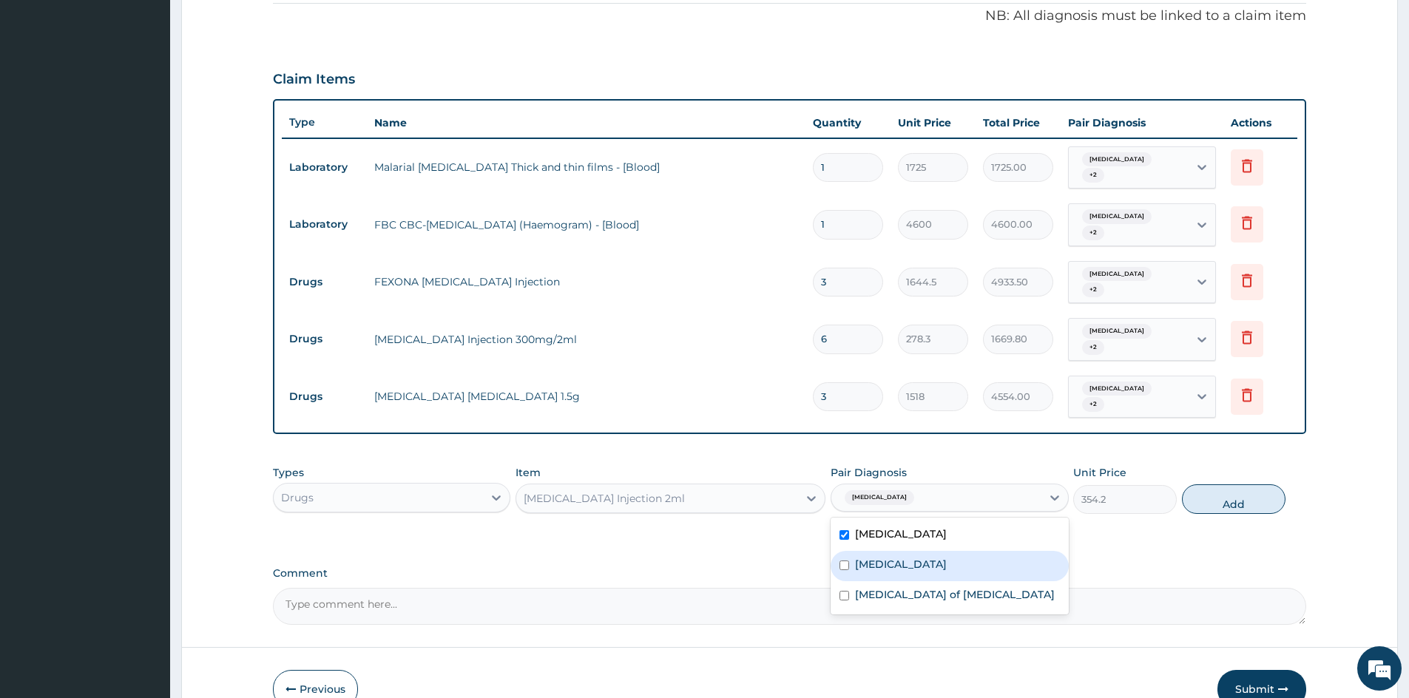
click at [875, 557] on label "[MEDICAL_DATA]" at bounding box center [901, 564] width 92 height 15
checkbox input "true"
click at [882, 587] on label "[MEDICAL_DATA] of [MEDICAL_DATA]" at bounding box center [955, 594] width 200 height 15
checkbox input "true"
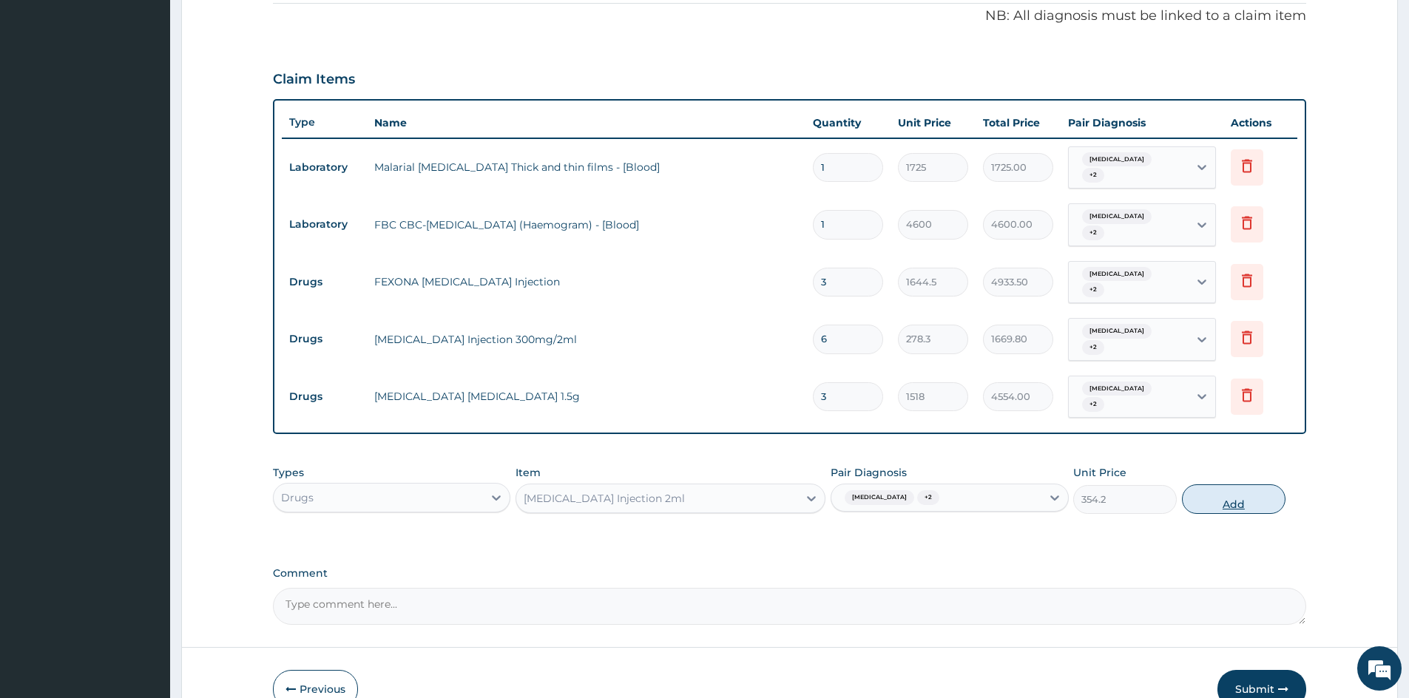
click at [1242, 485] on button "Add" at bounding box center [1234, 500] width 104 height 30
type input "0"
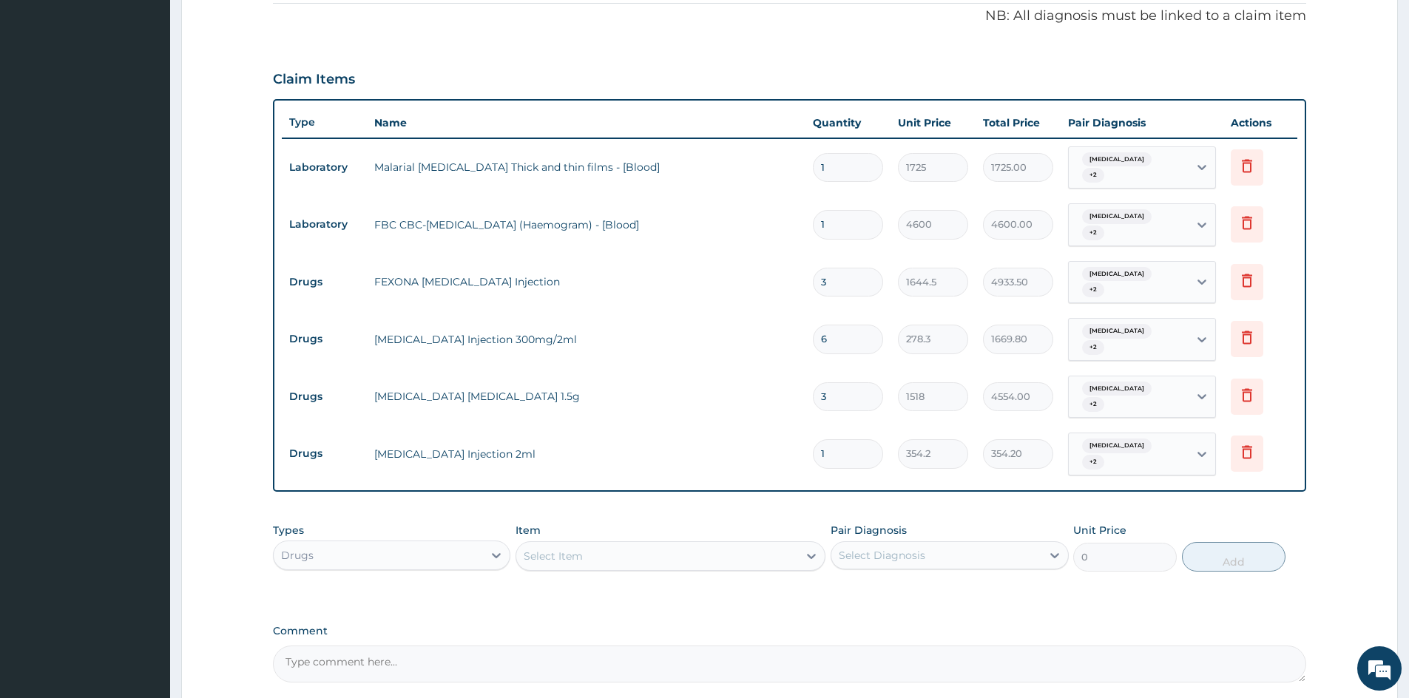
type input "13"
type input "4604.60"
type input "1"
type input "354.20"
type input "0.00"
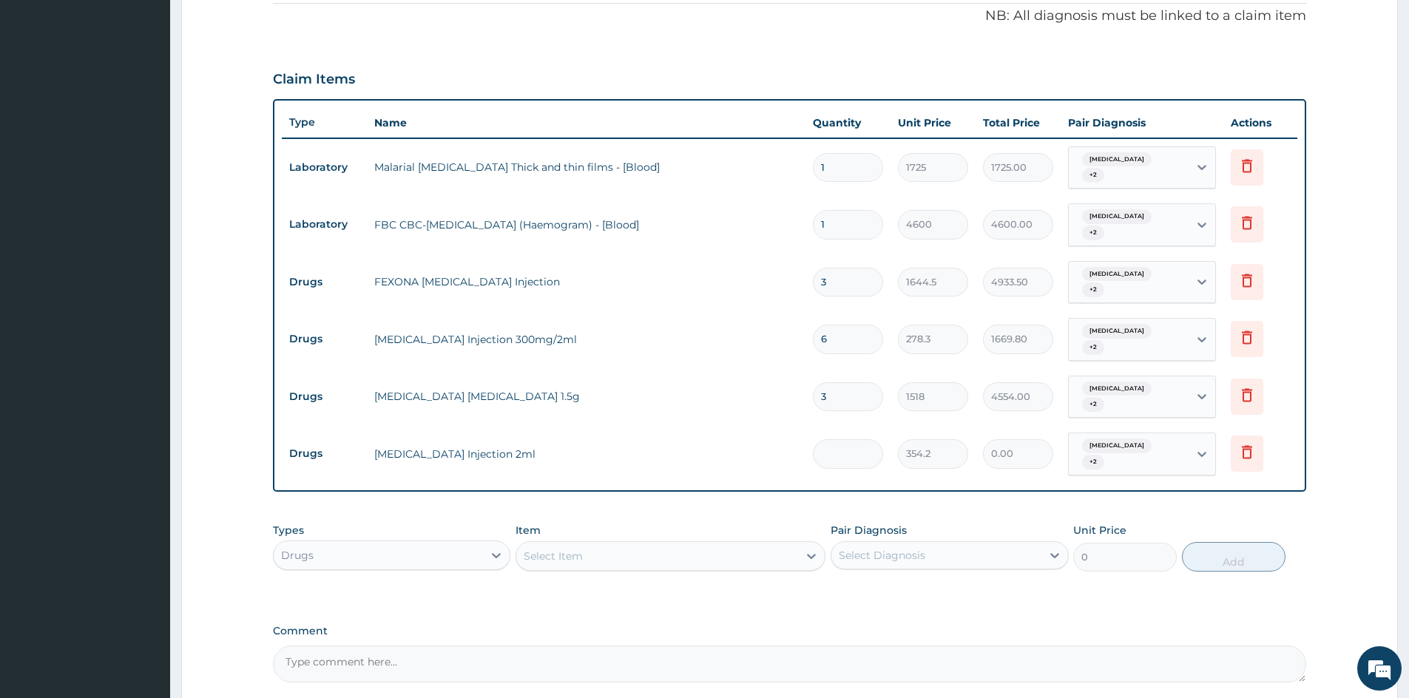
type input "3"
type input "1062.60"
type input "3"
click at [646, 545] on div "Select Item" at bounding box center [657, 557] width 282 height 24
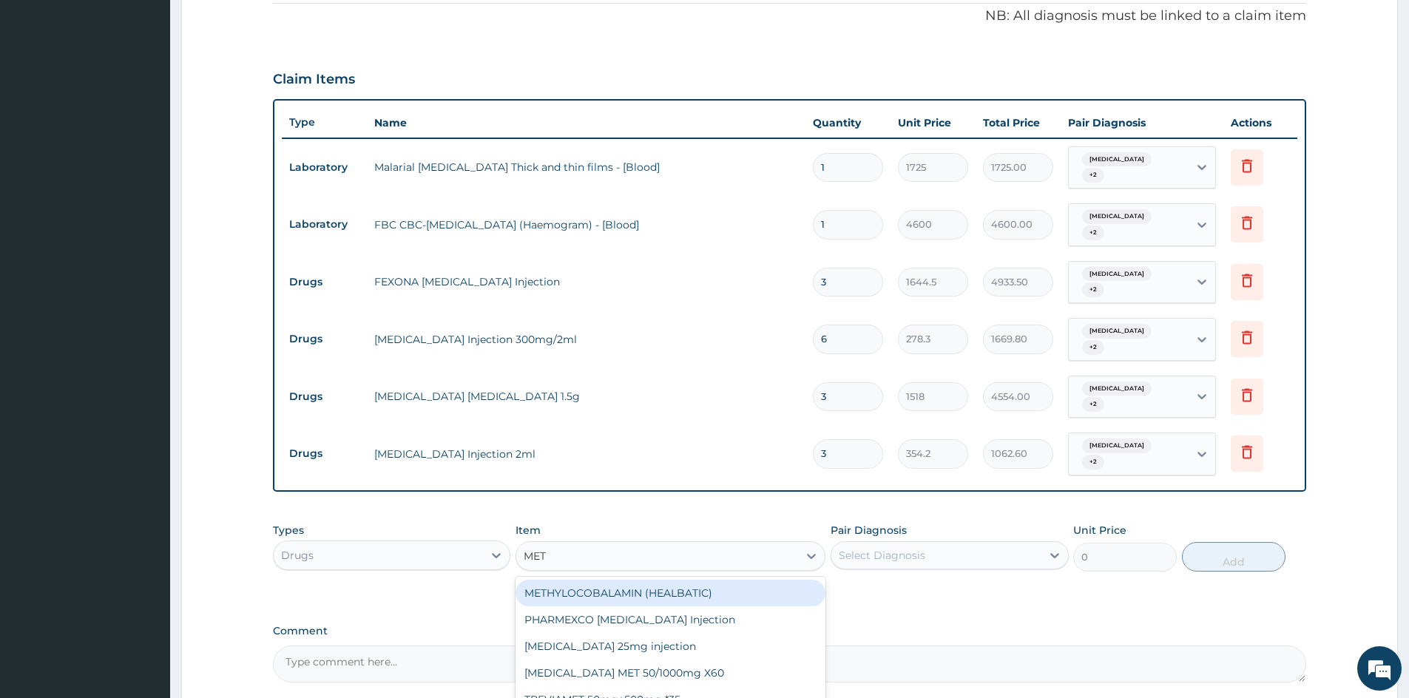
type input "METR"
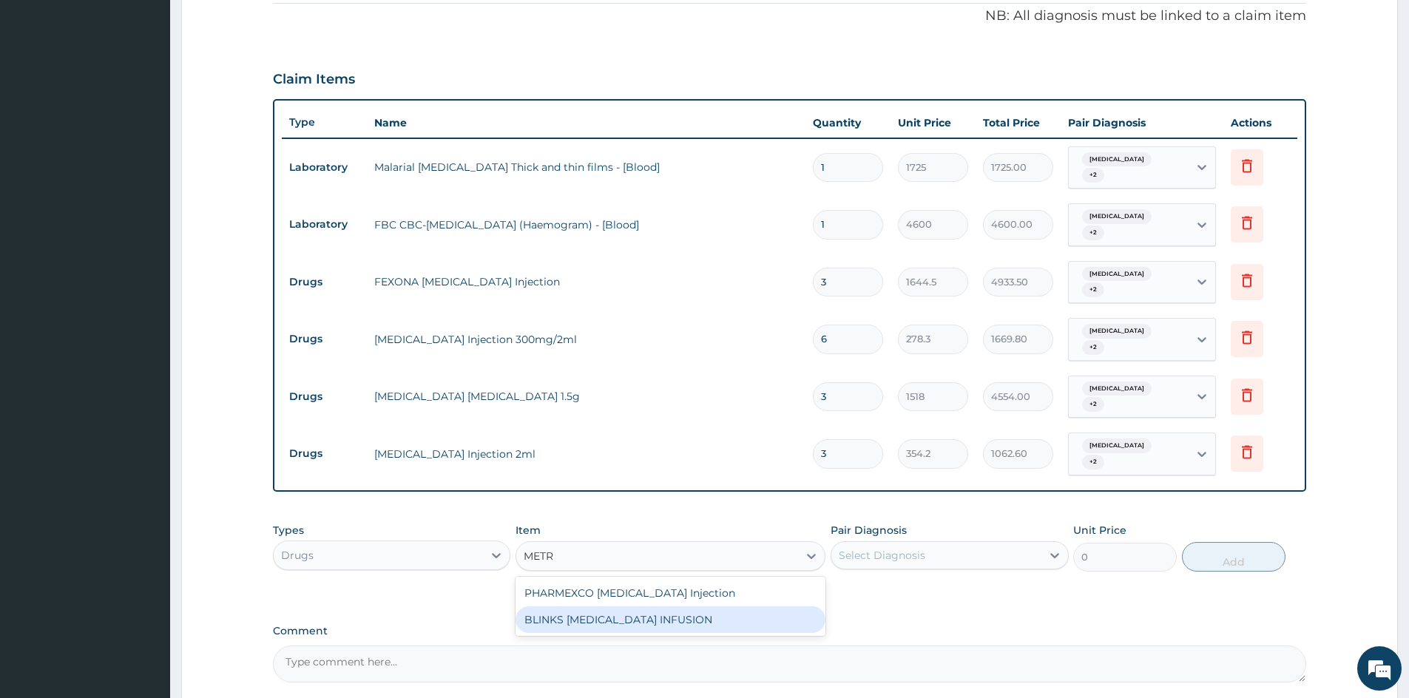
click at [667, 607] on div "BLINKS [MEDICAL_DATA] INFUSION" at bounding box center [671, 620] width 310 height 27
type input "759"
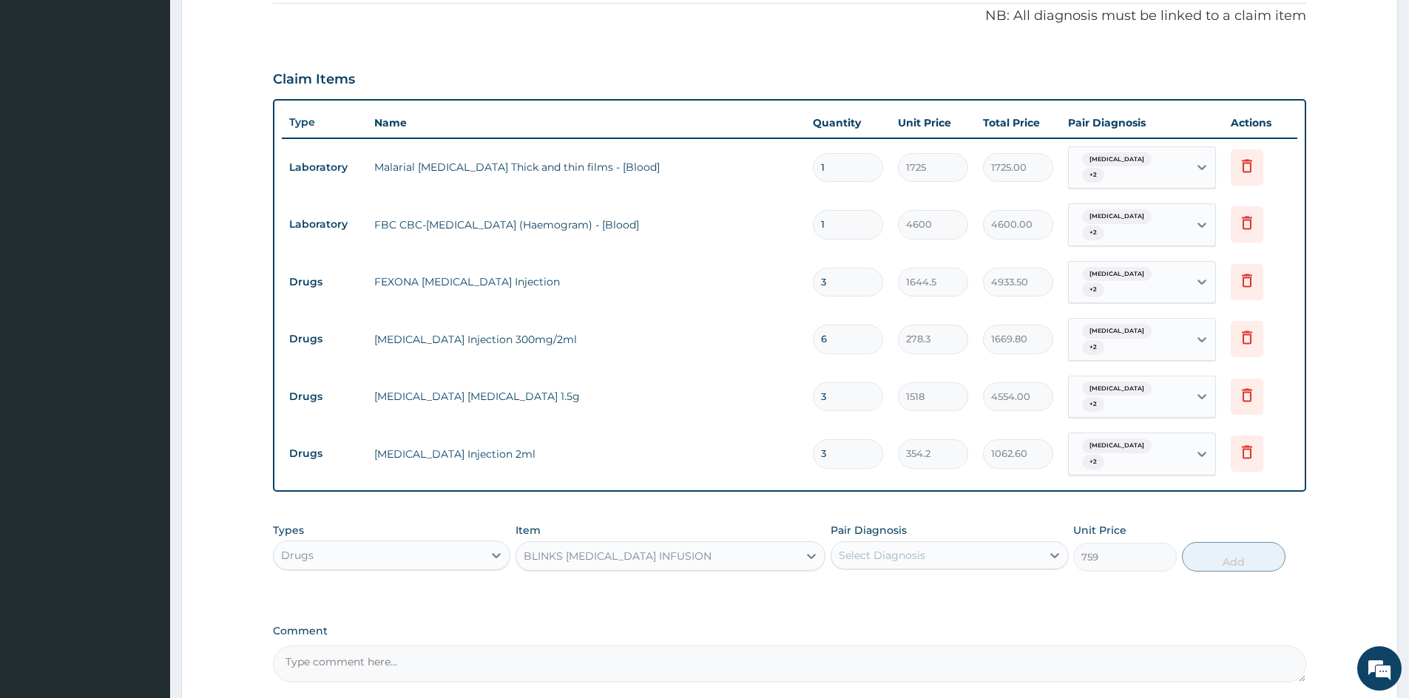
click at [944, 544] on div "Select Diagnosis" at bounding box center [936, 556] width 209 height 24
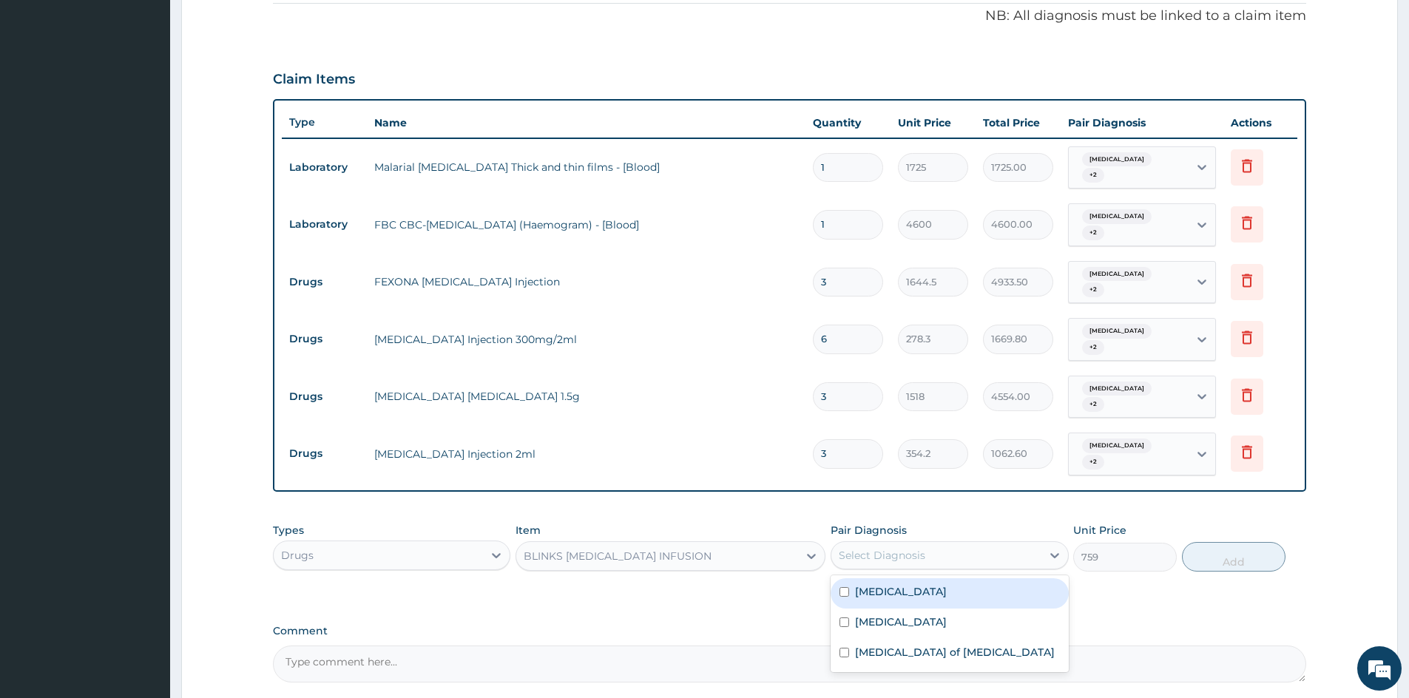
click at [885, 585] on label "[MEDICAL_DATA]" at bounding box center [901, 592] width 92 height 15
checkbox input "true"
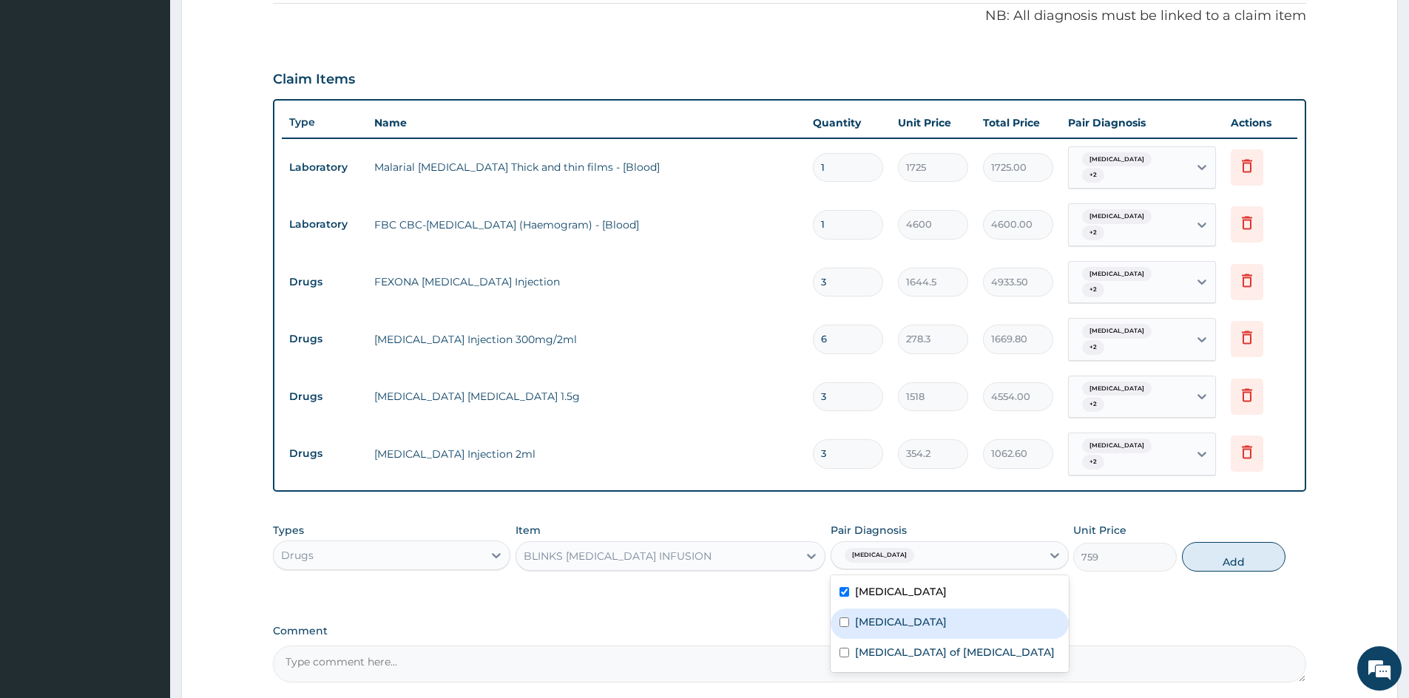
click at [884, 609] on div "[MEDICAL_DATA]" at bounding box center [950, 624] width 238 height 30
checkbox input "true"
click at [903, 645] on label "[MEDICAL_DATA] of [MEDICAL_DATA]" at bounding box center [955, 652] width 200 height 15
checkbox input "true"
click at [1225, 542] on button "Add" at bounding box center [1234, 557] width 104 height 30
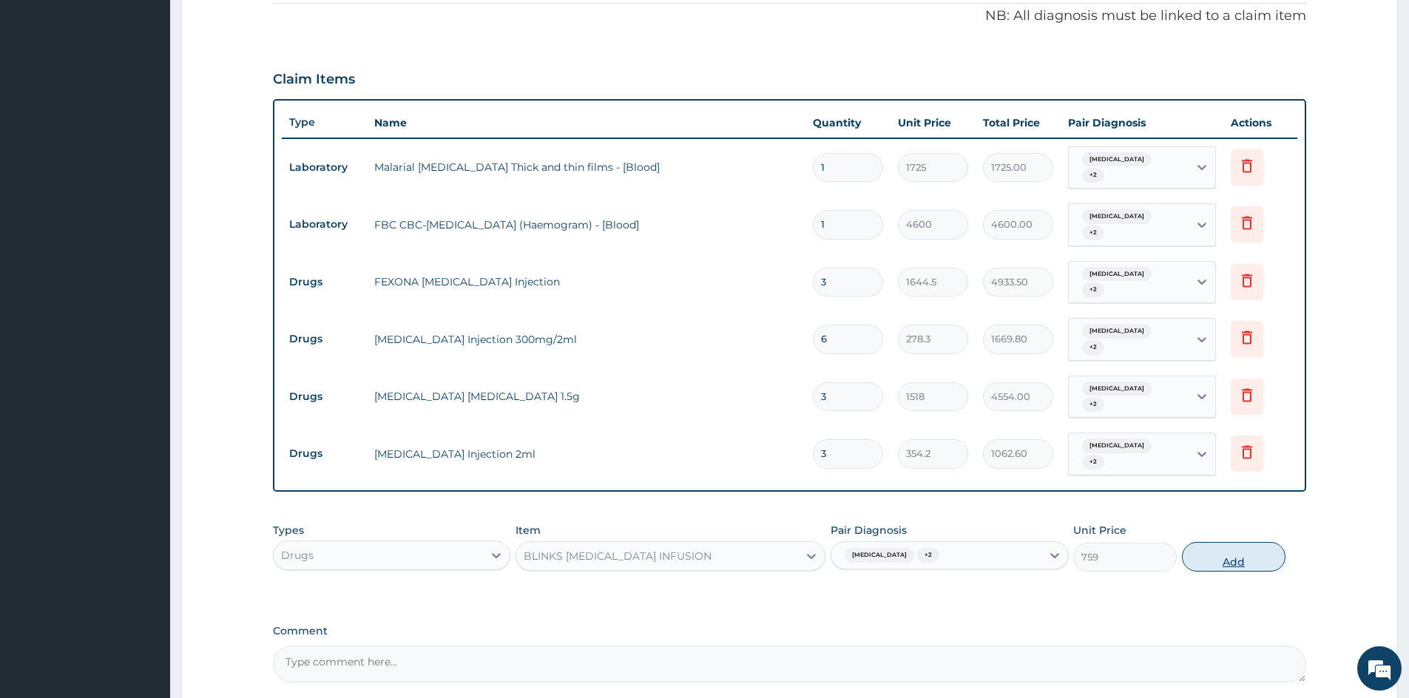
type input "0"
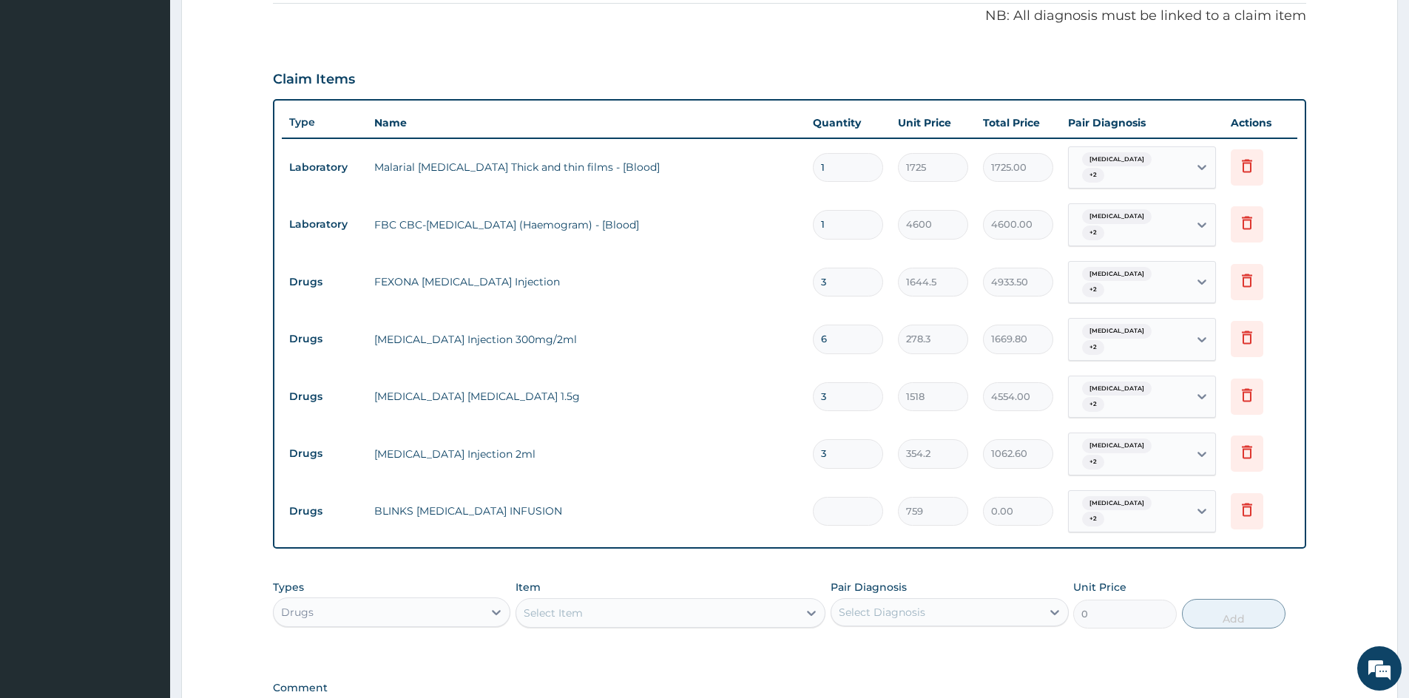
type input "0.00"
type input "3"
type input "2277.00"
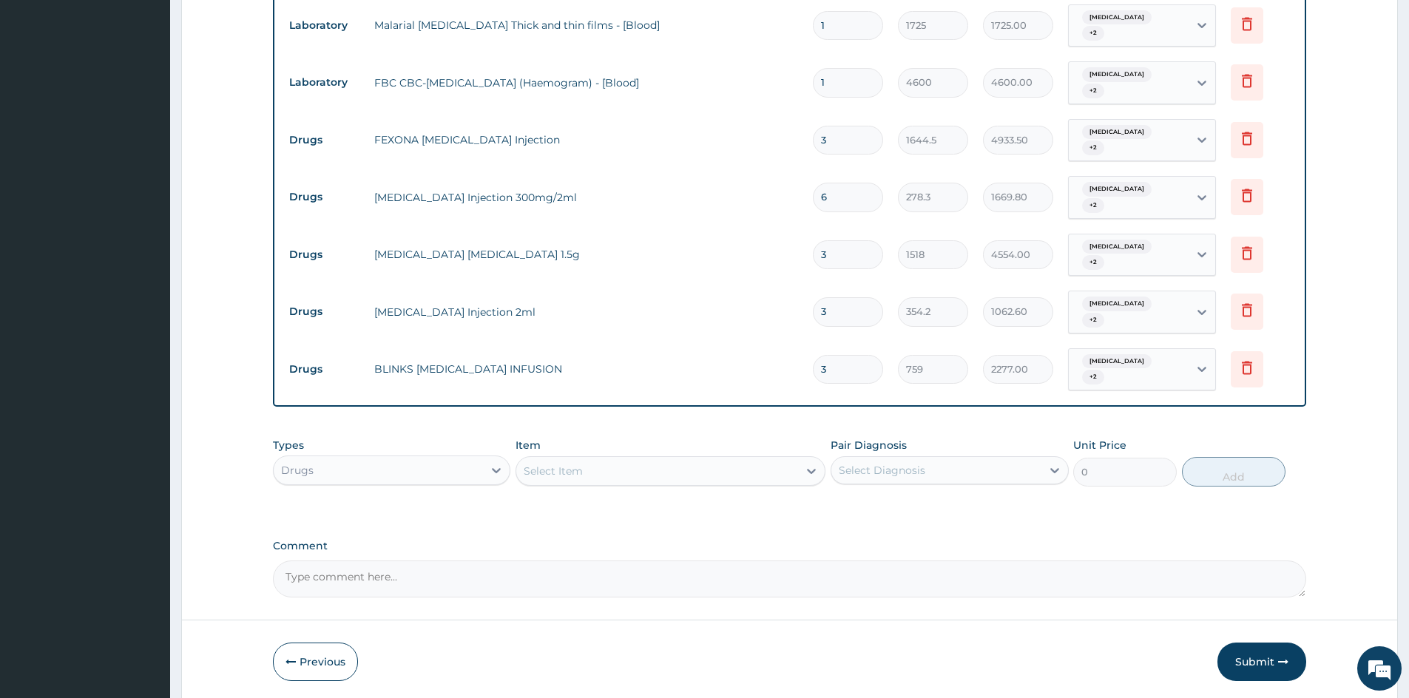
scroll to position [590, 0]
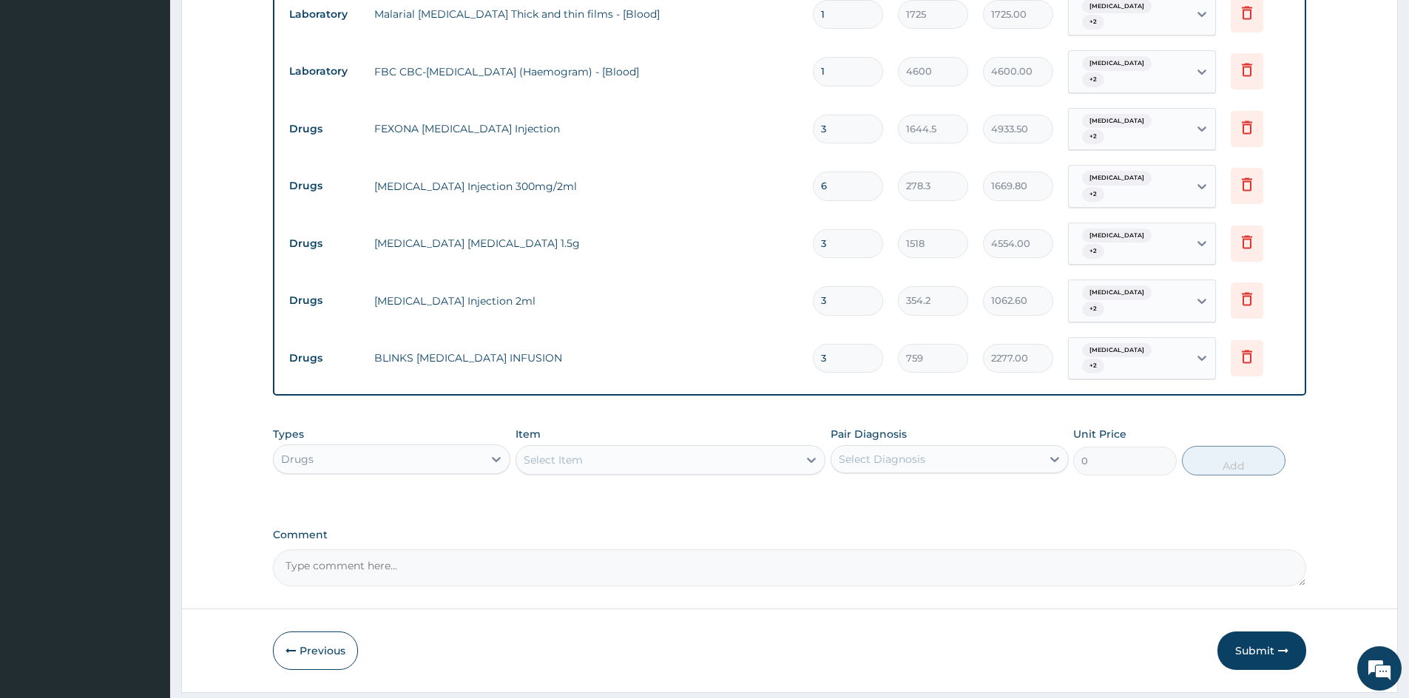
type input "3"
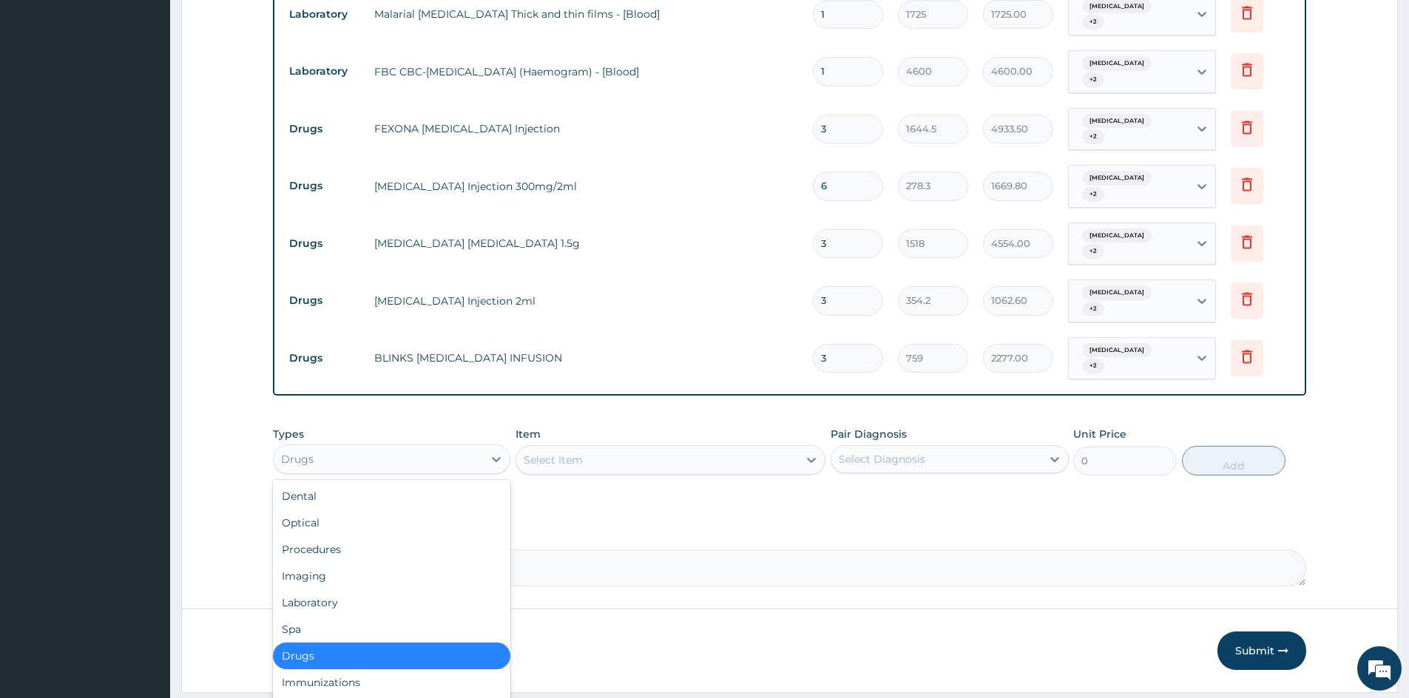
click at [437, 448] on div "Drugs" at bounding box center [378, 460] width 209 height 24
click at [626, 445] on div "Select Item" at bounding box center [671, 460] width 310 height 30
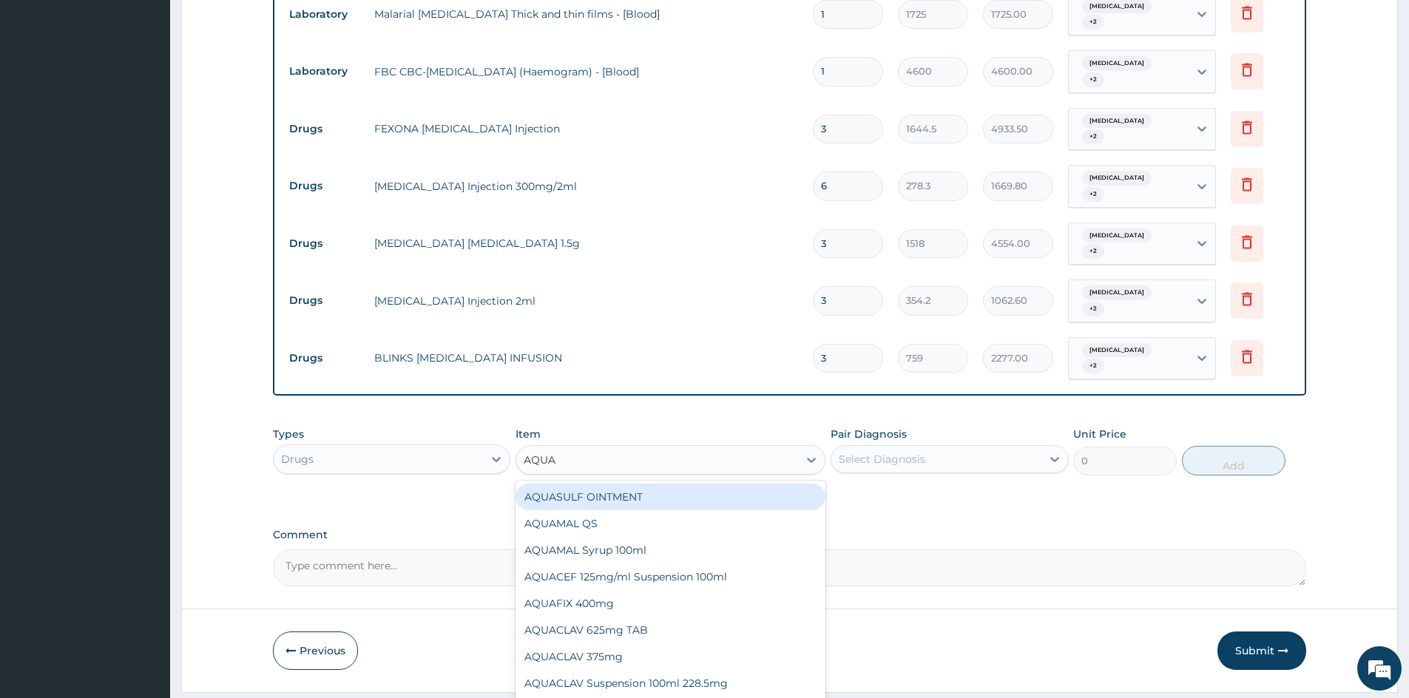
type input "AQUAC"
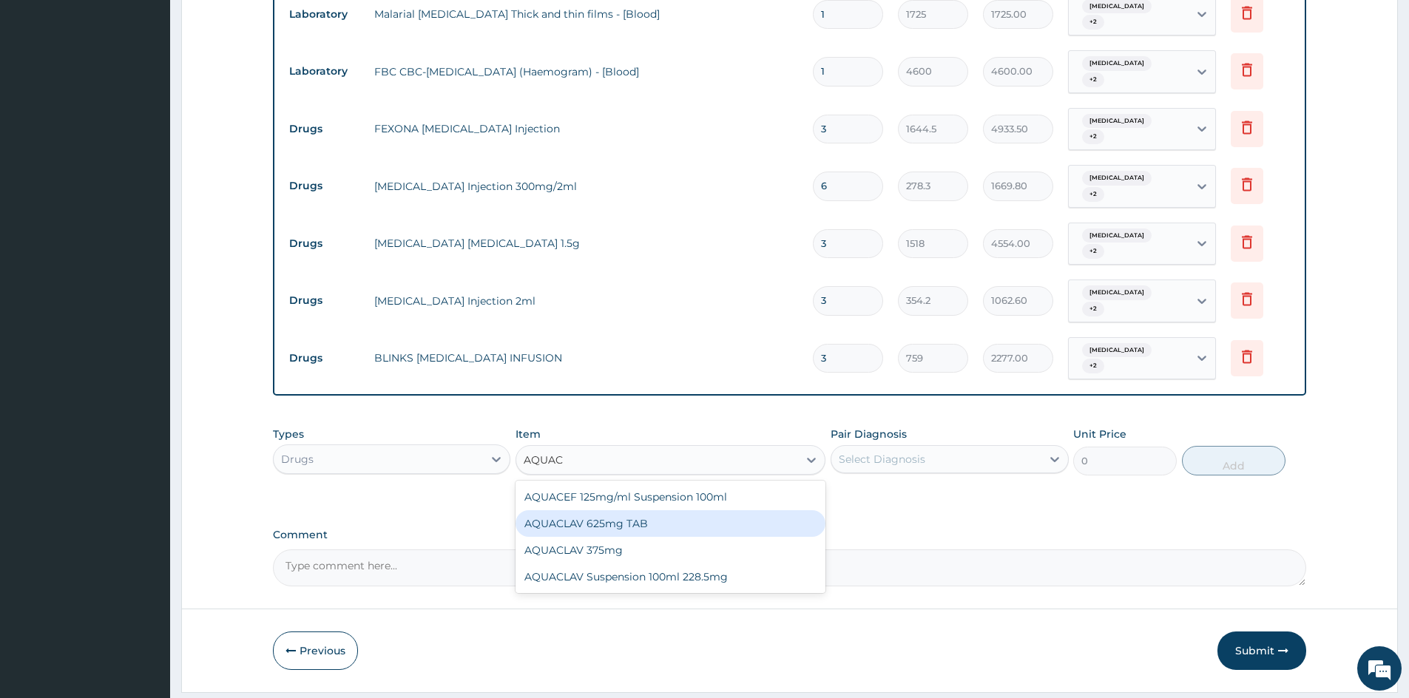
click at [658, 511] on div "AQUACLAV 625mg TAB" at bounding box center [671, 524] width 310 height 27
type input "259.325"
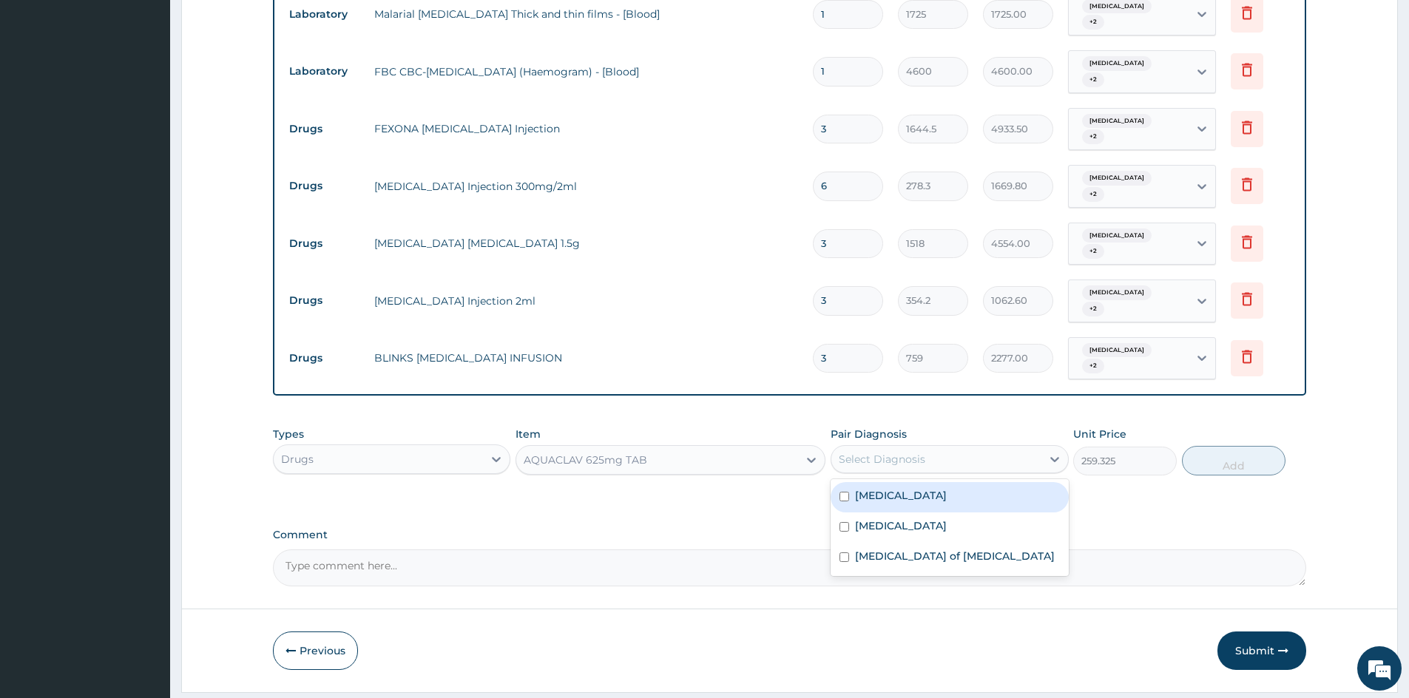
click at [926, 448] on div "Select Diagnosis" at bounding box center [936, 460] width 209 height 24
click at [895, 482] on div "[MEDICAL_DATA]" at bounding box center [950, 497] width 238 height 30
checkbox input "true"
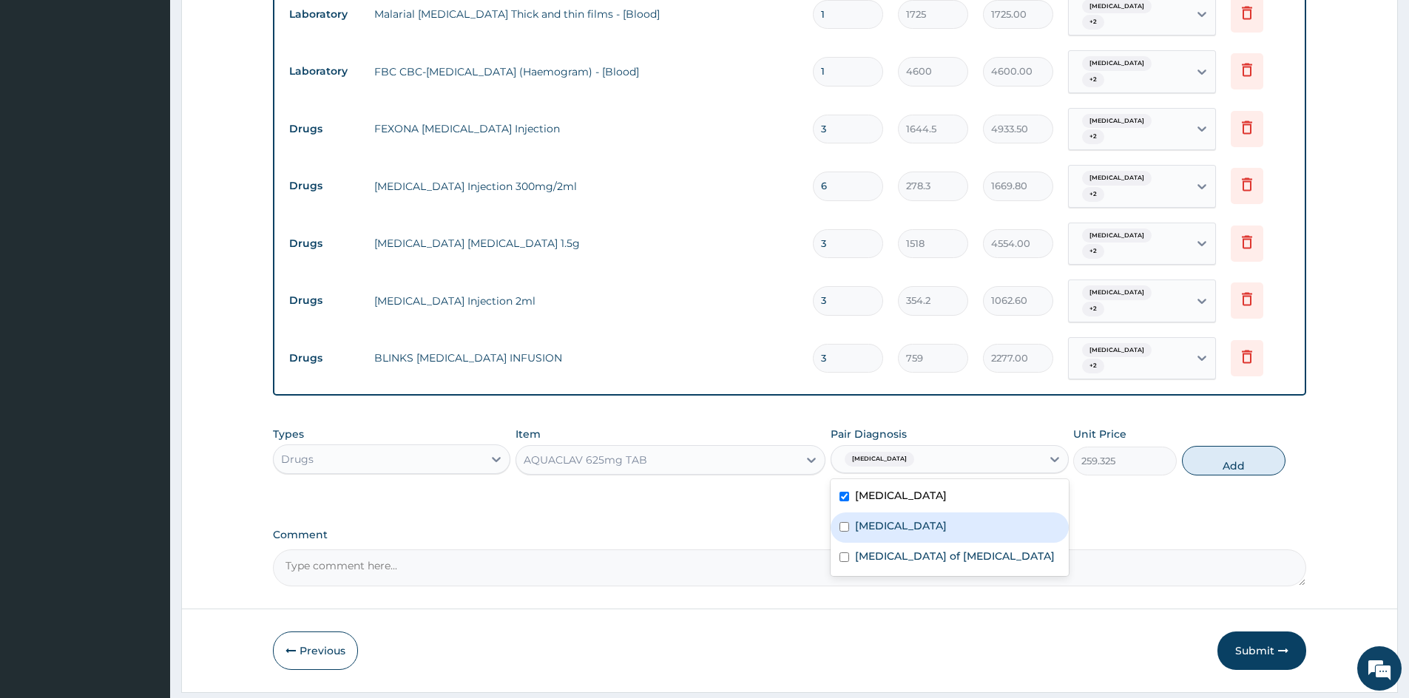
click at [881, 513] on div "[MEDICAL_DATA]" at bounding box center [950, 528] width 238 height 30
checkbox input "true"
click at [898, 549] on label "[MEDICAL_DATA] of [MEDICAL_DATA]" at bounding box center [955, 556] width 200 height 15
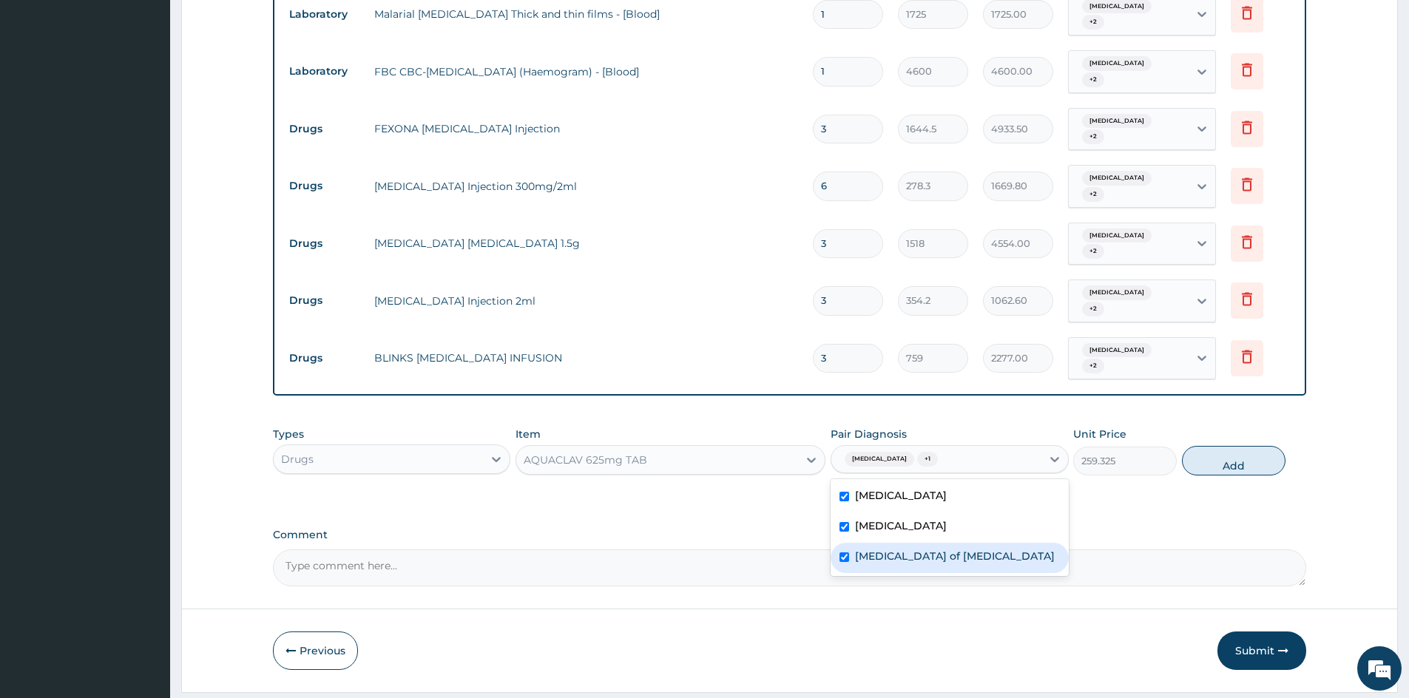
checkbox input "true"
click at [1226, 446] on button "Add" at bounding box center [1234, 461] width 104 height 30
type input "0"
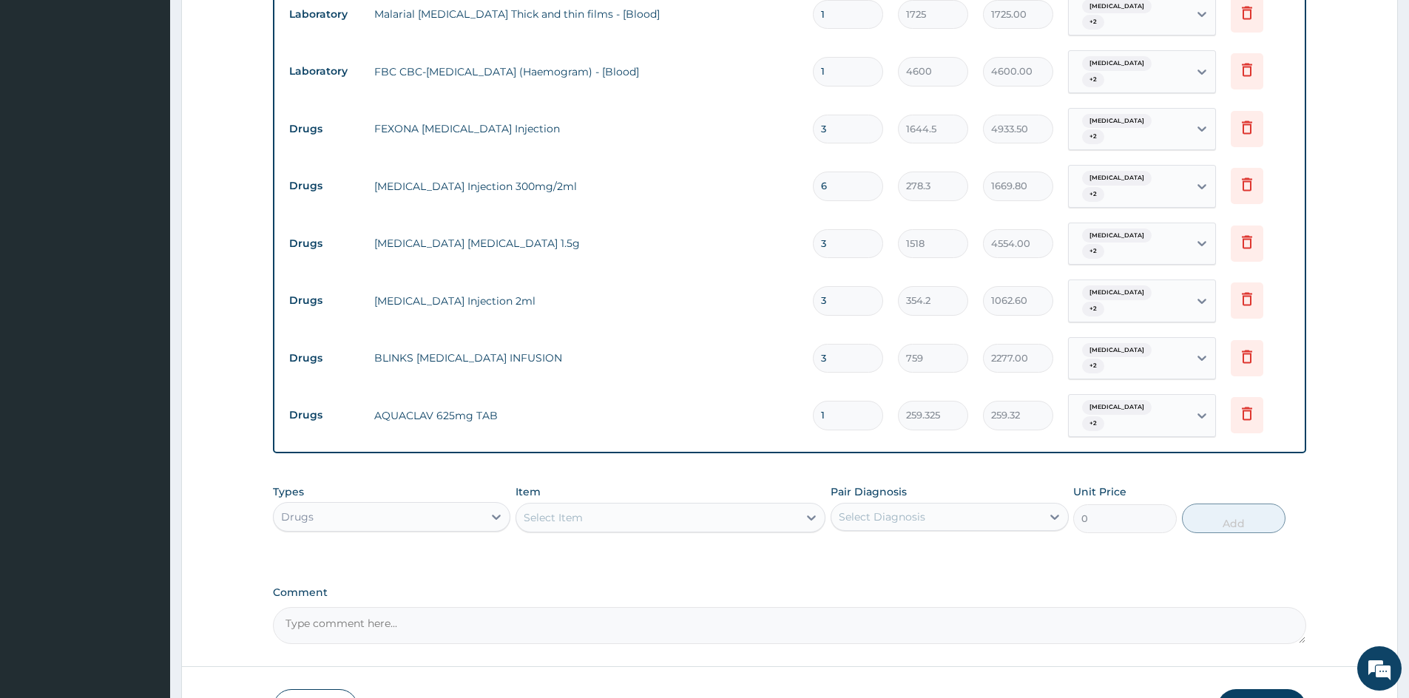
type input "14"
type input "3630.55"
type input "14"
click at [637, 506] on div "Select Item" at bounding box center [657, 518] width 282 height 24
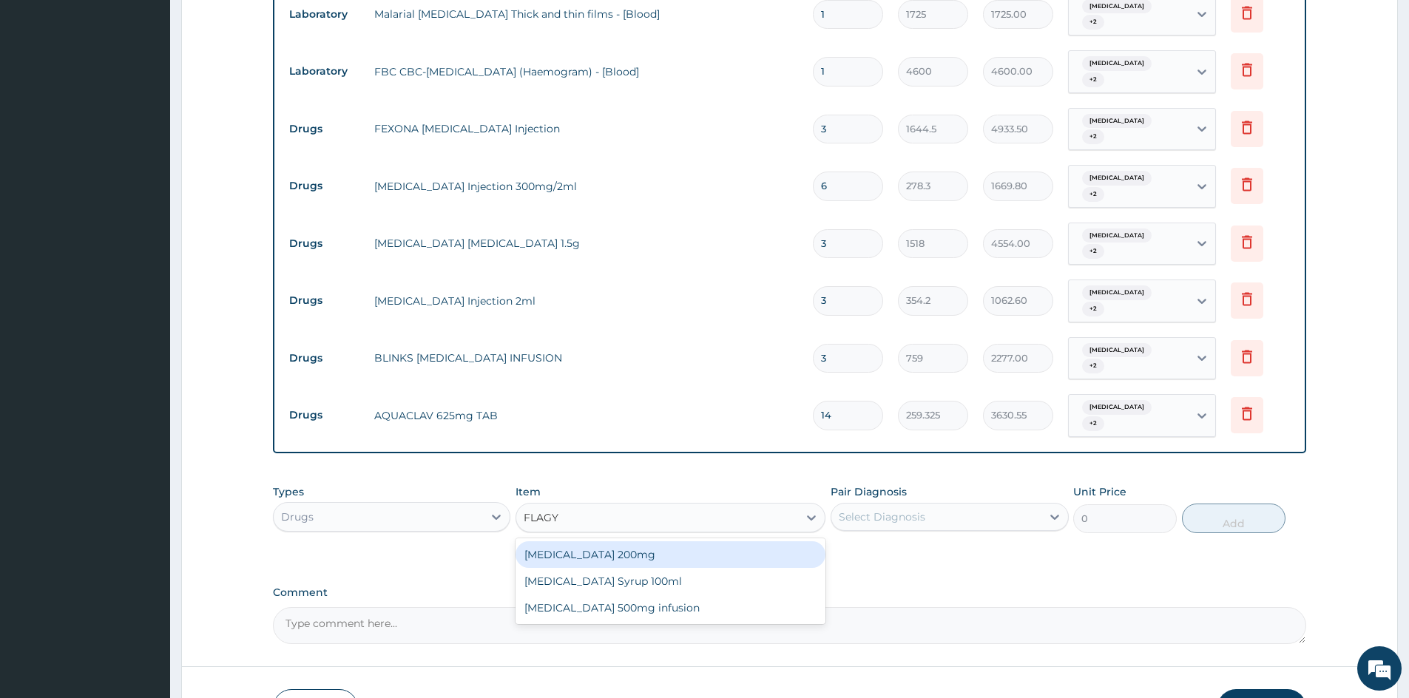
type input "[MEDICAL_DATA]"
click at [624, 542] on div "[MEDICAL_DATA] 200mg" at bounding box center [671, 555] width 310 height 27
type input "50.6"
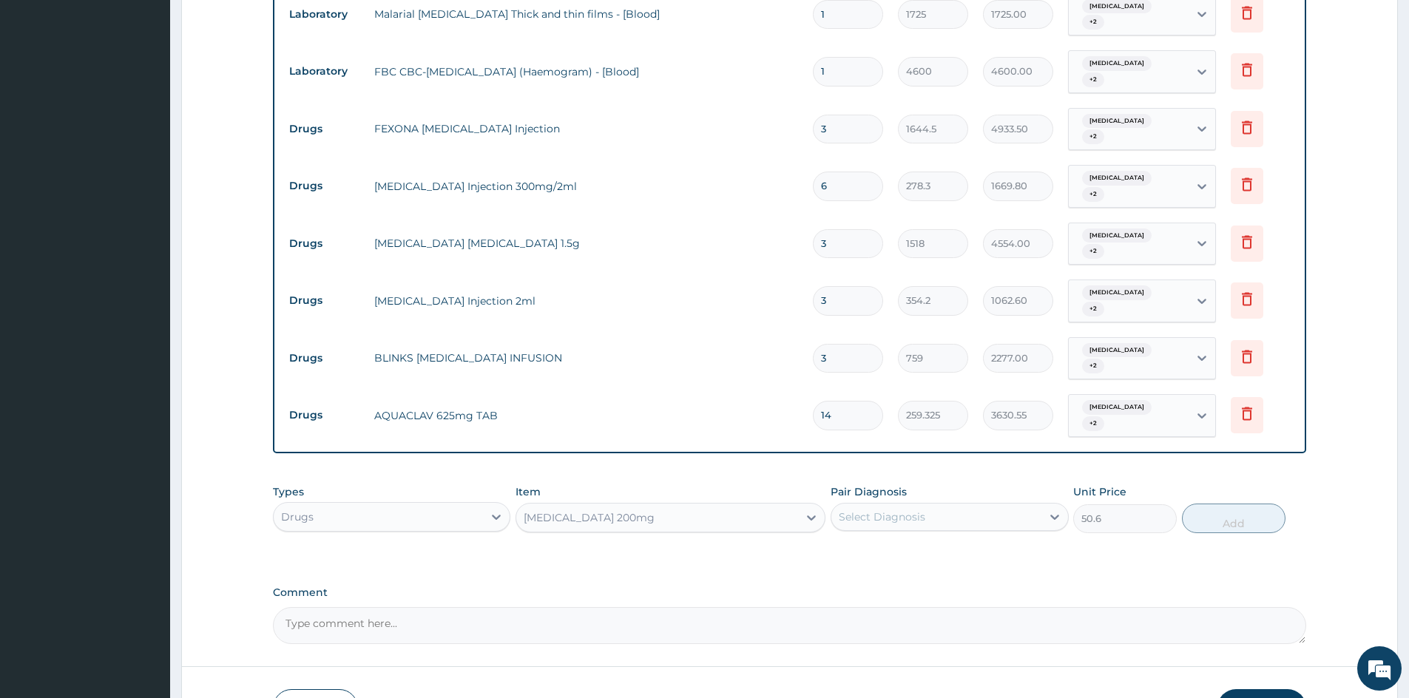
click at [919, 485] on div "Pair Diagnosis Select Diagnosis" at bounding box center [950, 509] width 238 height 49
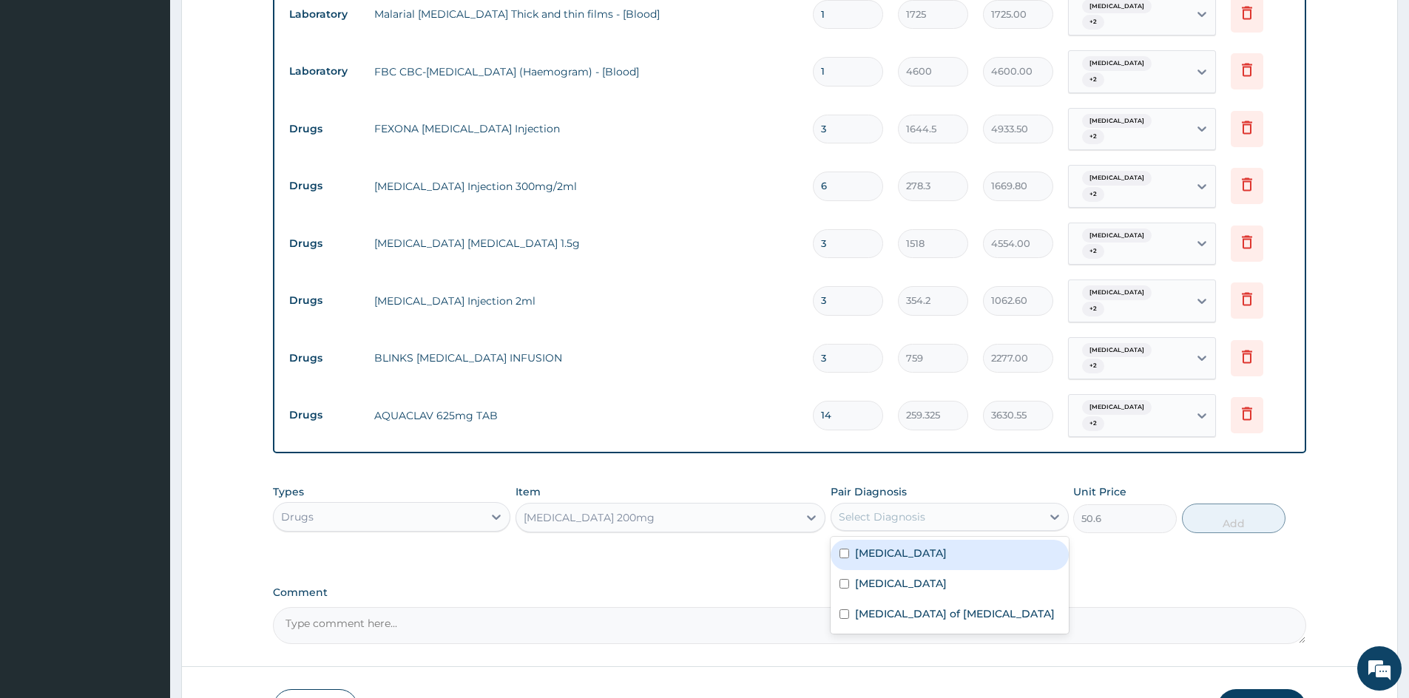
click at [876, 505] on div "Select Diagnosis" at bounding box center [936, 517] width 209 height 24
click at [860, 546] on label "[MEDICAL_DATA]" at bounding box center [901, 553] width 92 height 15
checkbox input "true"
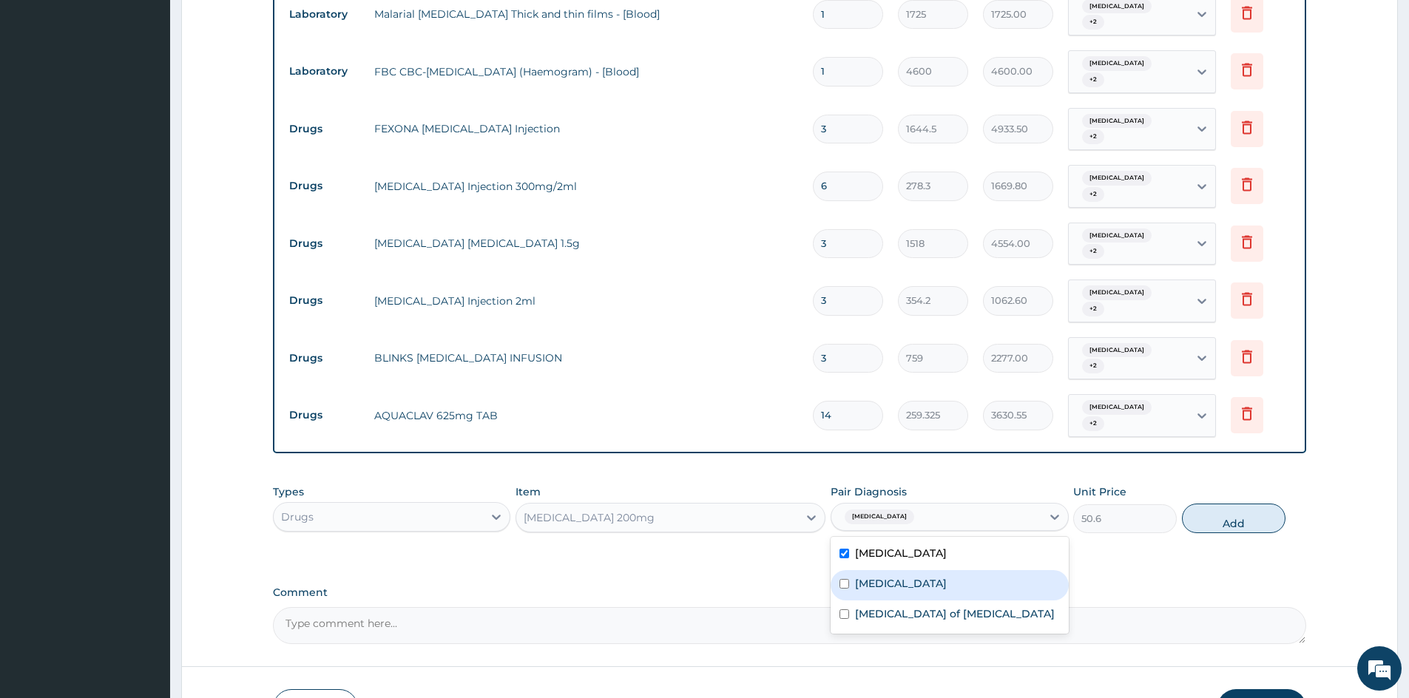
click at [862, 576] on label "[MEDICAL_DATA]" at bounding box center [901, 583] width 92 height 15
checkbox input "true"
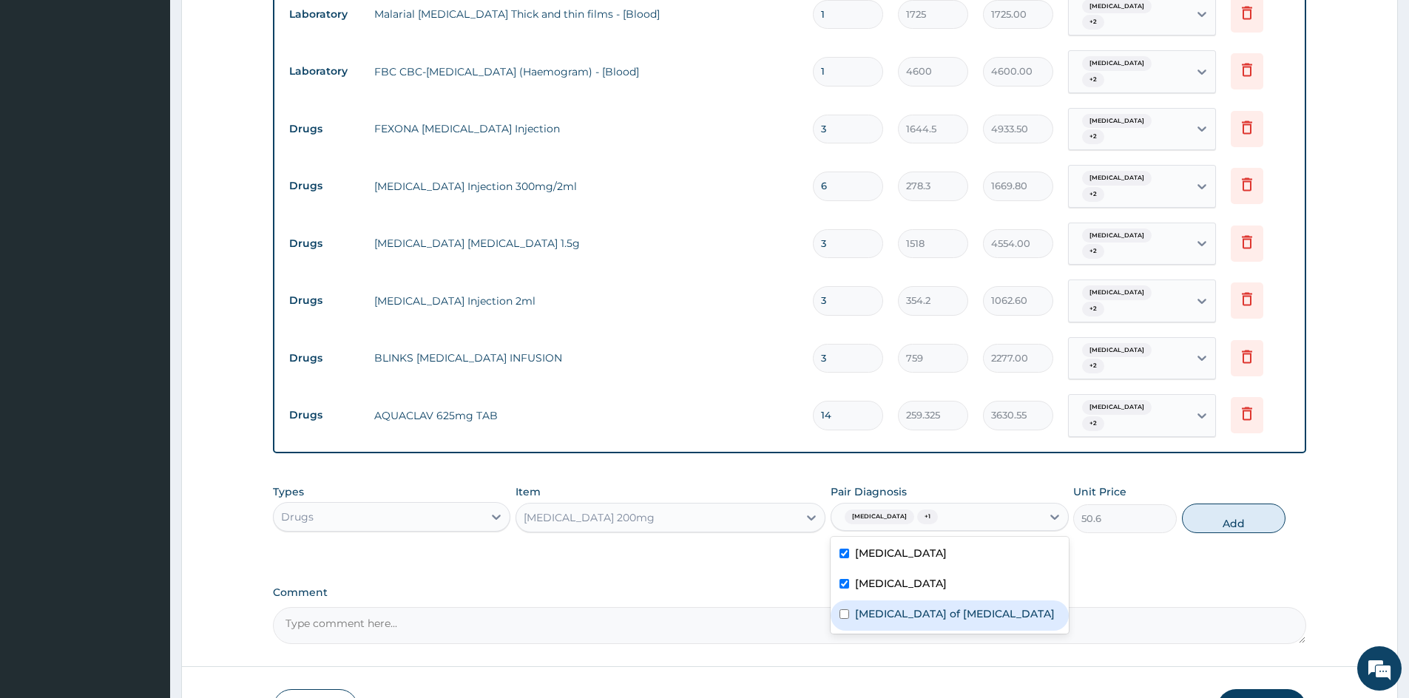
click at [878, 607] on label "[MEDICAL_DATA] of [MEDICAL_DATA]" at bounding box center [955, 614] width 200 height 15
checkbox input "true"
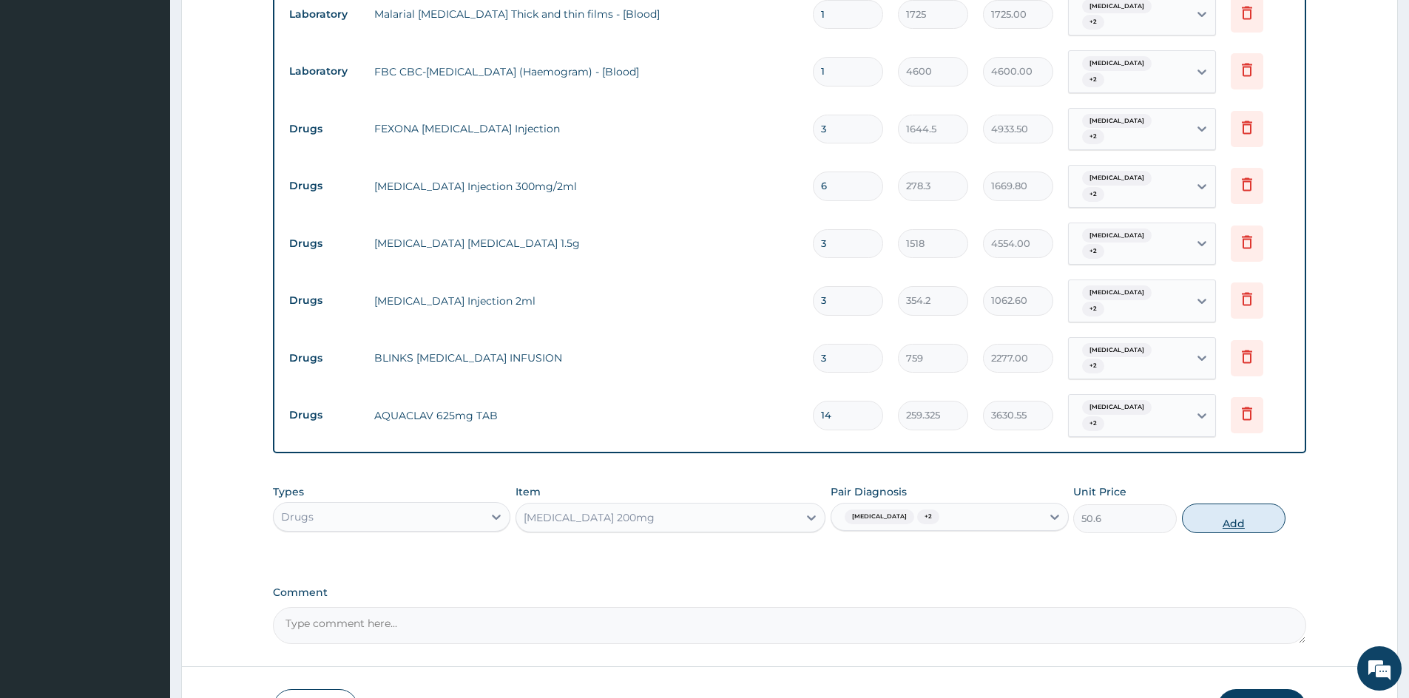
click at [1237, 504] on button "Add" at bounding box center [1234, 519] width 104 height 30
type input "0"
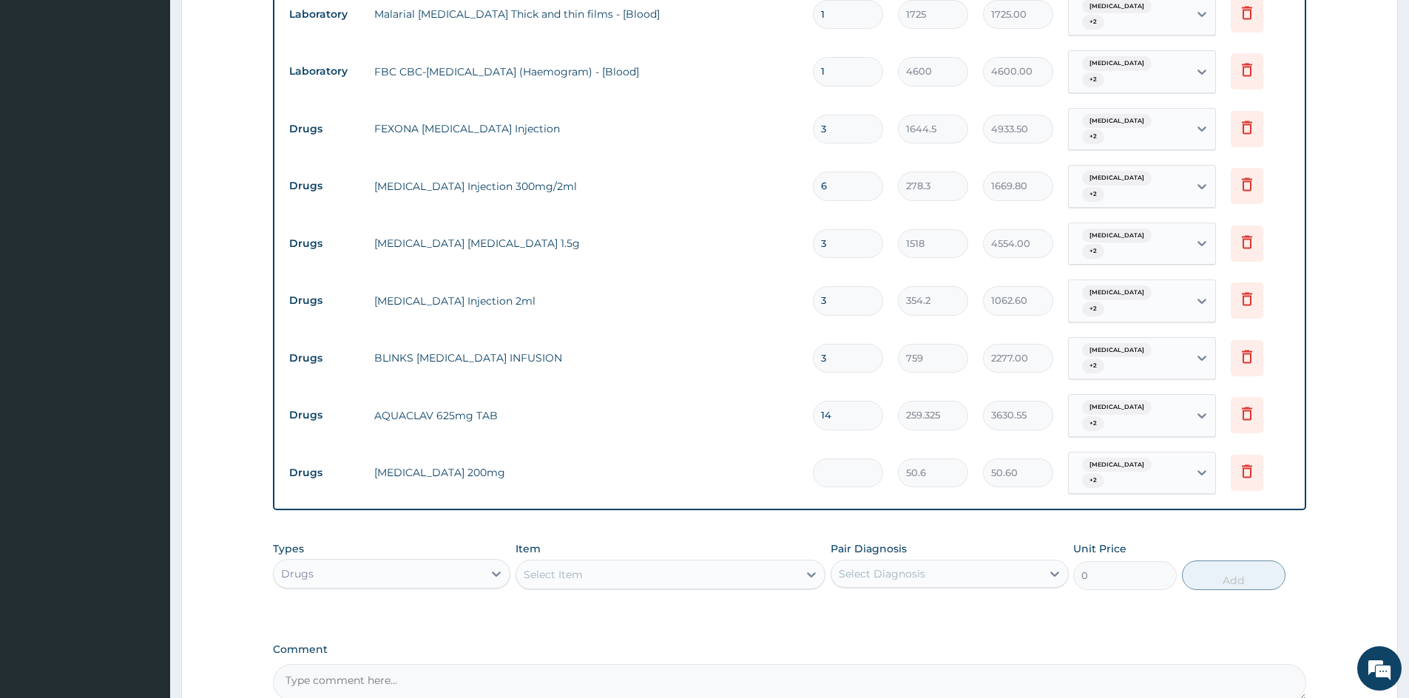
type input "0.00"
type input "3"
type input "151.80"
type input "30"
type input "1518.00"
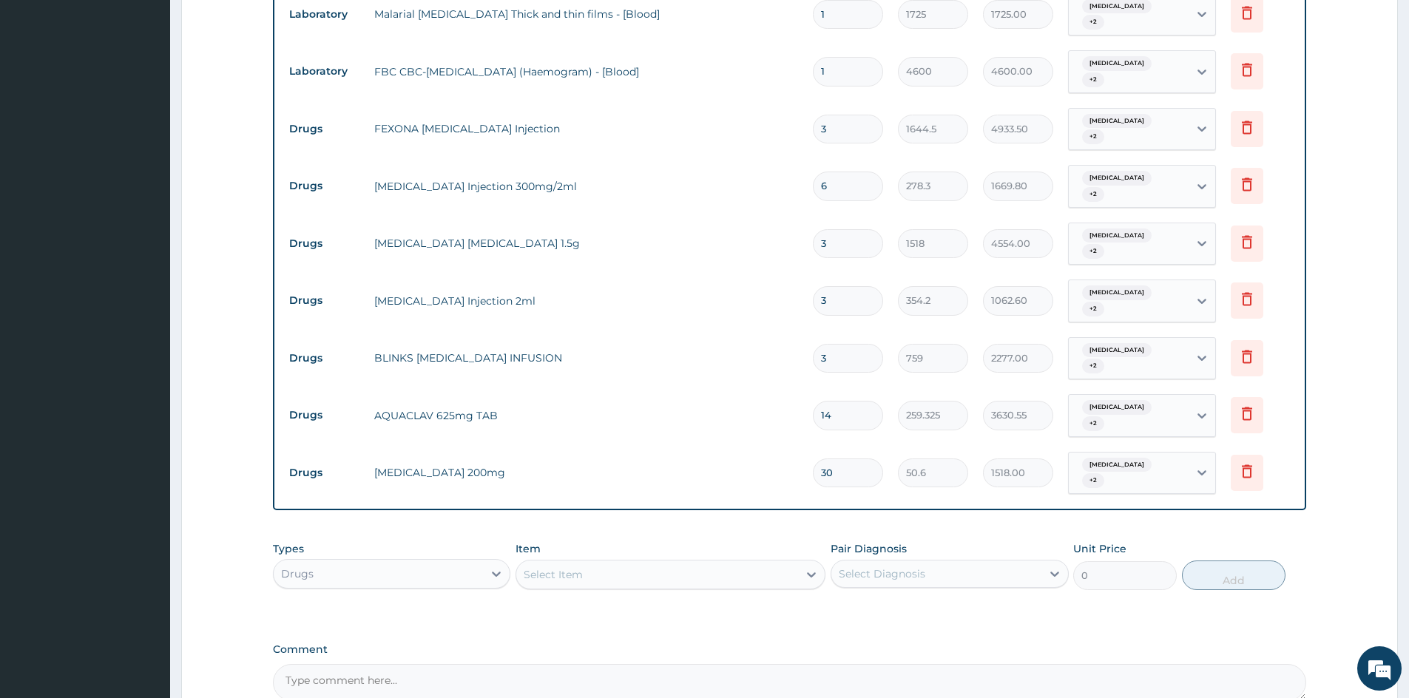
type input "30"
click at [615, 538] on div "Types Drugs Item Select Item Pair Diagnosis Select Diagnosis Unit Price 0 Add" at bounding box center [790, 566] width 1034 height 64
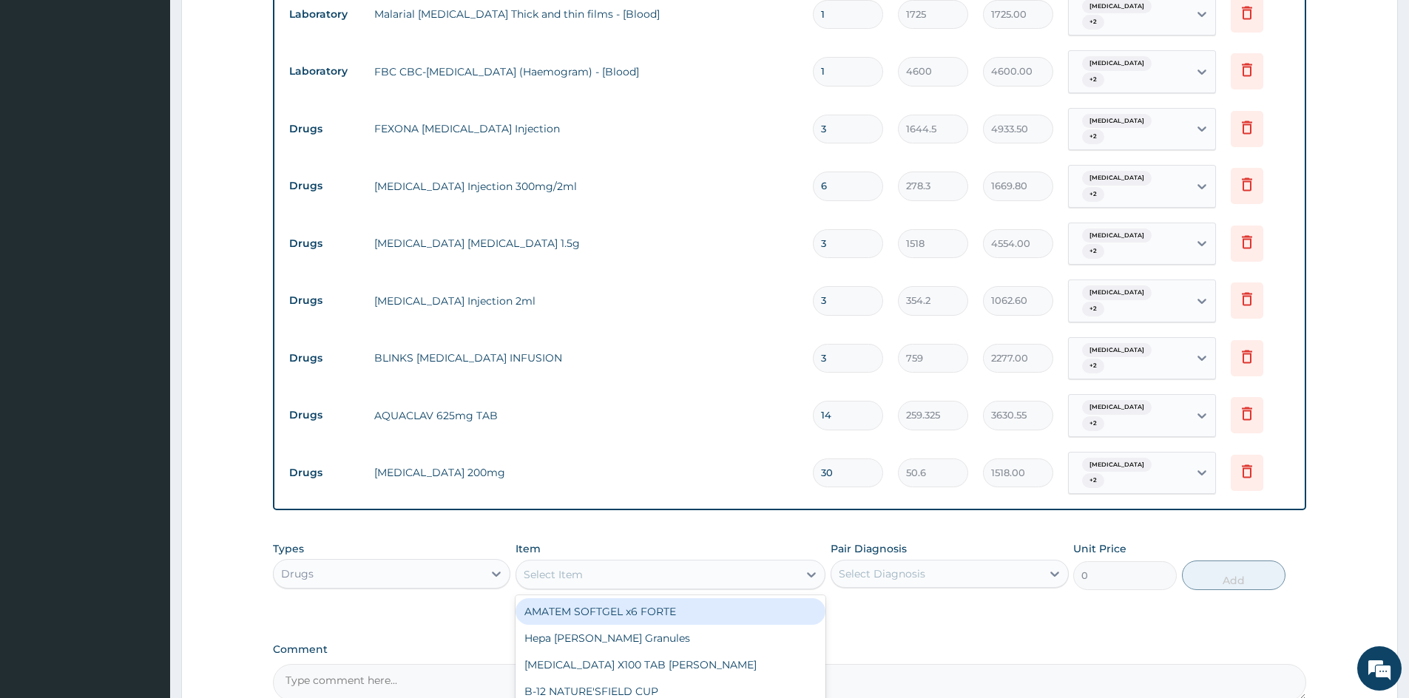
click at [607, 560] on div "Select Item" at bounding box center [671, 575] width 310 height 30
type input "ARACETA"
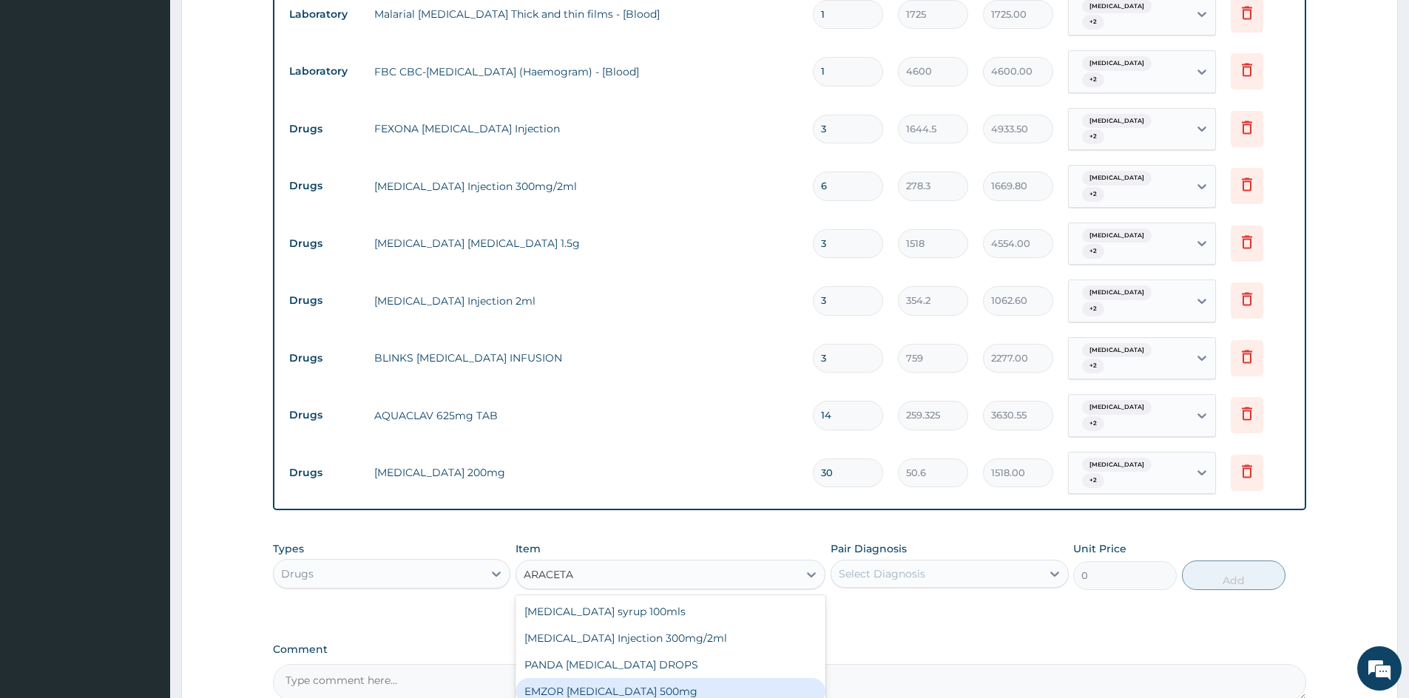
click at [710, 678] on div "EMZOR [MEDICAL_DATA] 500mg" at bounding box center [671, 691] width 310 height 27
type input "25.3"
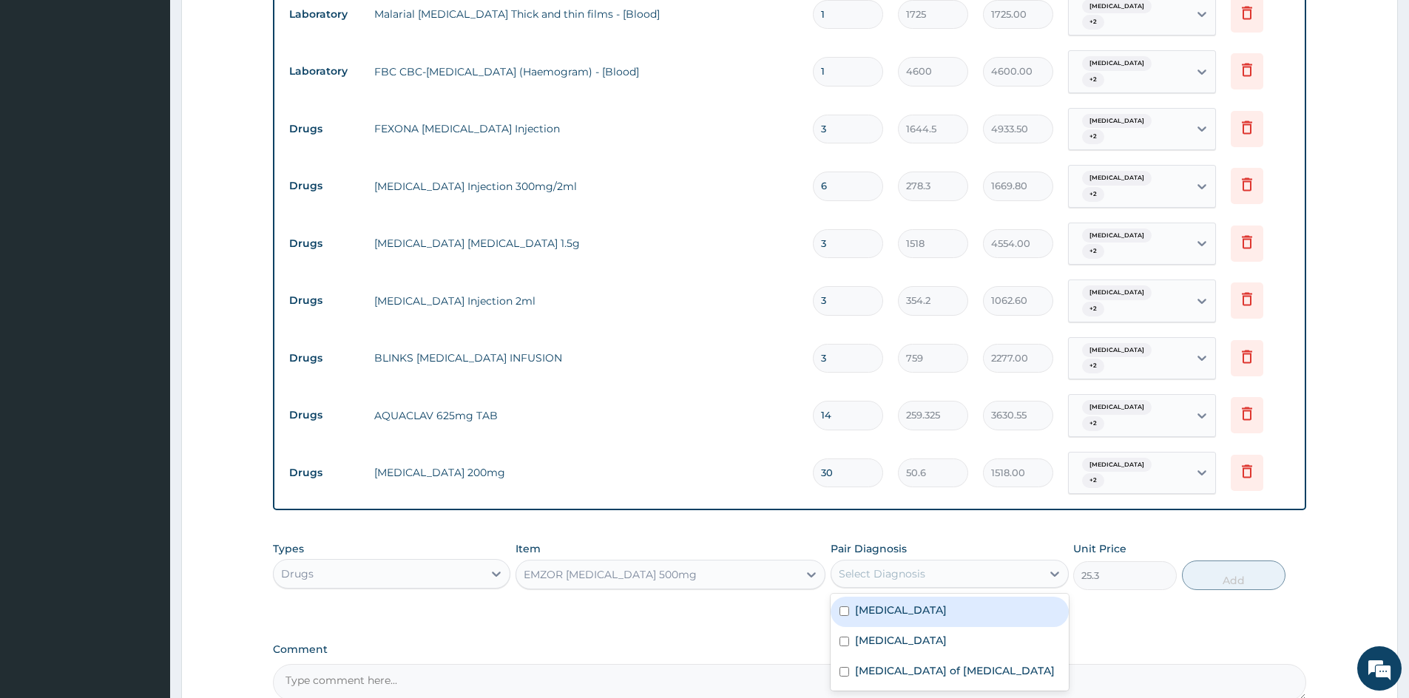
click at [878, 567] on div "Select Diagnosis" at bounding box center [882, 574] width 87 height 15
click at [854, 597] on div "[MEDICAL_DATA]" at bounding box center [950, 612] width 238 height 30
checkbox input "true"
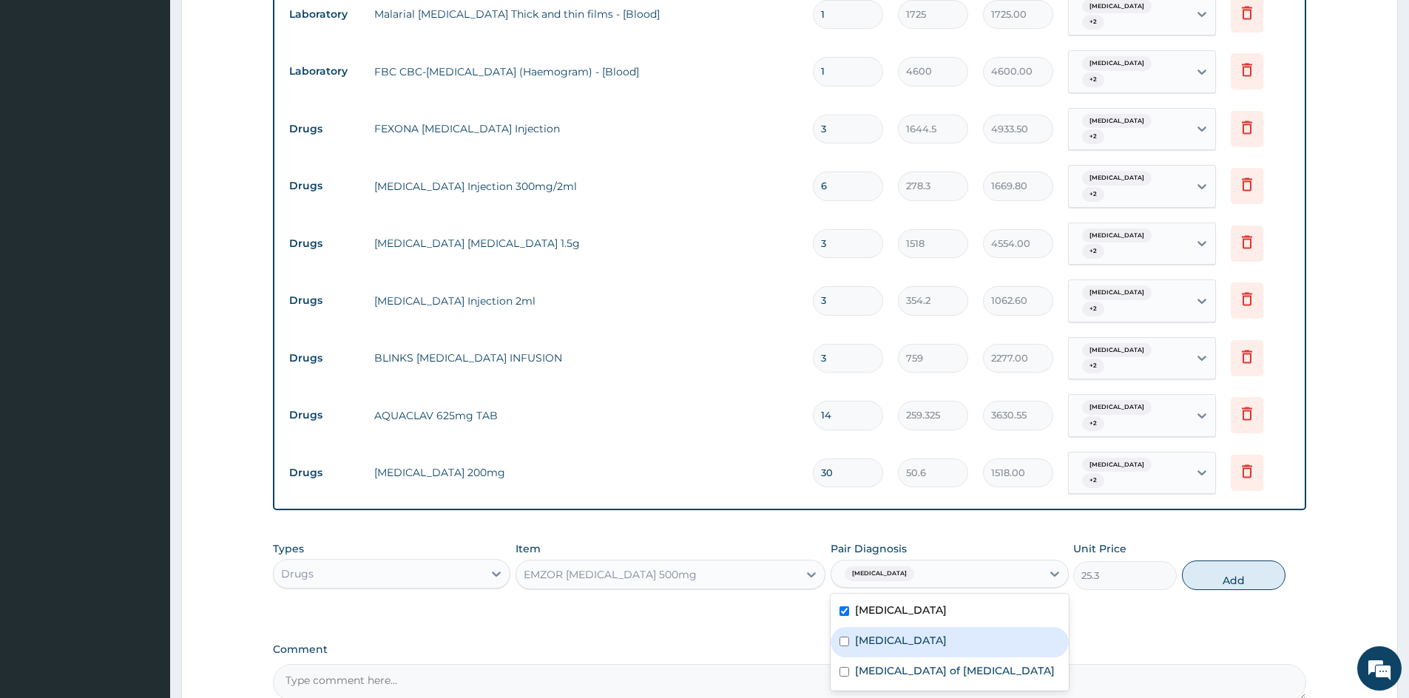
click at [862, 633] on label "[MEDICAL_DATA]" at bounding box center [901, 640] width 92 height 15
checkbox input "true"
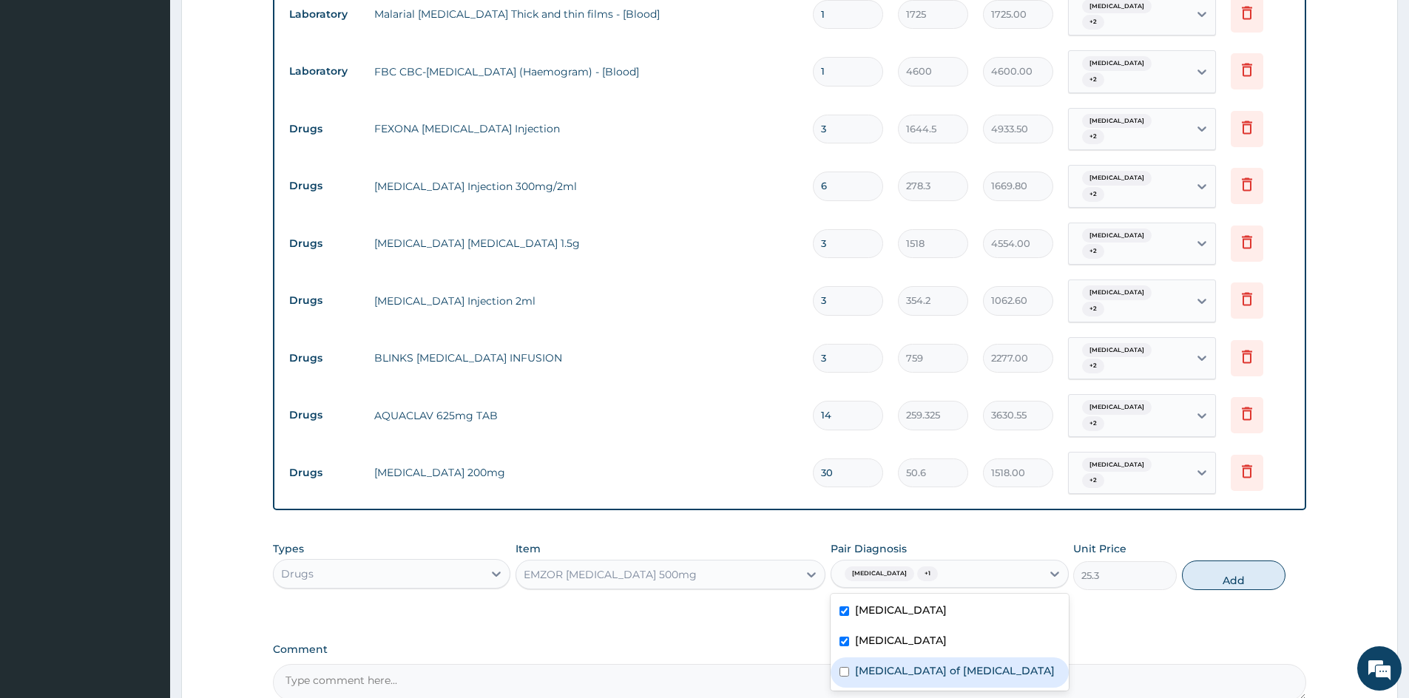
click at [889, 664] on label "[MEDICAL_DATA] of [MEDICAL_DATA]" at bounding box center [955, 671] width 200 height 15
checkbox input "true"
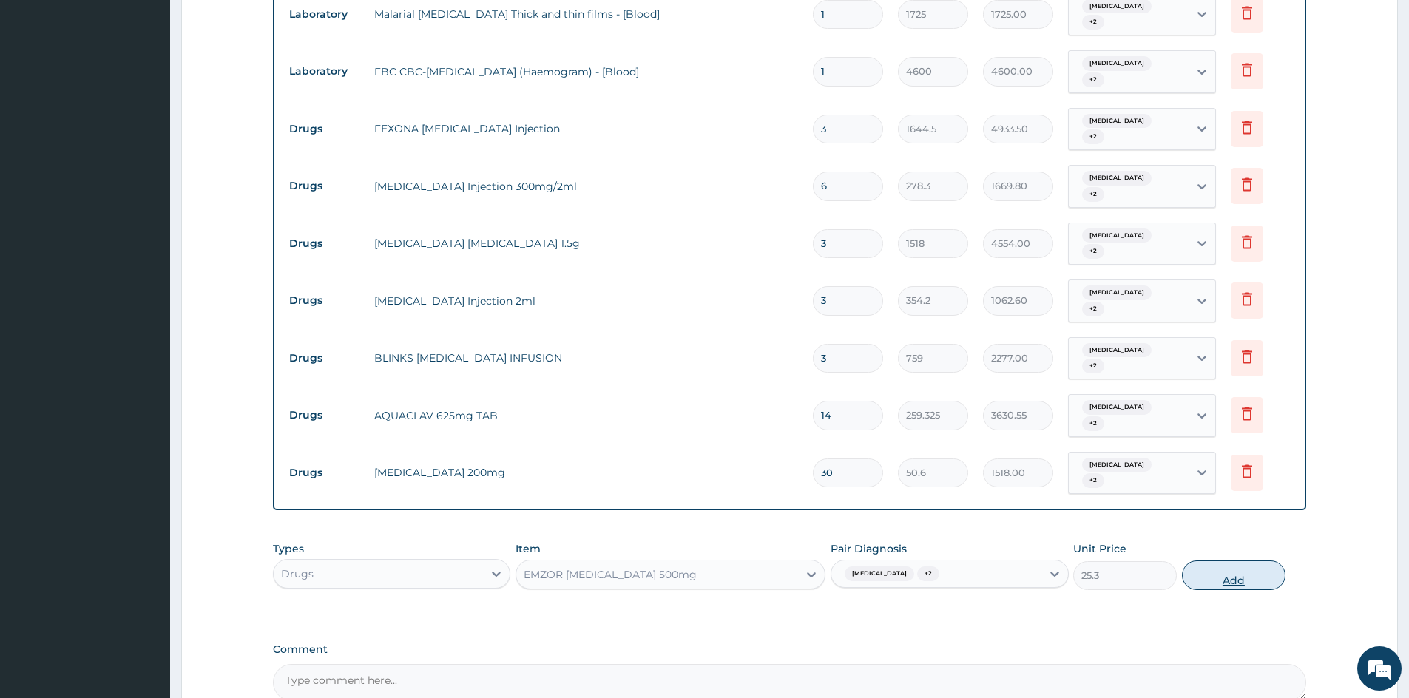
click at [1223, 561] on button "Add" at bounding box center [1234, 576] width 104 height 30
type input "0"
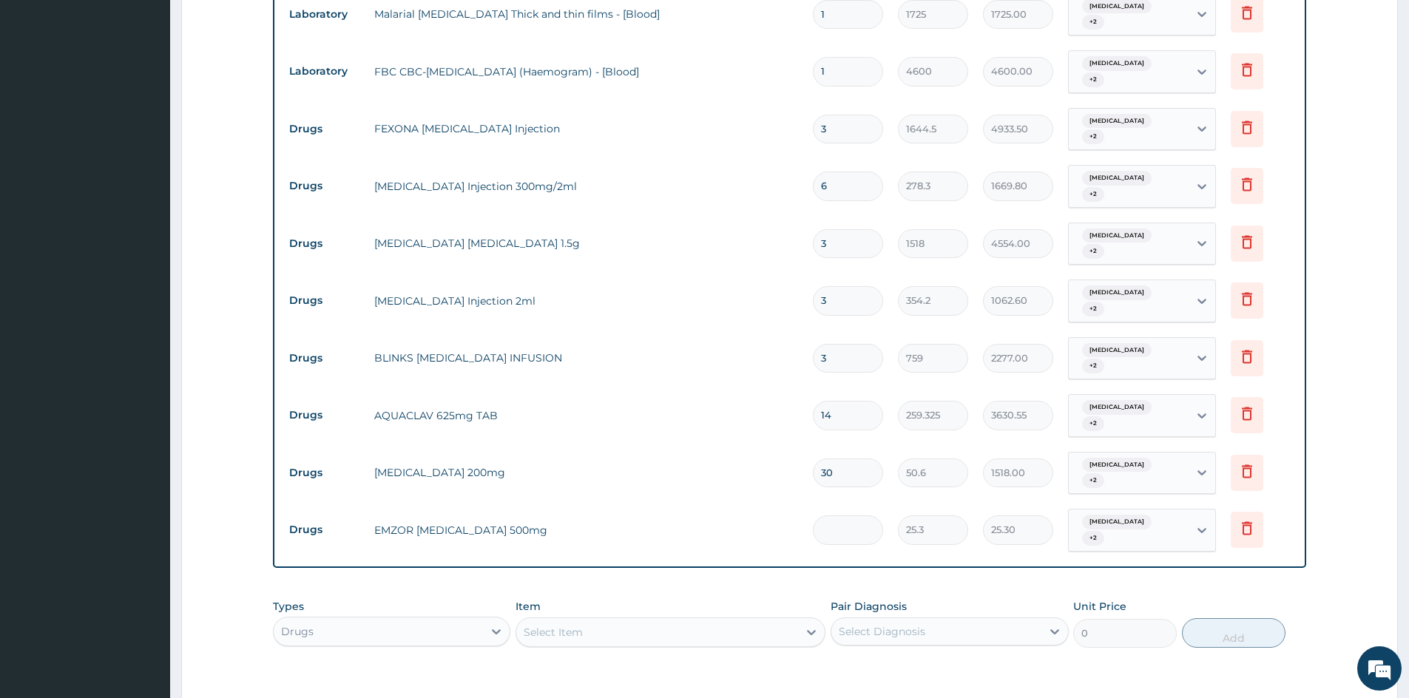
type input "0.00"
type input "3"
type input "75.90"
type input "30"
type input "759.00"
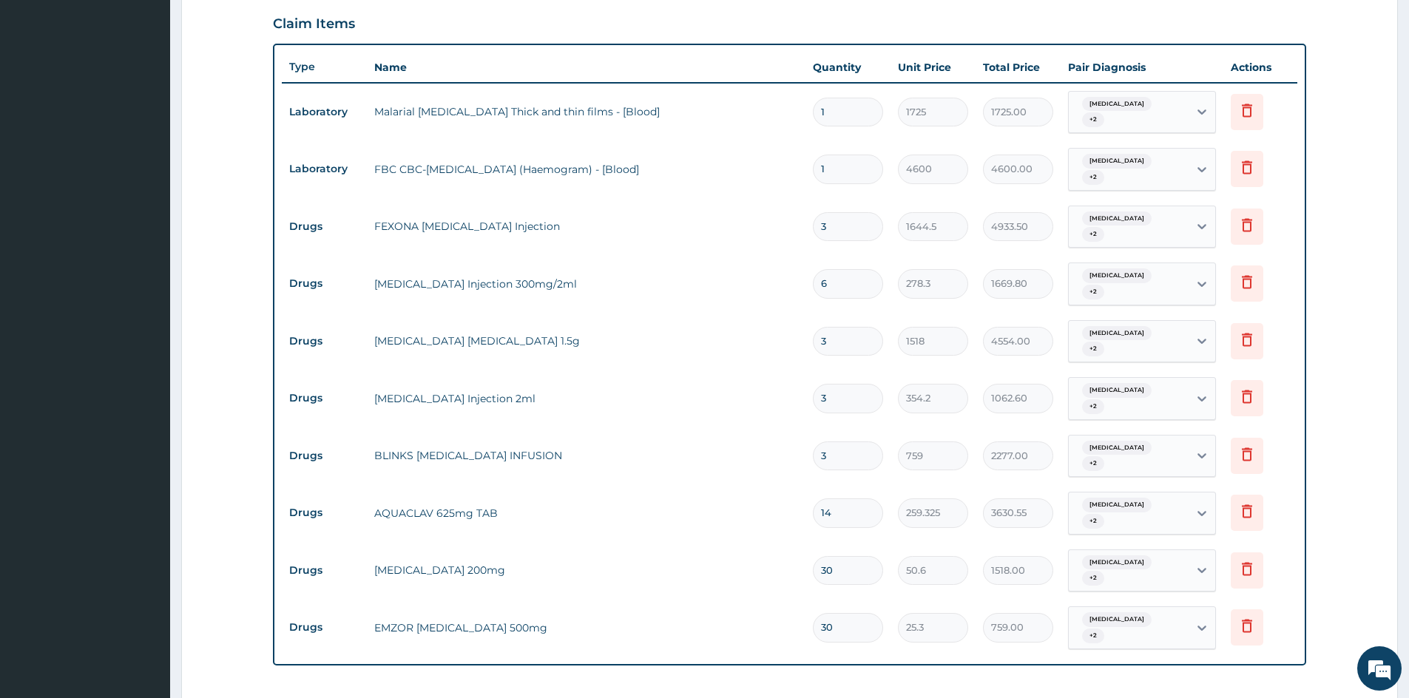
scroll to position [743, 0]
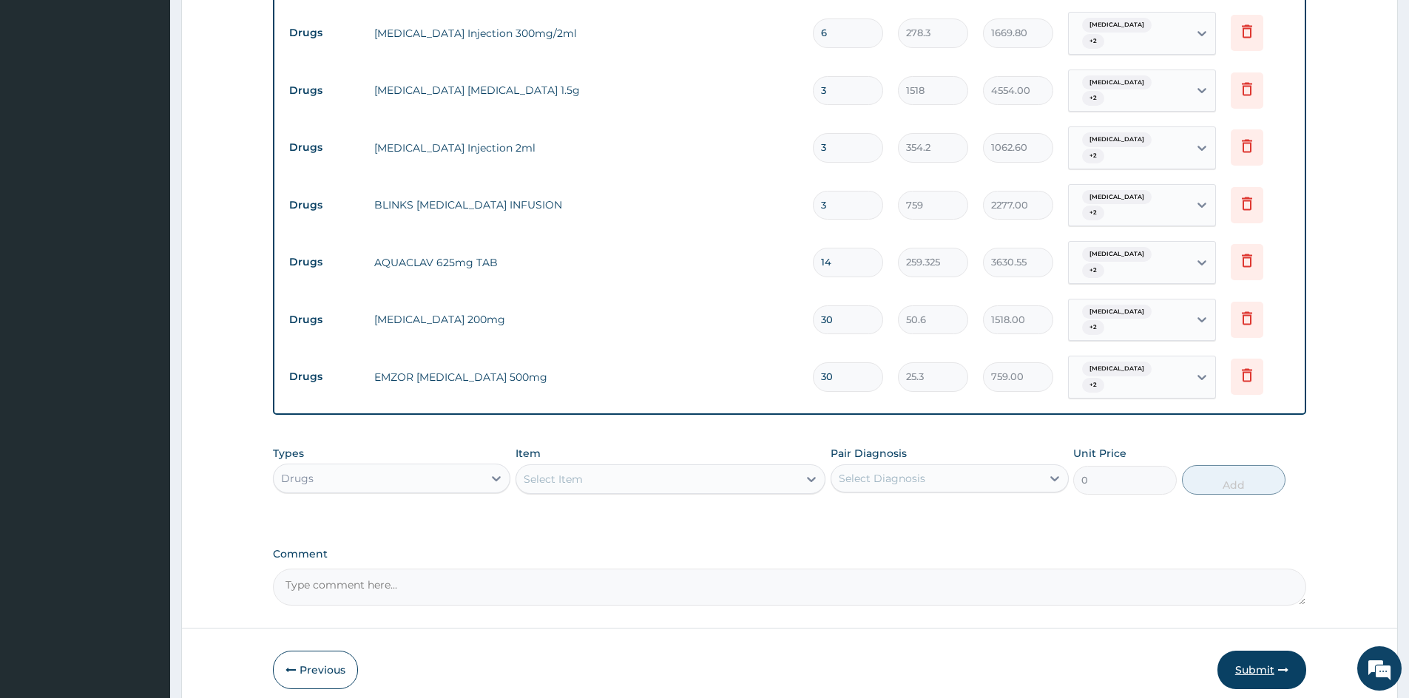
type input "30"
click at [1257, 651] on button "Submit" at bounding box center [1262, 670] width 89 height 38
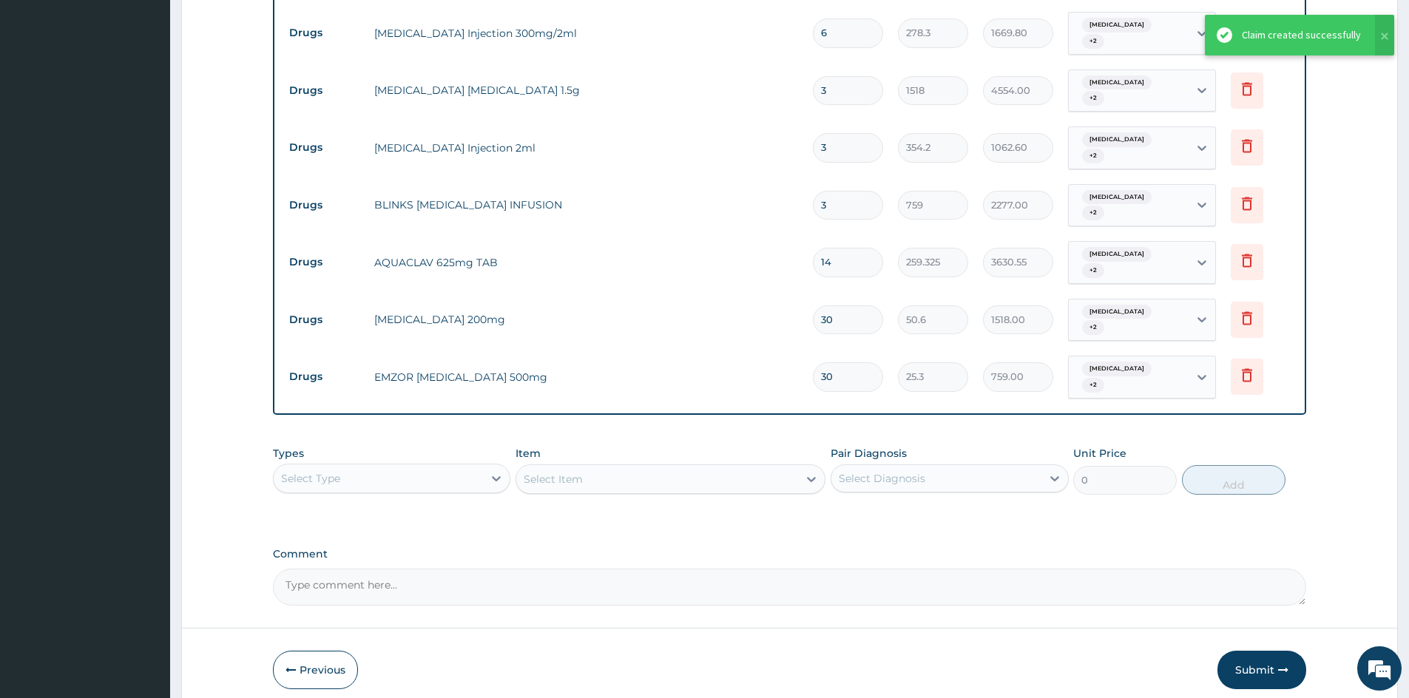
scroll to position [297, 0]
